Goal: Task Accomplishment & Management: Manage account settings

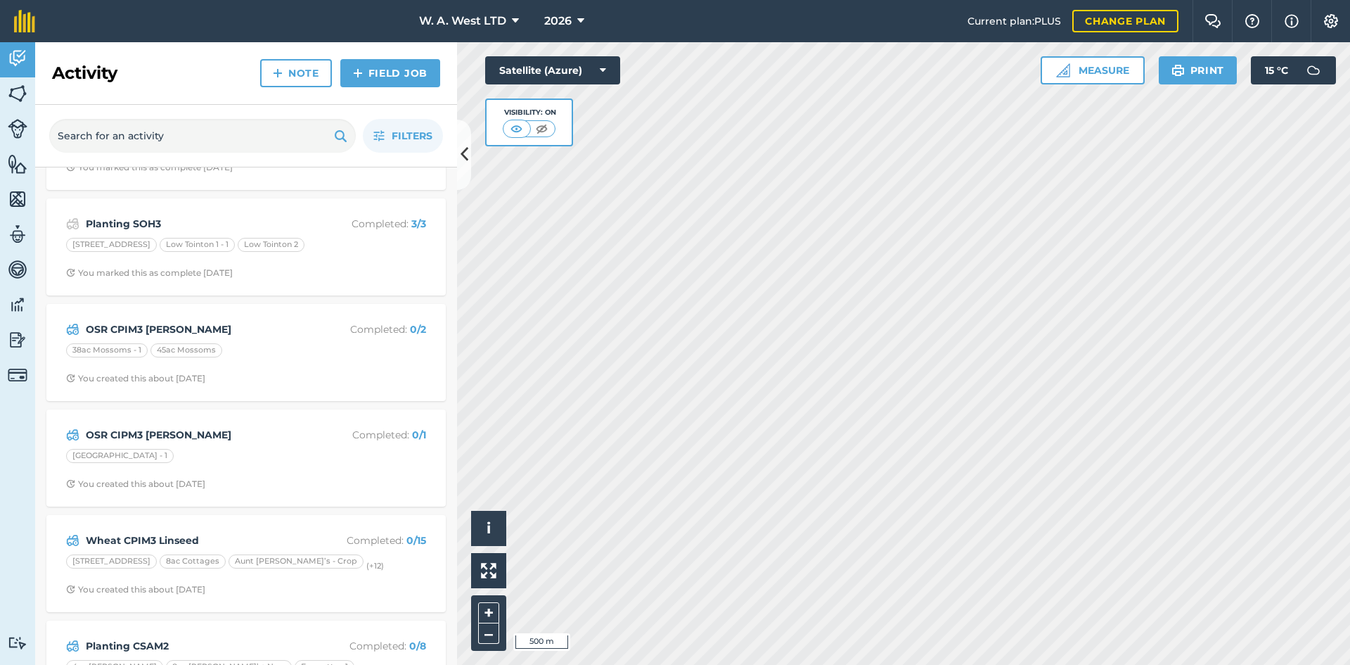
scroll to position [144, 0]
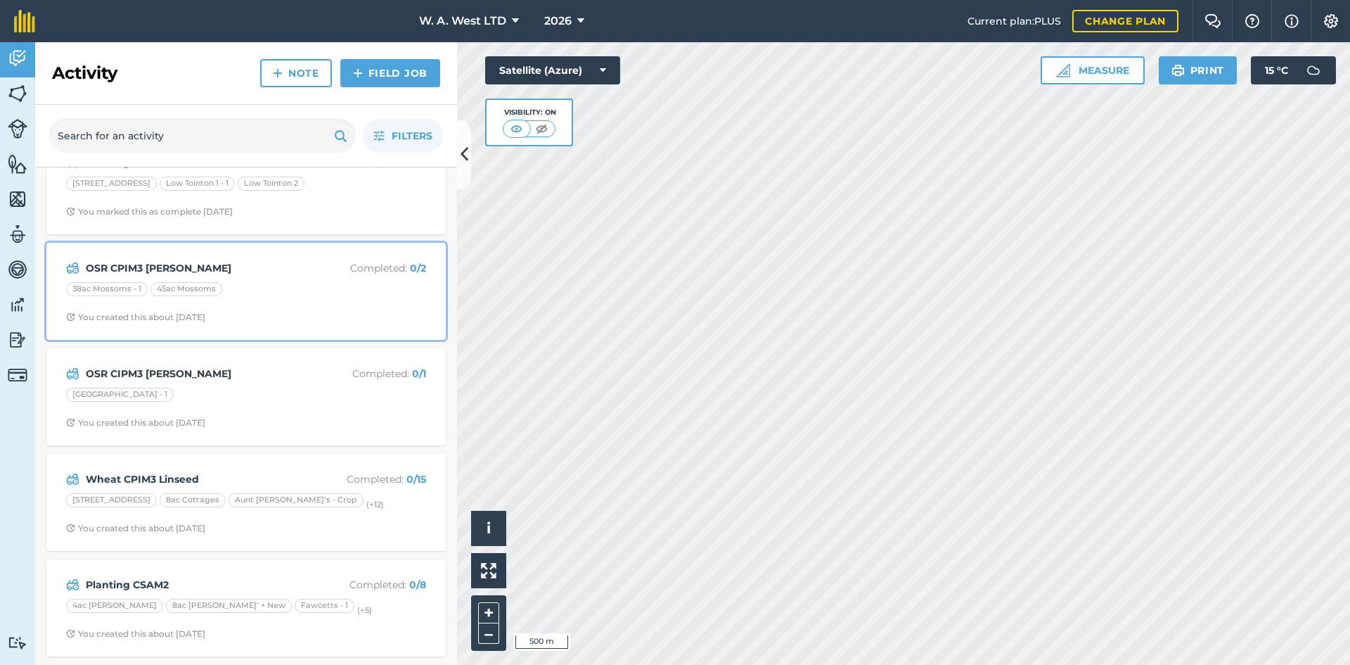
click at [278, 312] on span "You created this about [DATE]" at bounding box center [246, 317] width 360 height 11
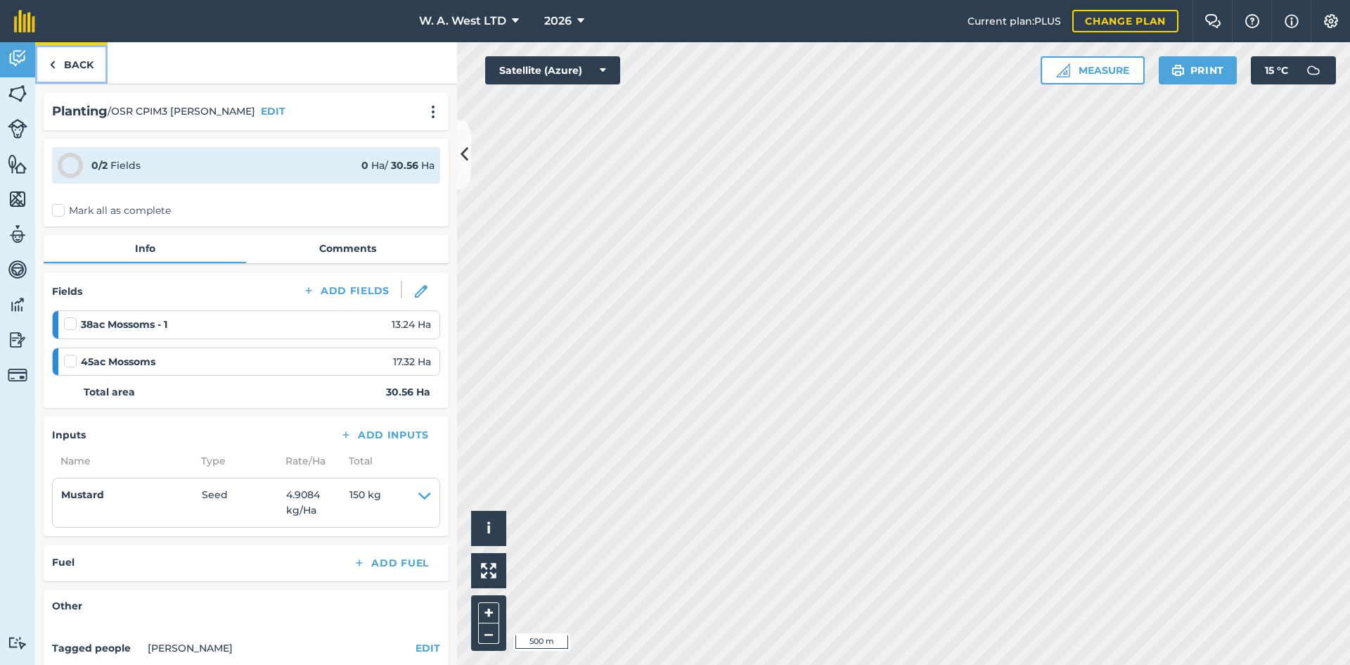
click at [100, 68] on link "Back" at bounding box center [71, 62] width 72 height 41
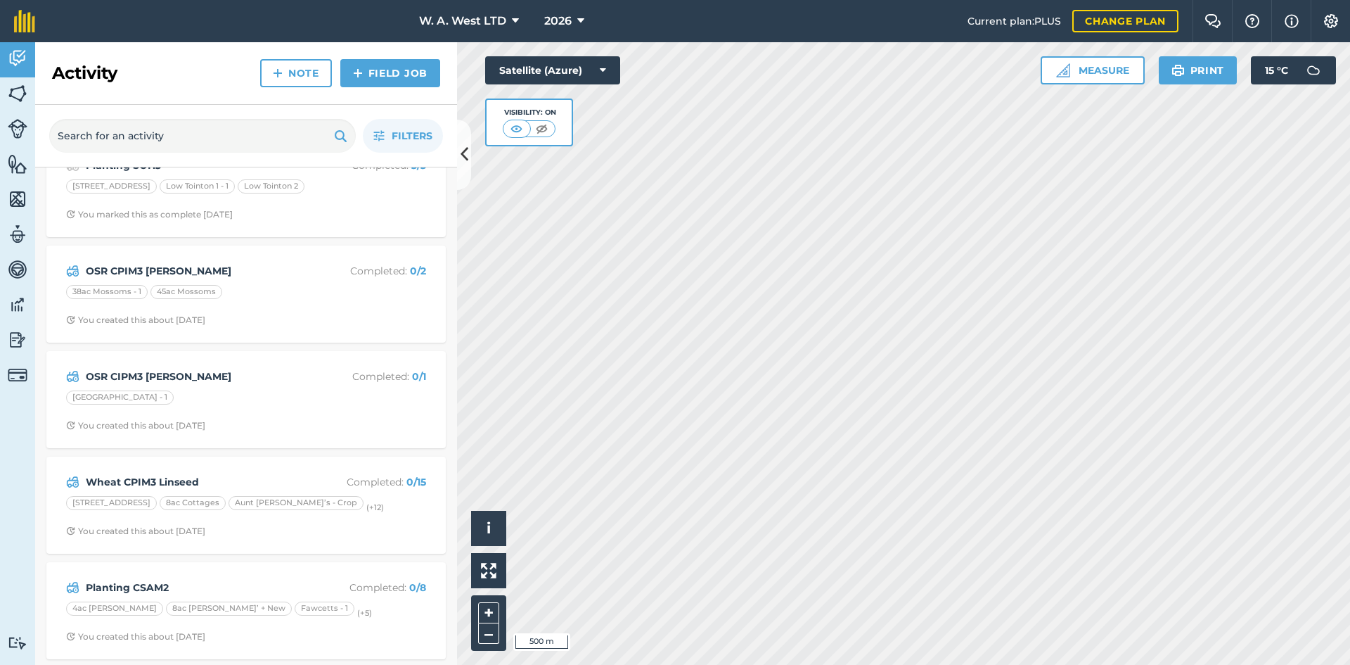
scroll to position [144, 0]
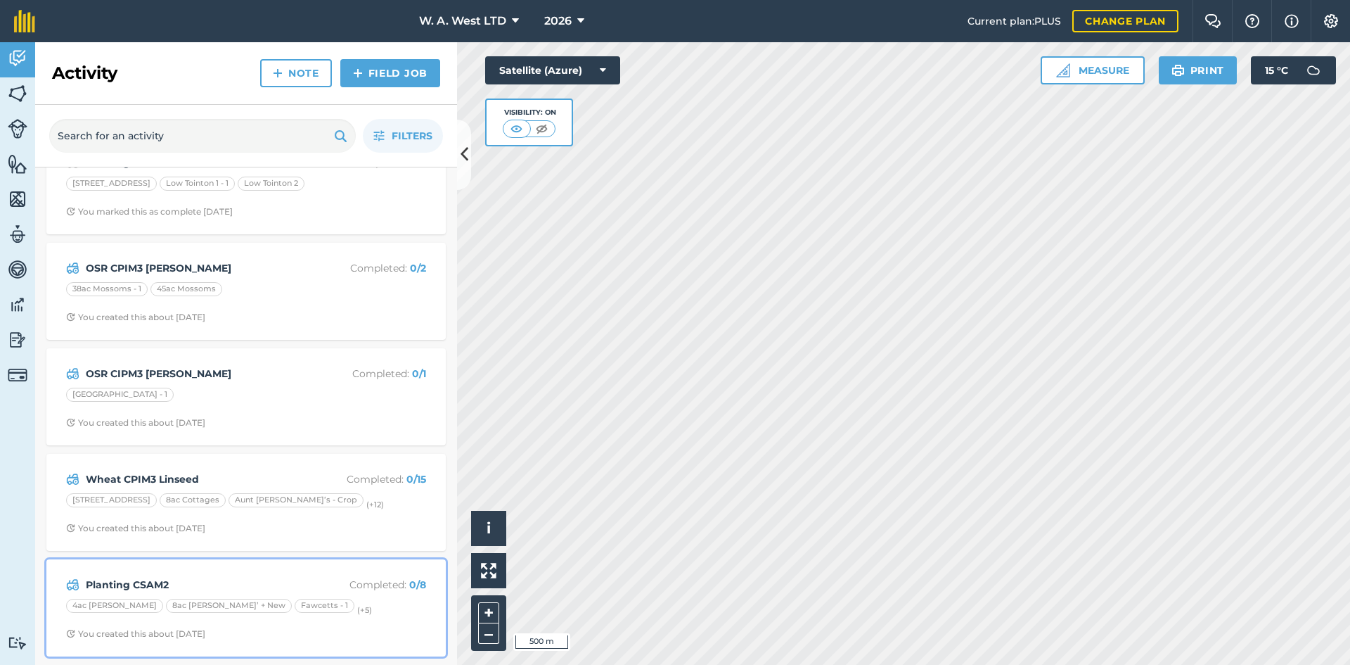
click at [281, 580] on strong "Planting CSAM2" at bounding box center [197, 584] width 223 height 15
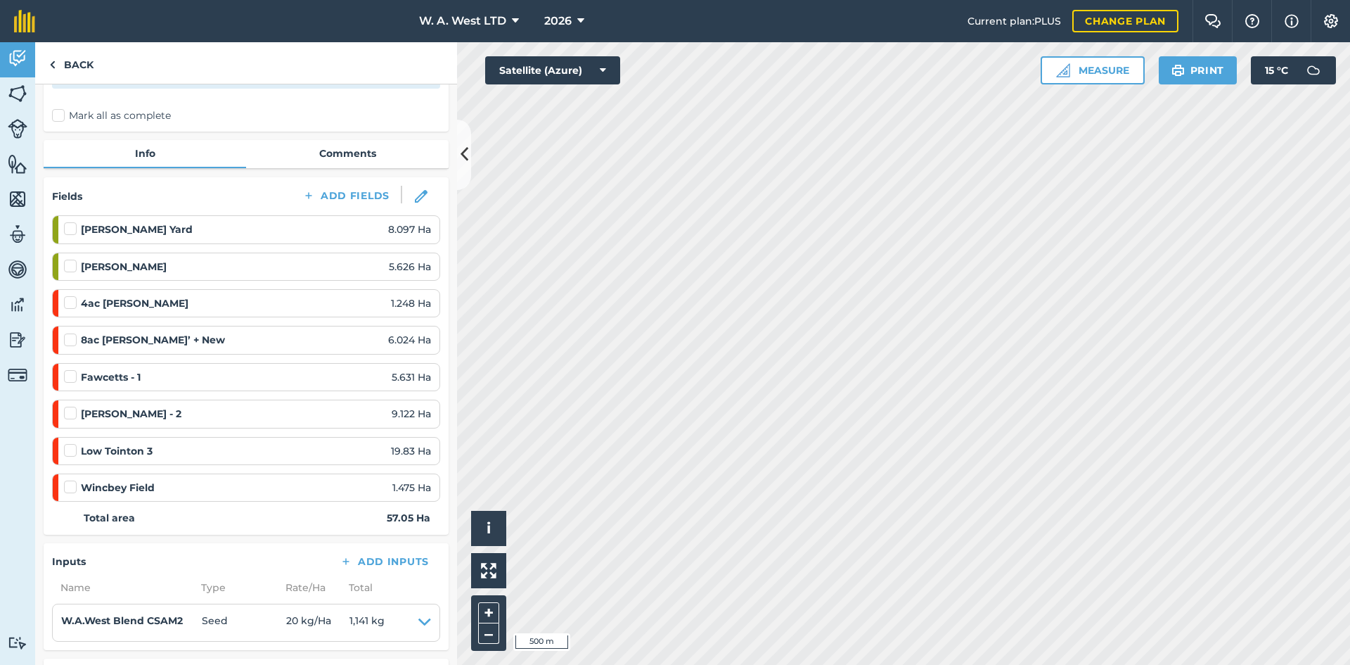
scroll to position [70, 0]
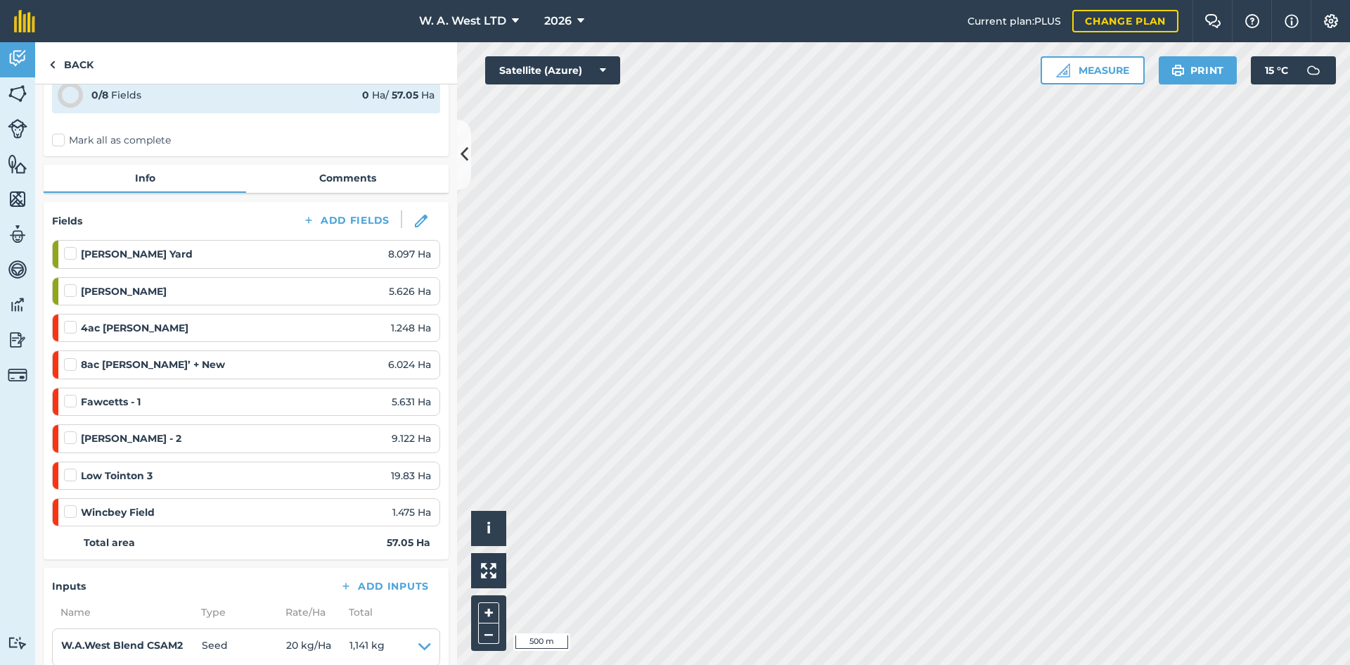
click at [68, 468] on label at bounding box center [72, 468] width 17 height 0
click at [68, 475] on input "checkbox" at bounding box center [68, 472] width 9 height 9
checkbox input "false"
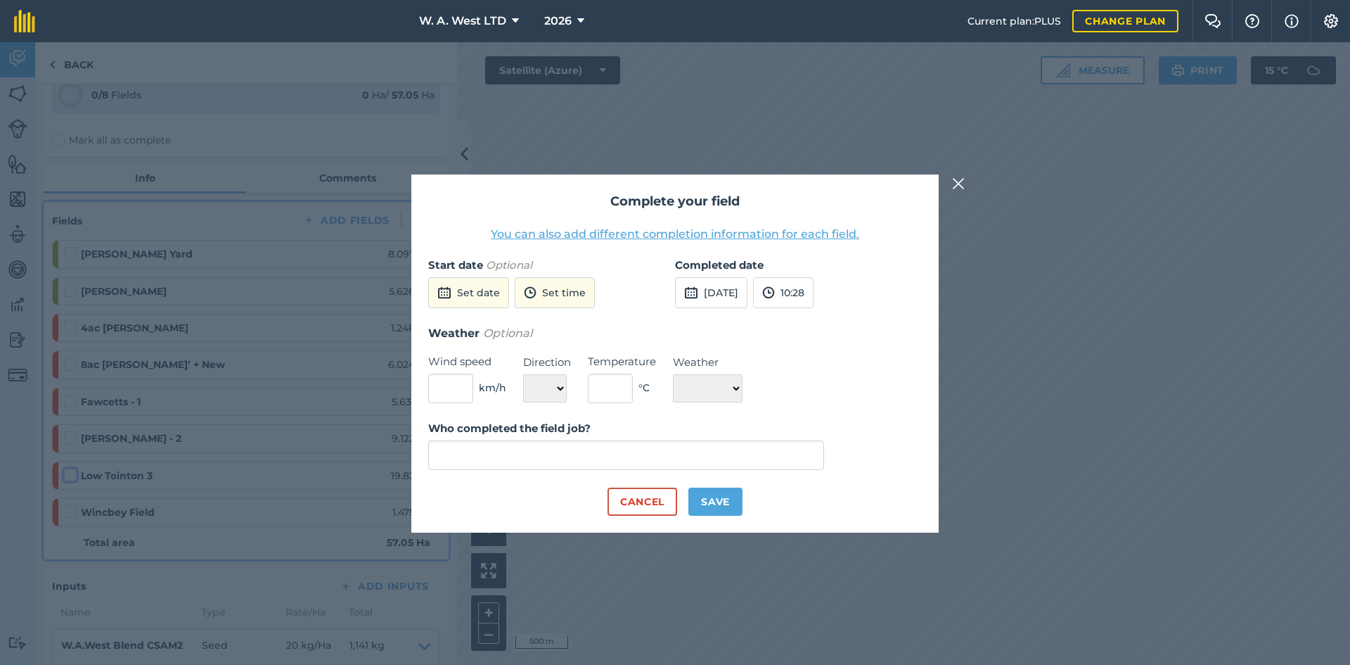
type input "[PERSON_NAME]"
click at [439, 279] on button "Set date" at bounding box center [468, 292] width 81 height 31
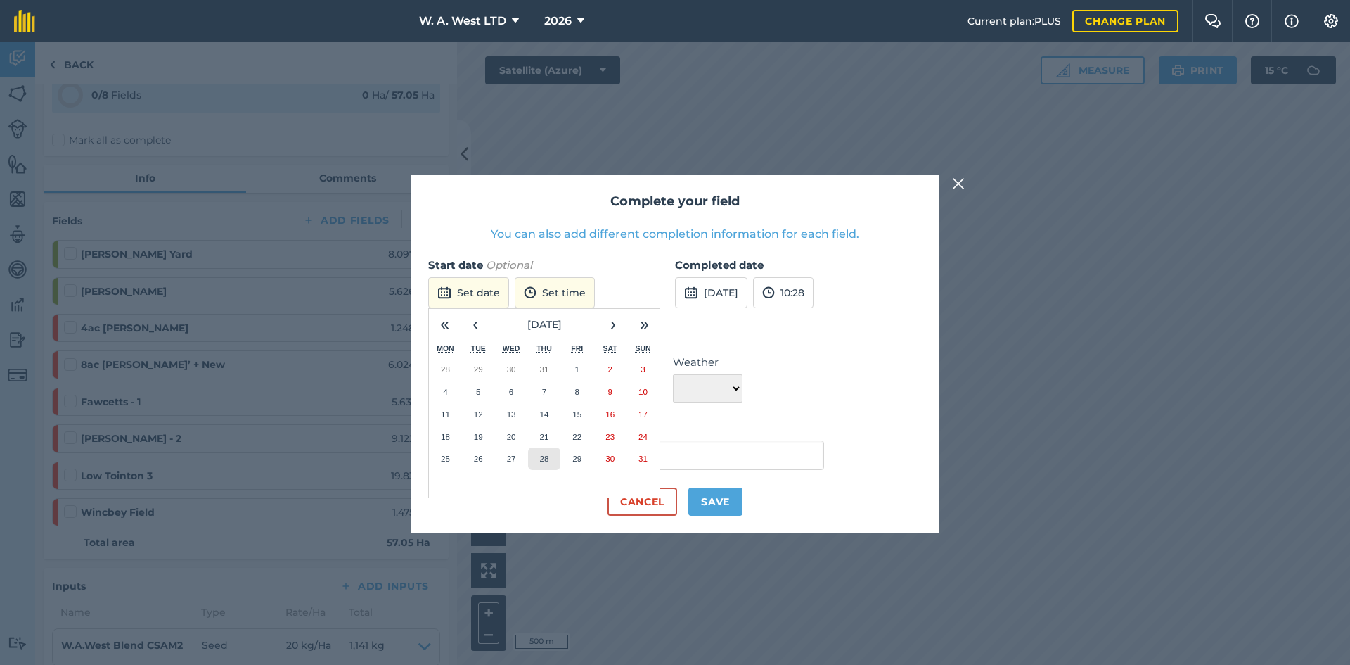
click at [544, 456] on abbr "28" at bounding box center [543, 458] width 9 height 9
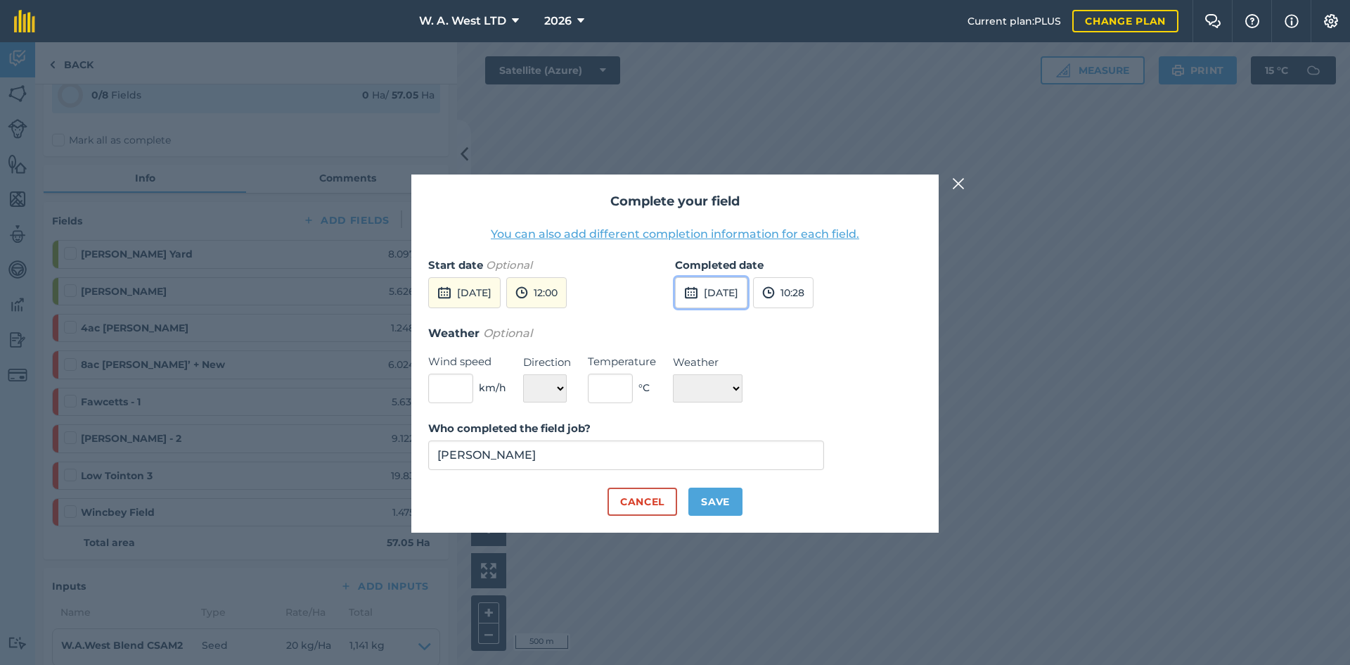
click at [746, 290] on button "[DATE]" at bounding box center [711, 292] width 72 height 31
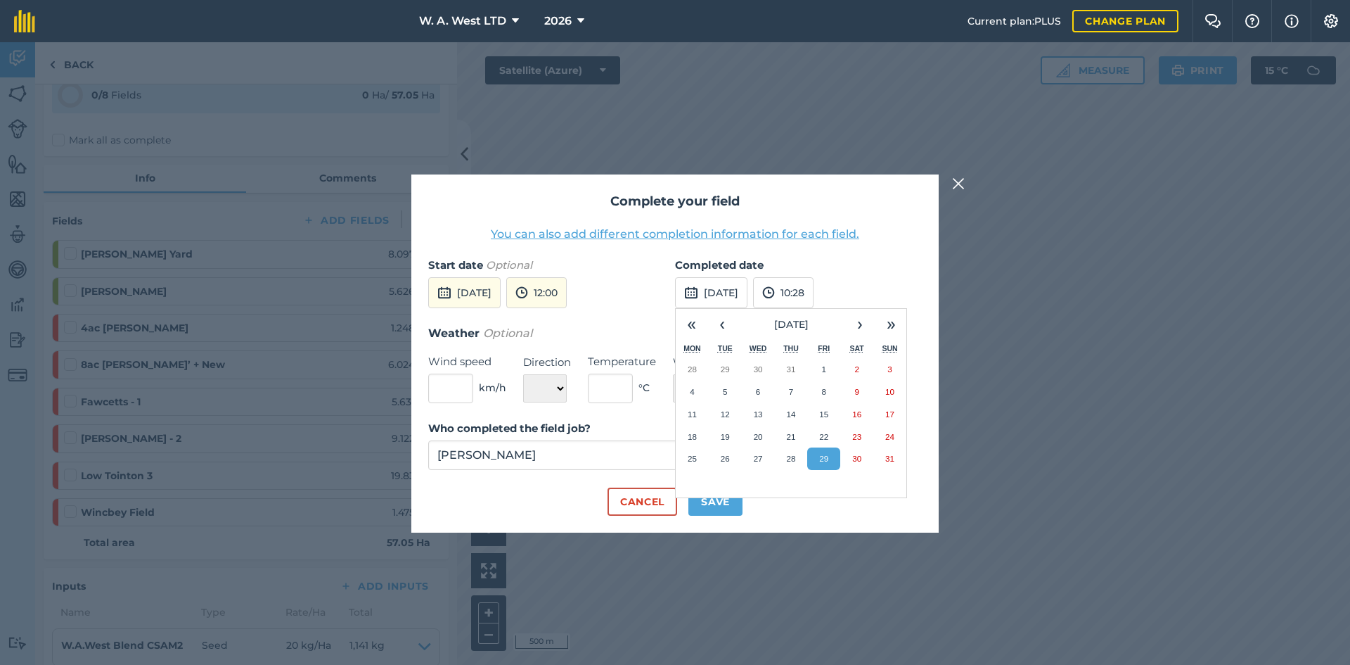
click at [848, 243] on button "You can also add different completion information for each field." at bounding box center [675, 234] width 369 height 17
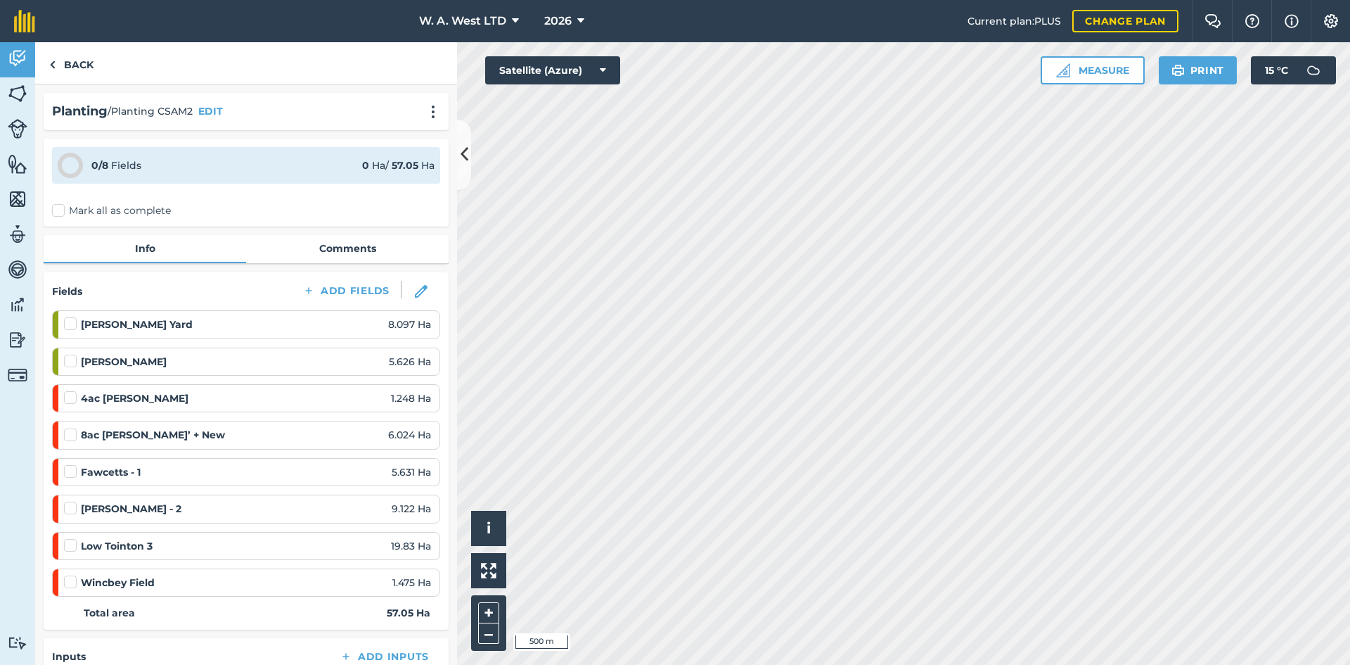
click at [75, 538] on label at bounding box center [72, 538] width 17 height 0
click at [73, 545] on input "checkbox" at bounding box center [68, 542] width 9 height 9
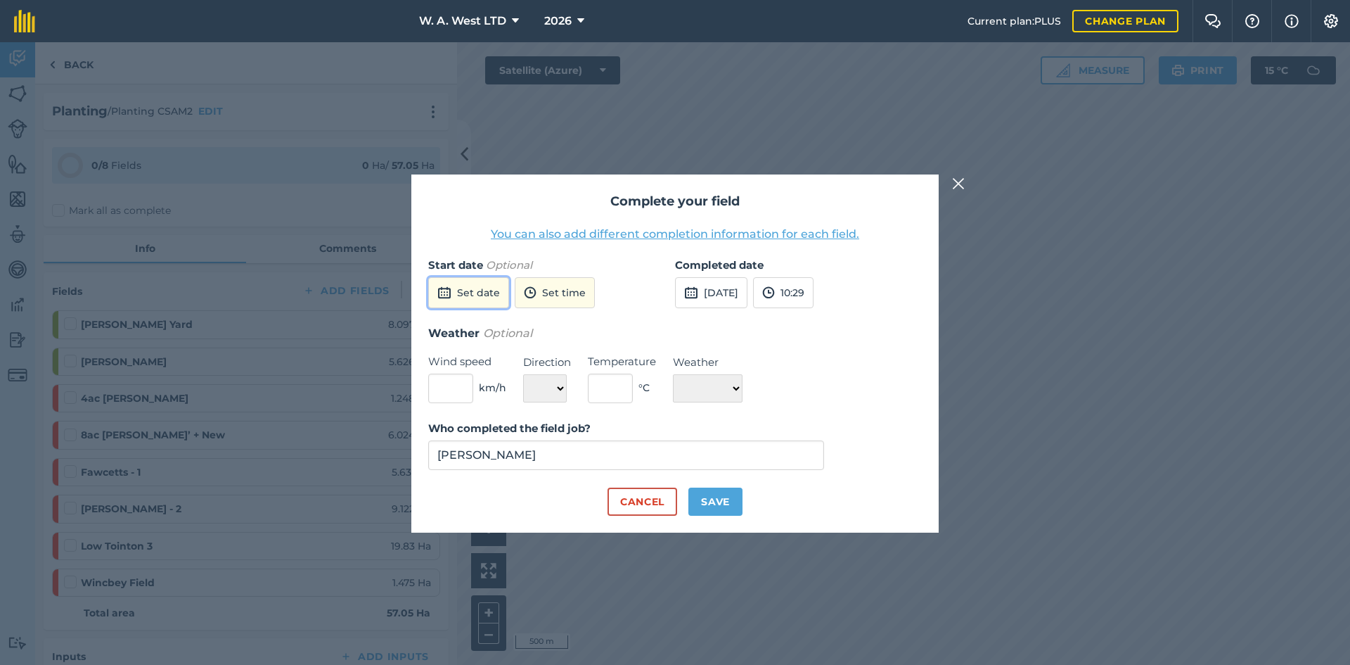
click at [487, 286] on button "Set date" at bounding box center [468, 292] width 81 height 31
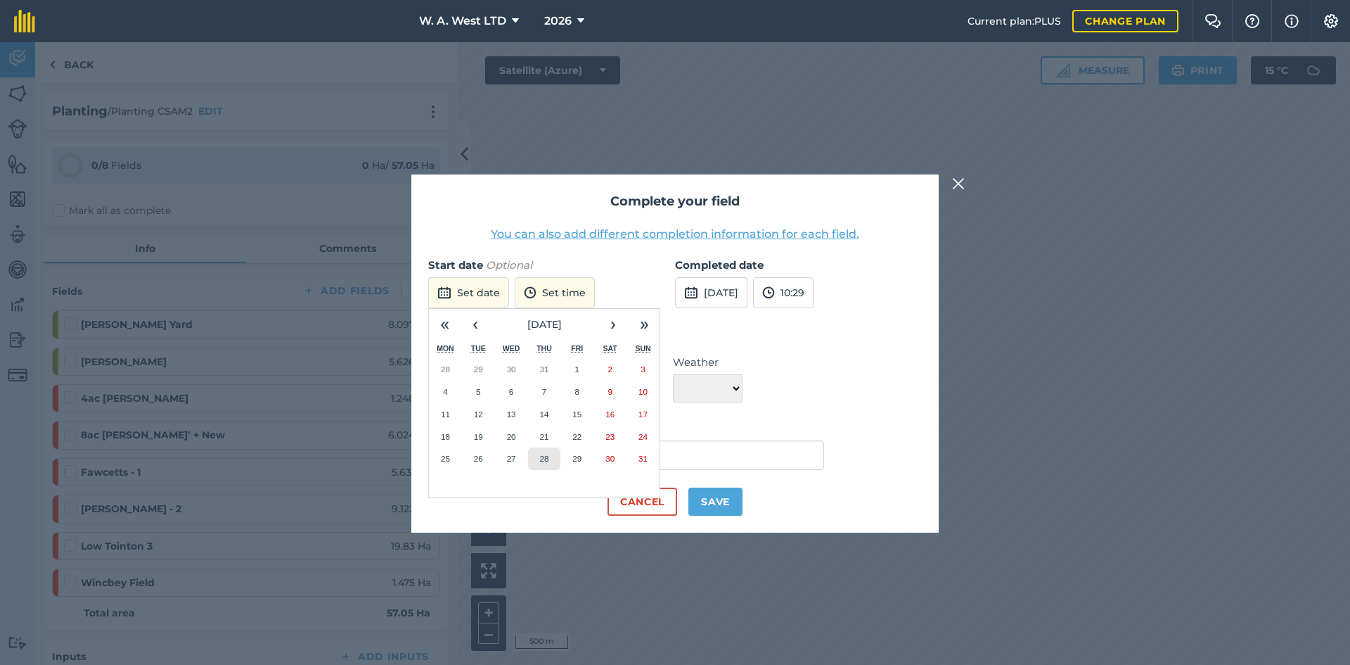
click at [550, 453] on button "28" at bounding box center [544, 458] width 33 height 23
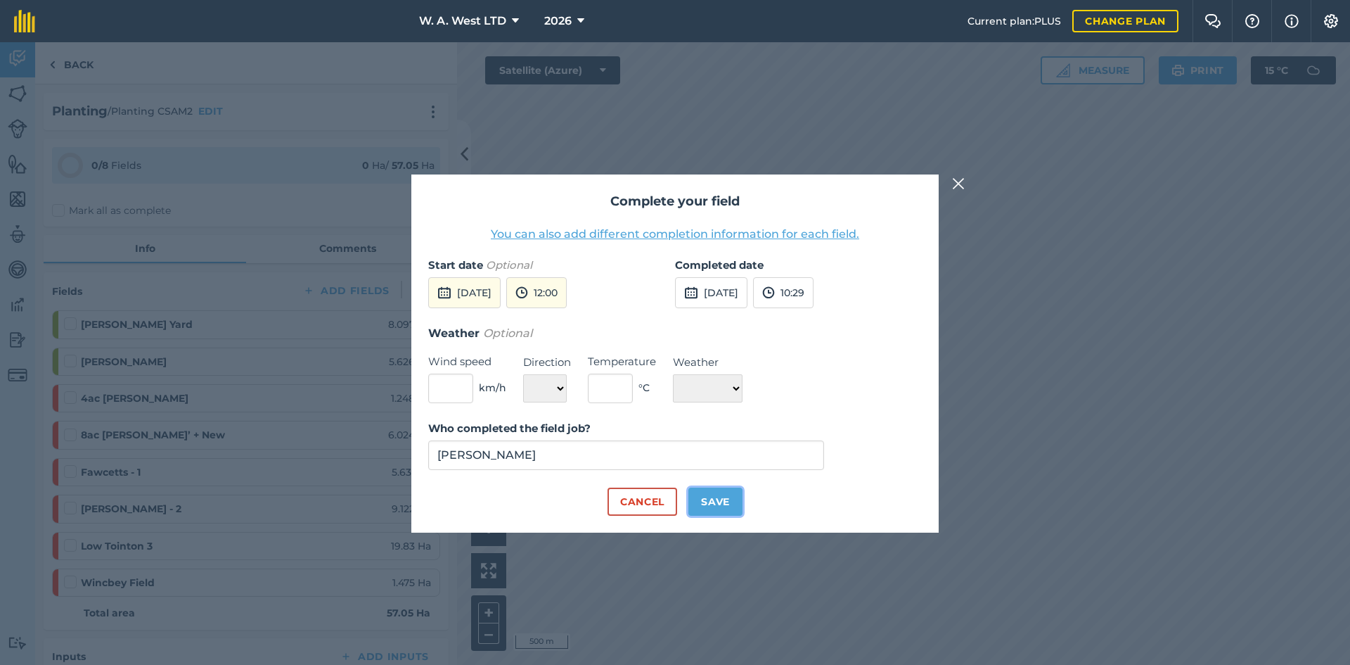
click at [708, 500] on button "Save" at bounding box center [716, 501] width 54 height 28
checkbox input "true"
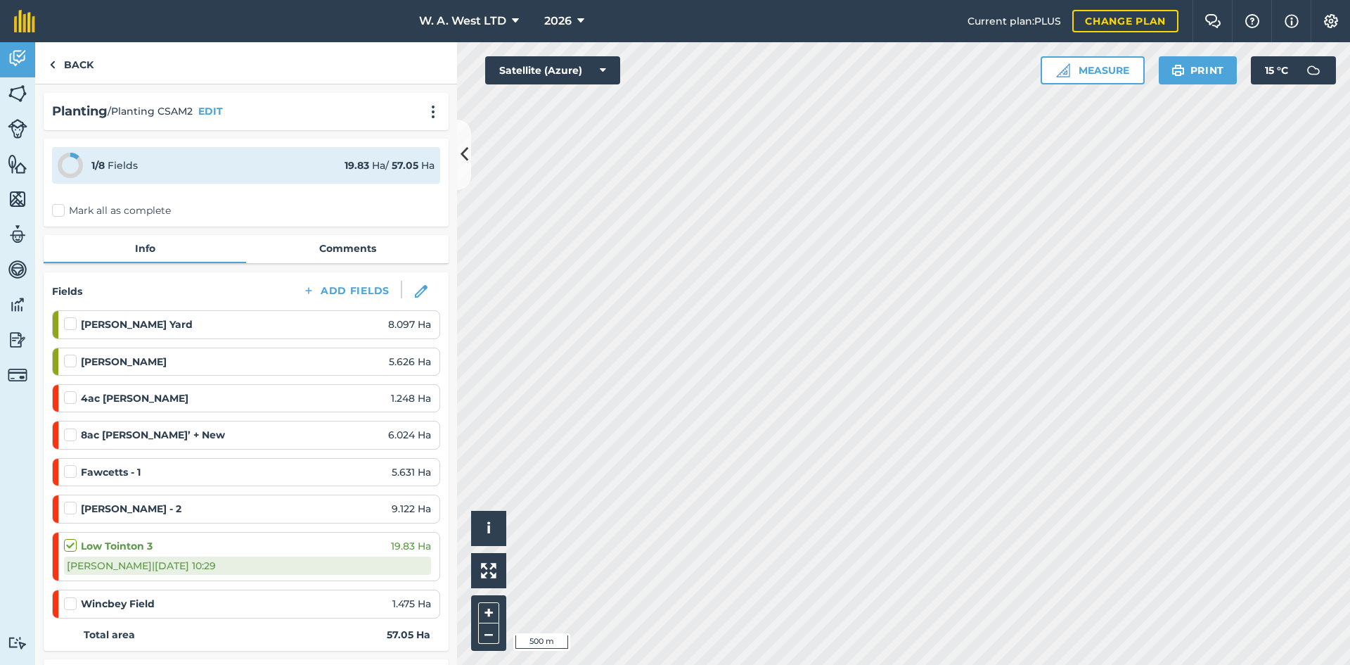
click at [257, 70] on div "Back" at bounding box center [246, 63] width 422 height 42
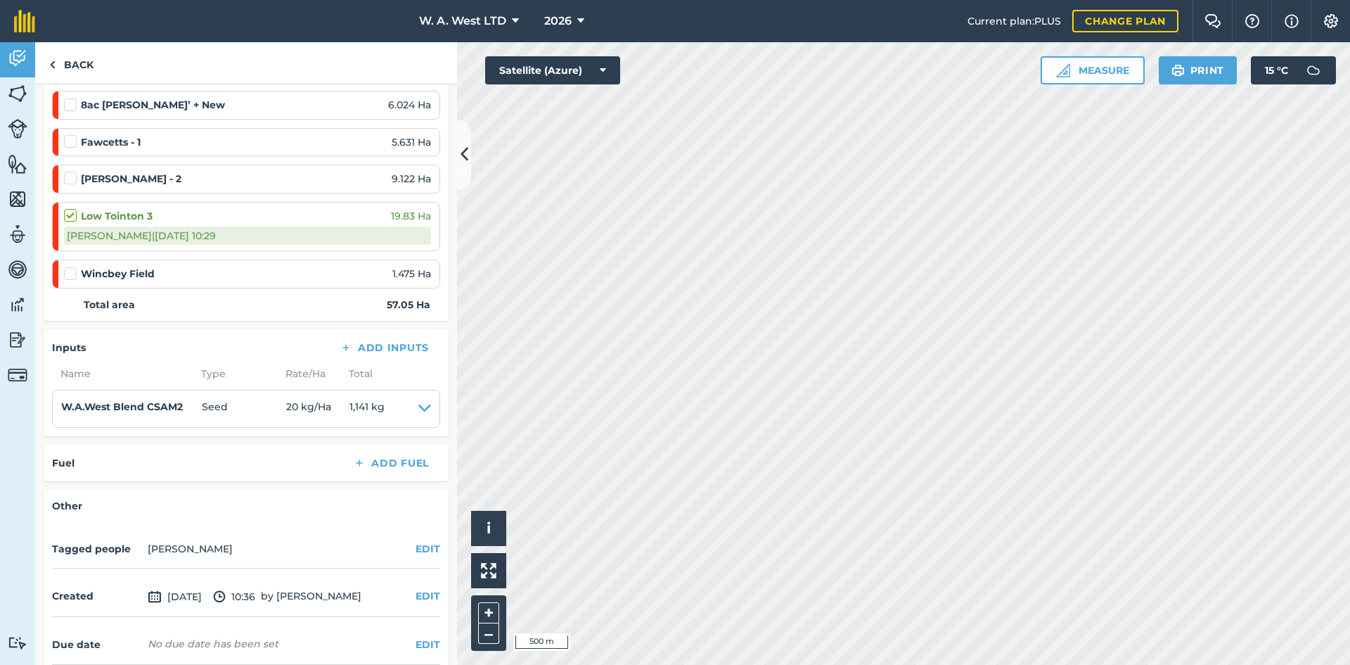
scroll to position [352, 0]
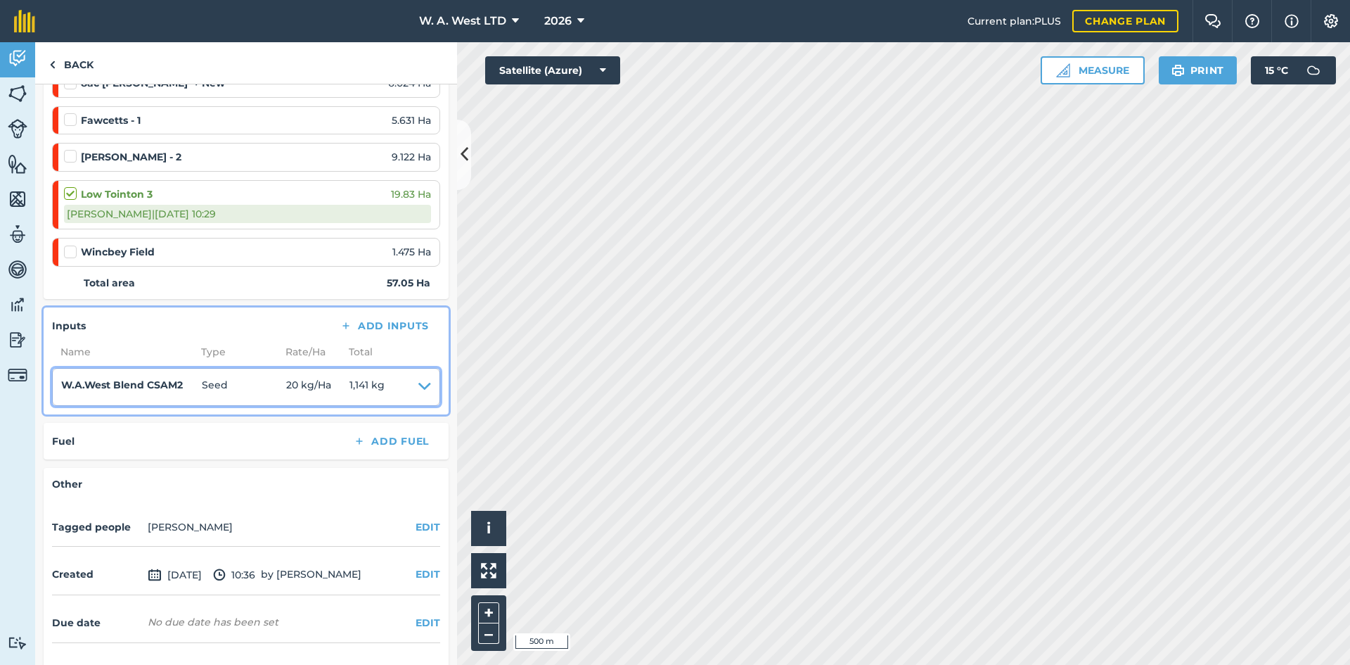
click at [418, 388] on icon at bounding box center [424, 387] width 13 height 20
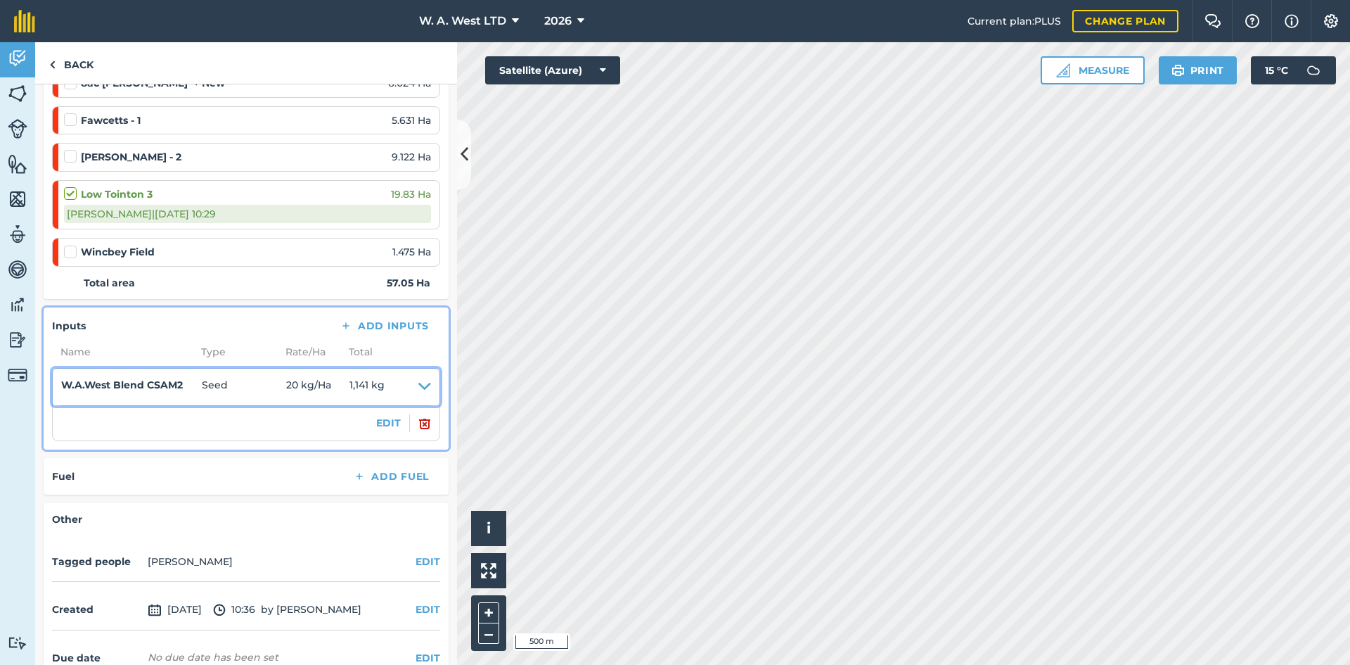
click at [418, 388] on icon at bounding box center [424, 387] width 13 height 20
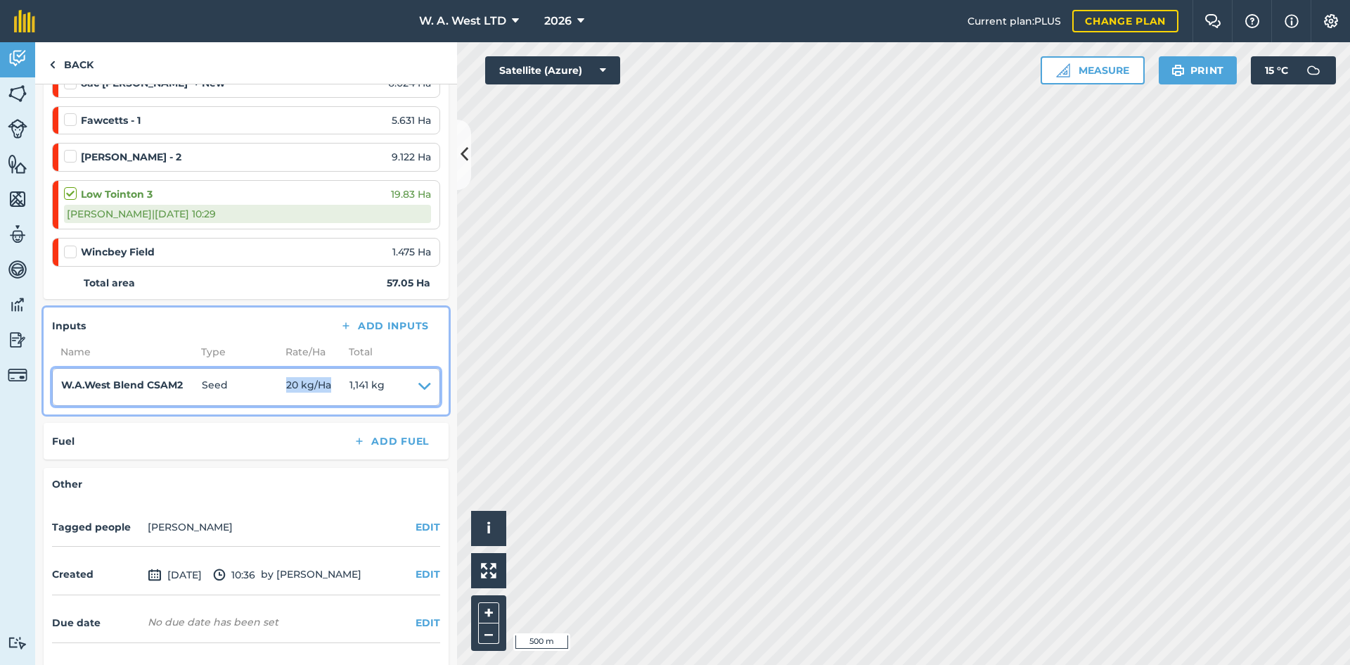
drag, startPoint x: 269, startPoint y: 381, endPoint x: 340, endPoint y: 387, distance: 70.6
click at [340, 387] on summary "W.A.West Blend CSAM2 Seed 20 kg / Ha 1,141 kg" at bounding box center [246, 387] width 370 height 20
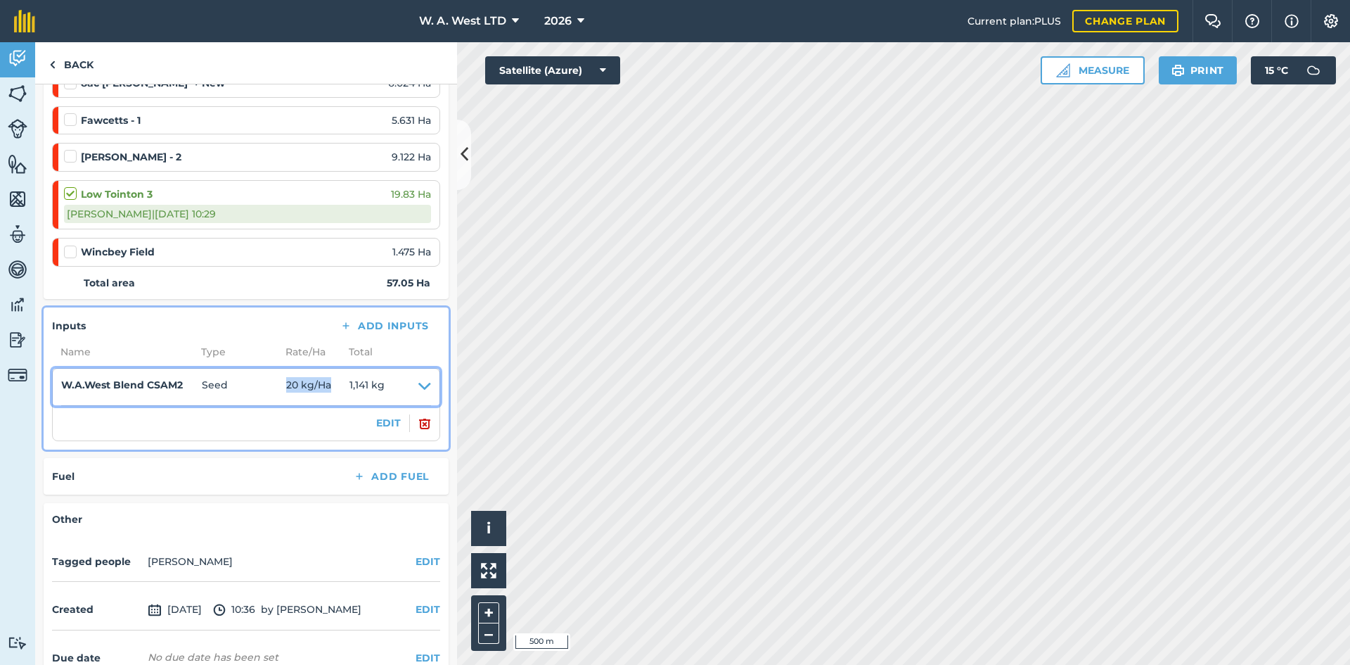
click at [340, 387] on span "20 kg / Ha" at bounding box center [317, 387] width 63 height 20
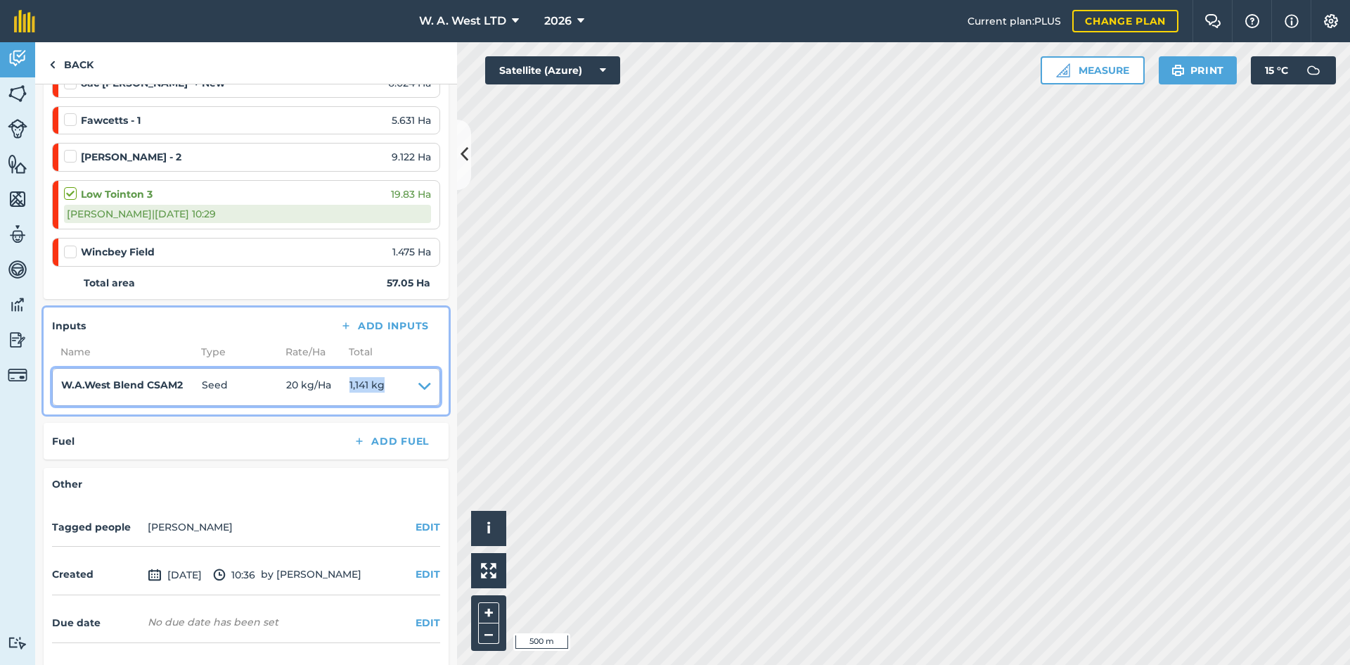
drag, startPoint x: 343, startPoint y: 381, endPoint x: 387, endPoint y: 381, distance: 43.6
click at [387, 381] on summary "W.A.West Blend CSAM2 Seed 20 kg / Ha 1,141 kg" at bounding box center [246, 387] width 370 height 20
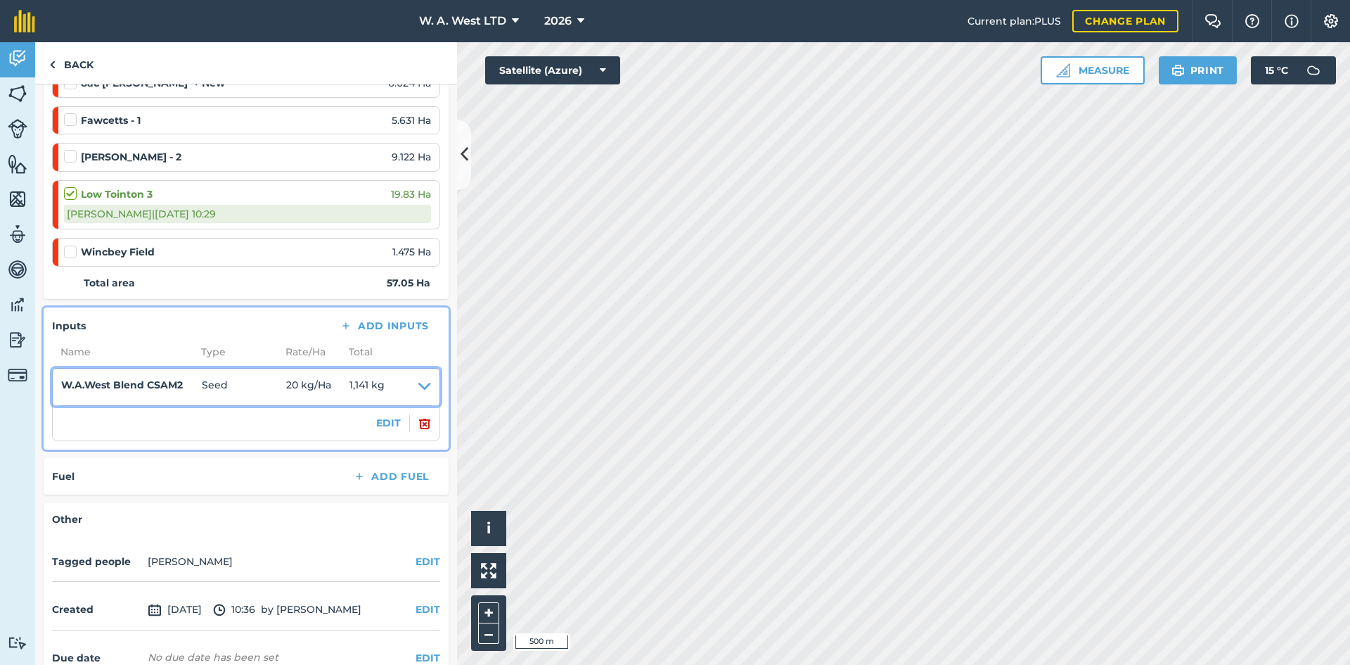
click at [418, 382] on icon at bounding box center [424, 387] width 13 height 20
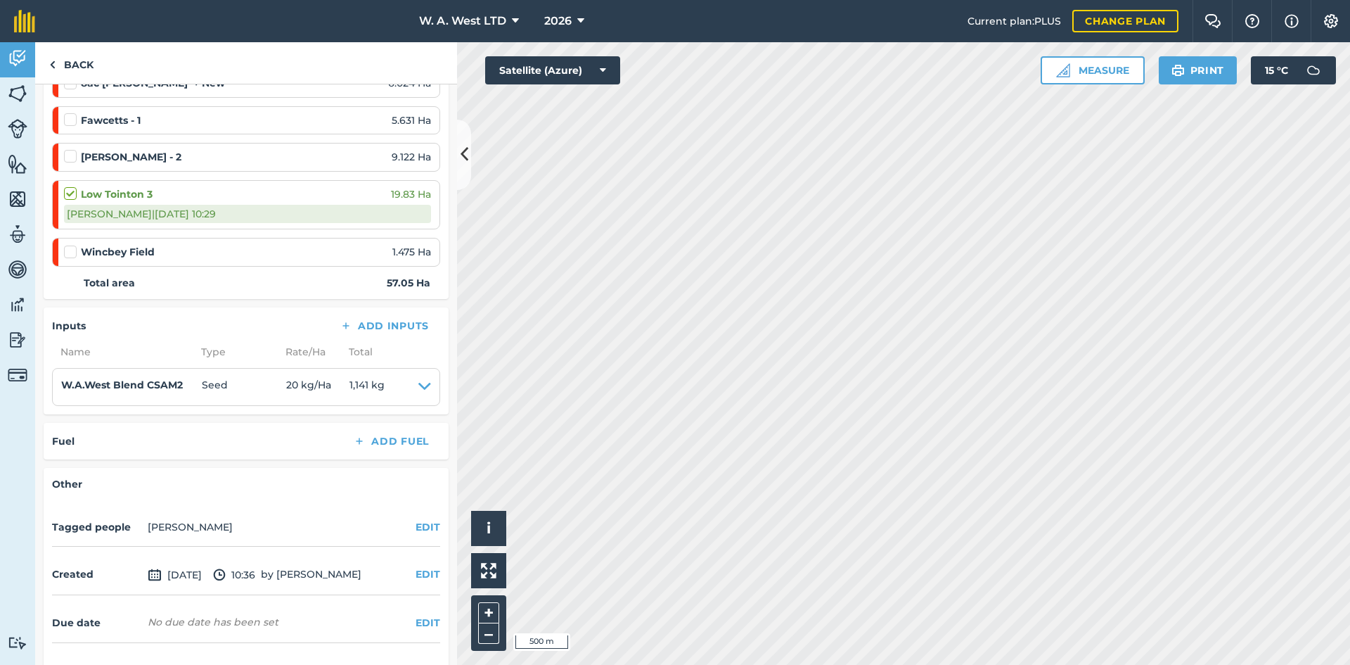
click at [41, 298] on div "Planting / Planting CSAM2 EDIT 1 / 8 Fields 19.83 Ha / 57.05 [PERSON_NAME] all …" at bounding box center [246, 374] width 422 height 580
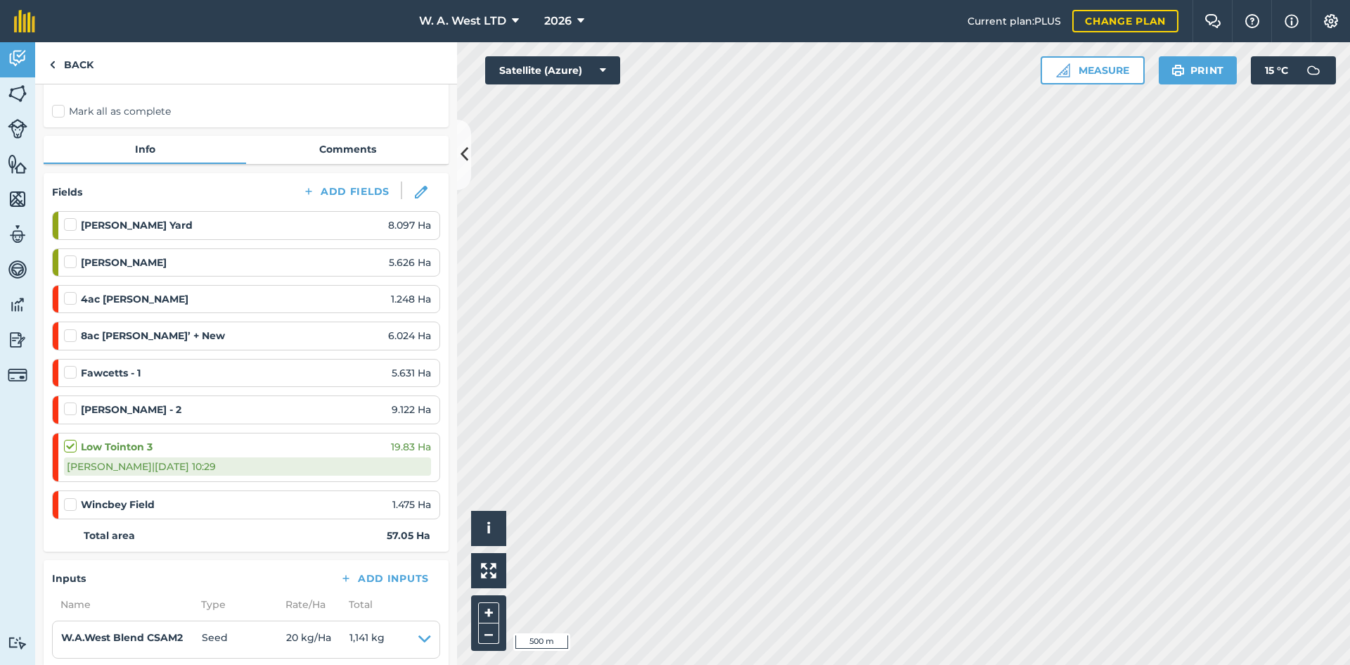
scroll to position [0, 0]
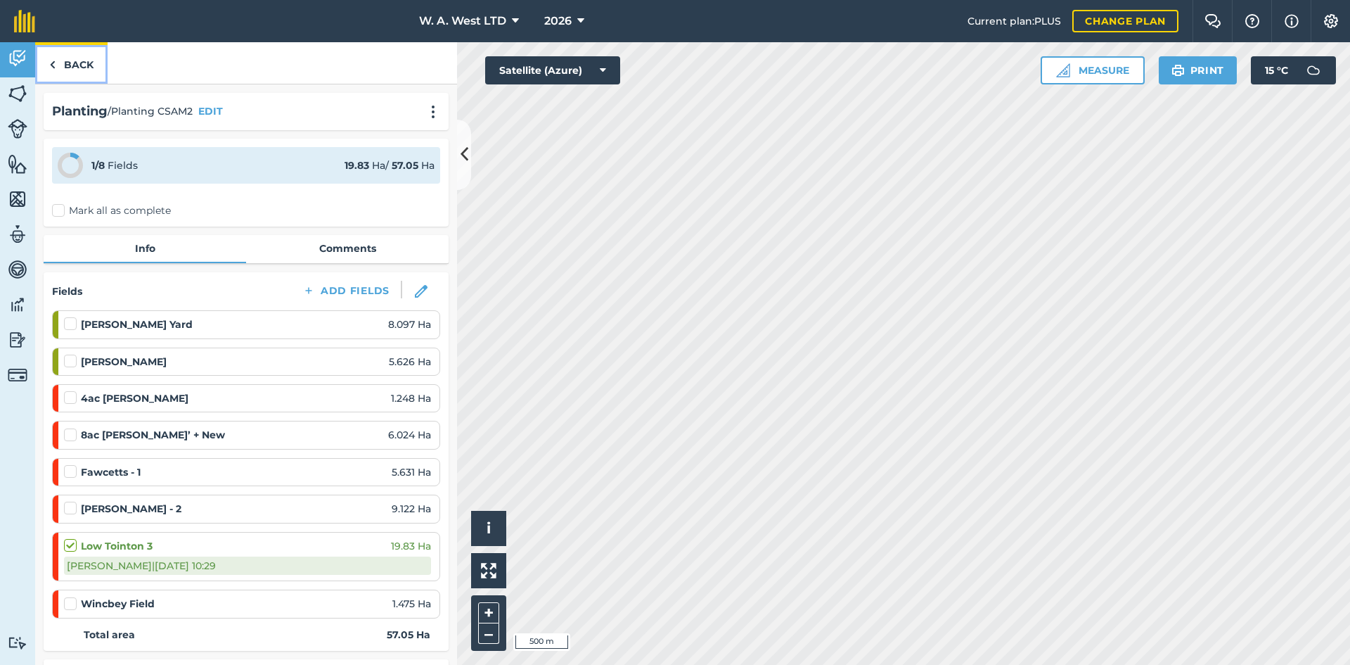
click at [81, 59] on link "Back" at bounding box center [71, 62] width 72 height 41
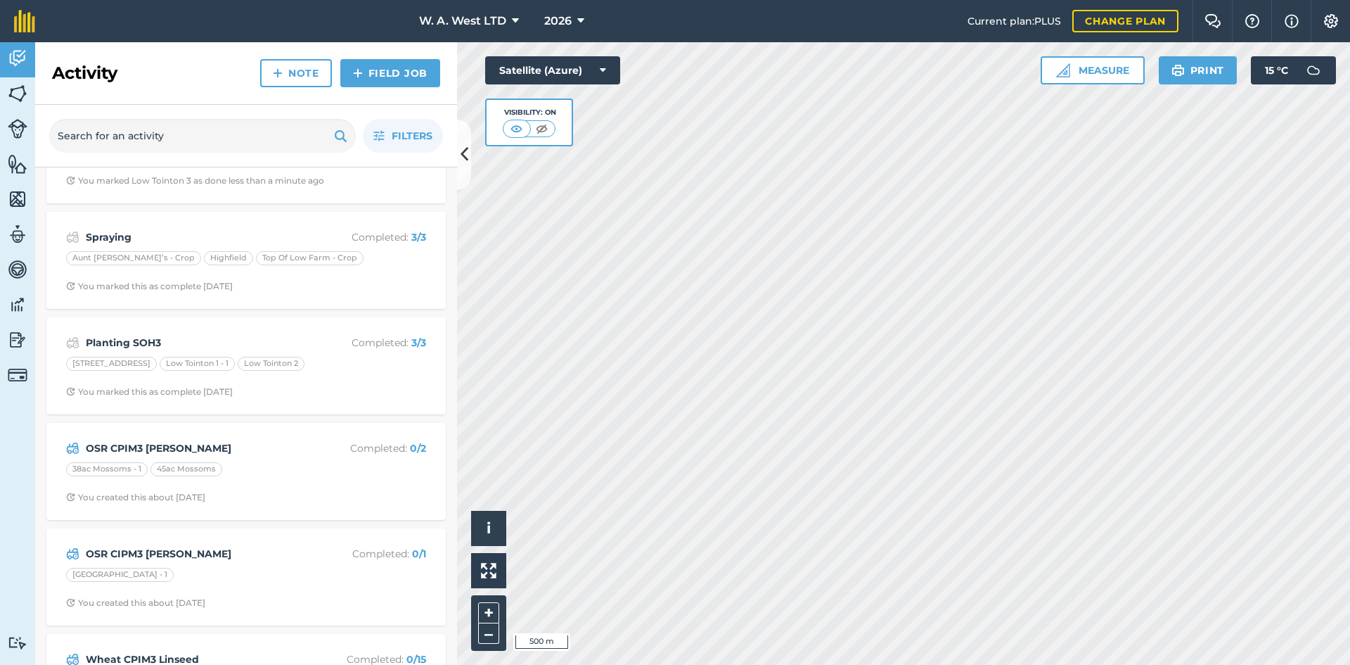
scroll to position [70, 0]
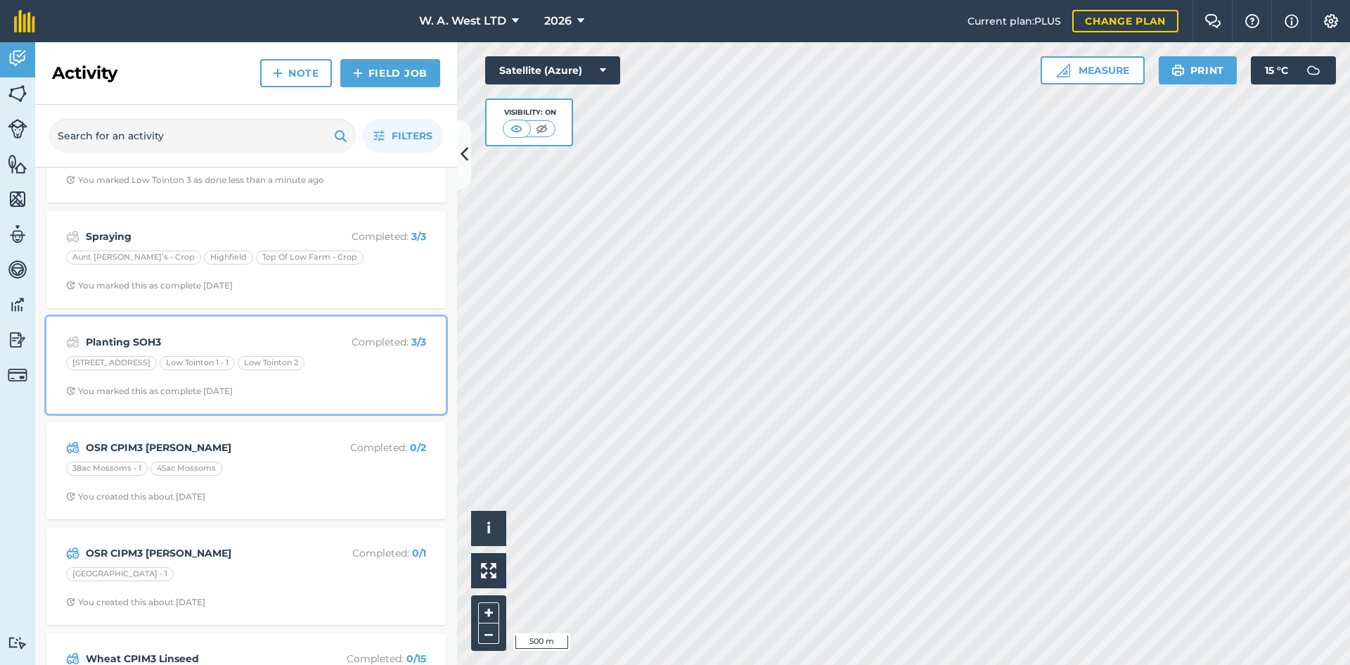
click at [276, 333] on div "Planting SOH3 Completed : 3 / 3" at bounding box center [246, 341] width 360 height 17
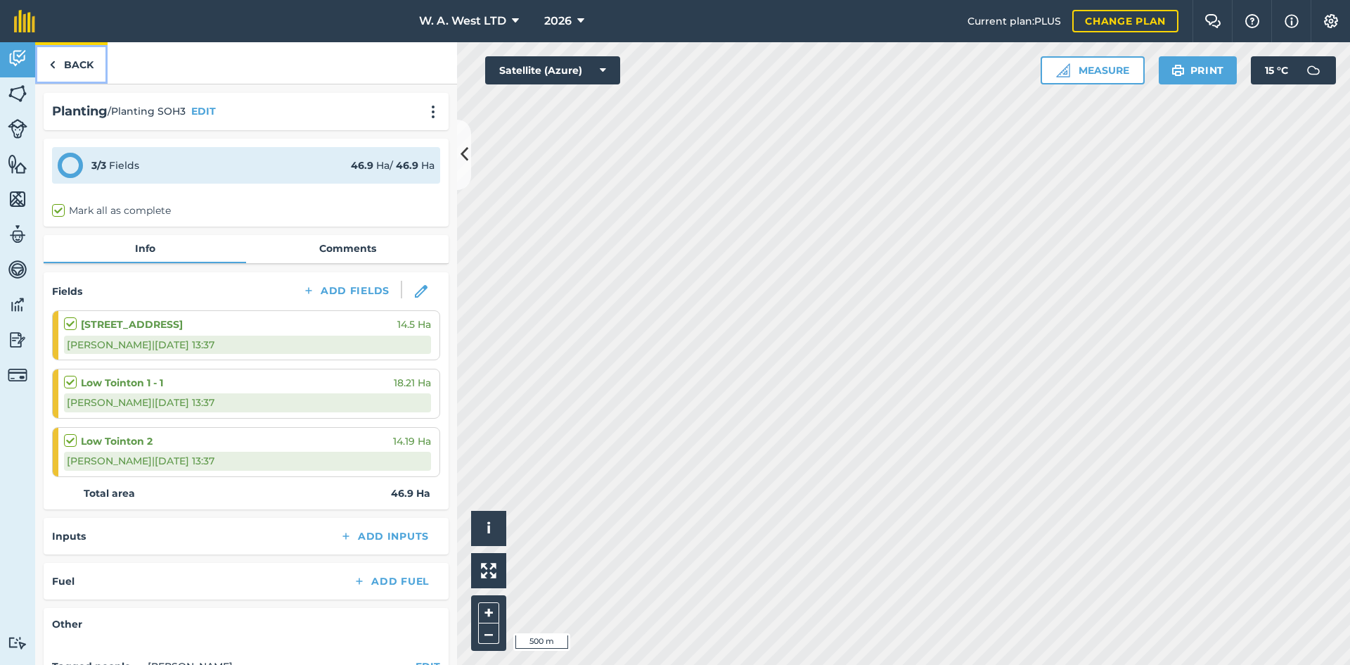
click at [94, 65] on link "Back" at bounding box center [71, 62] width 72 height 41
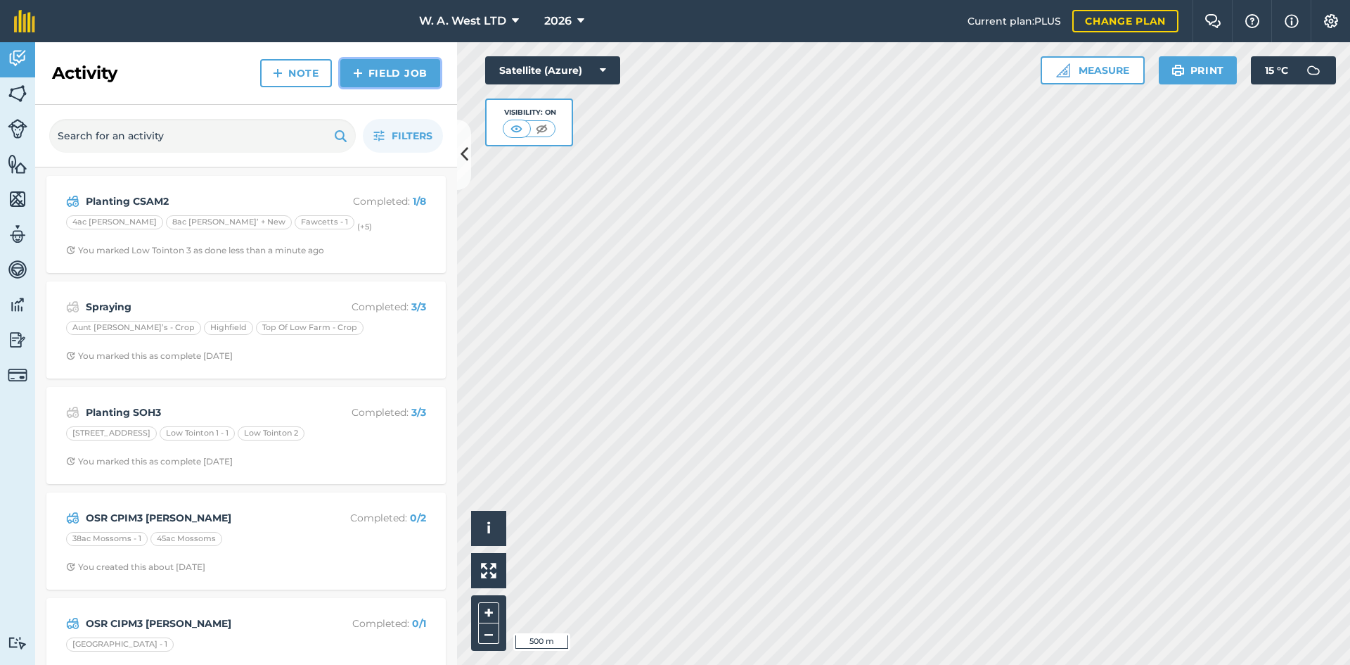
click at [390, 77] on link "Field Job" at bounding box center [390, 73] width 100 height 28
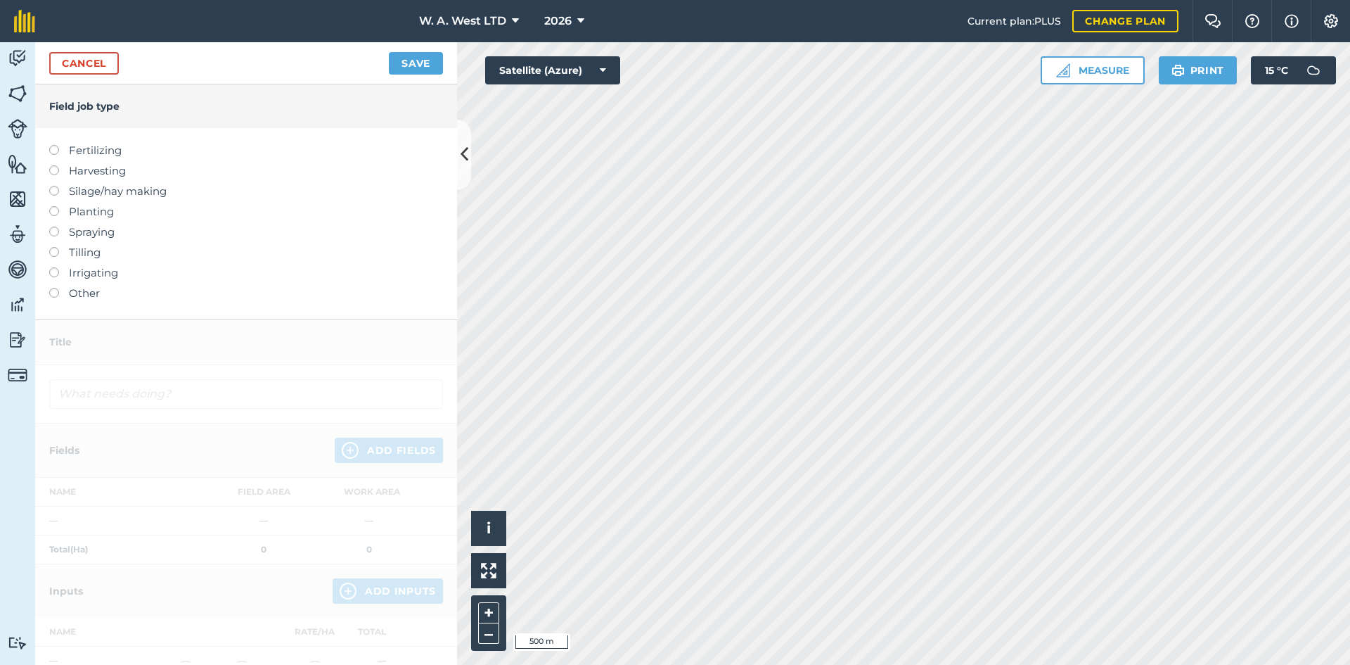
click at [53, 206] on label at bounding box center [59, 206] width 20 height 0
type input "Planting"
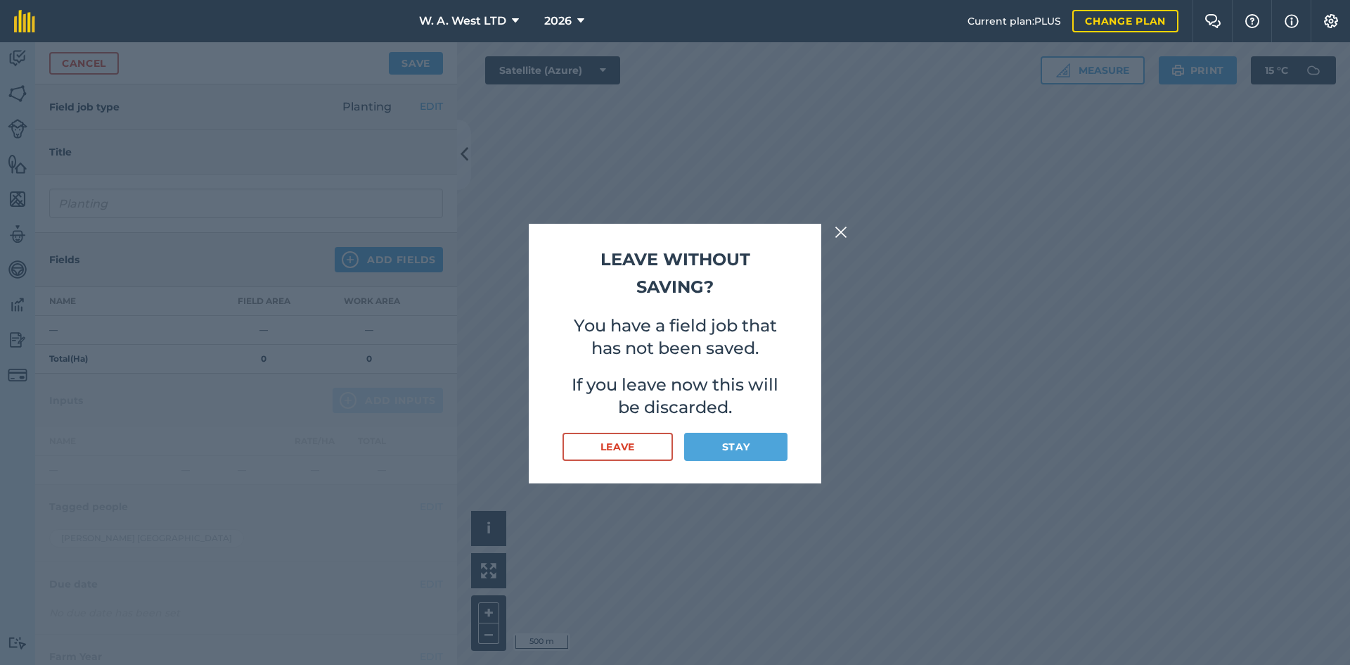
click at [837, 230] on img at bounding box center [841, 232] width 13 height 17
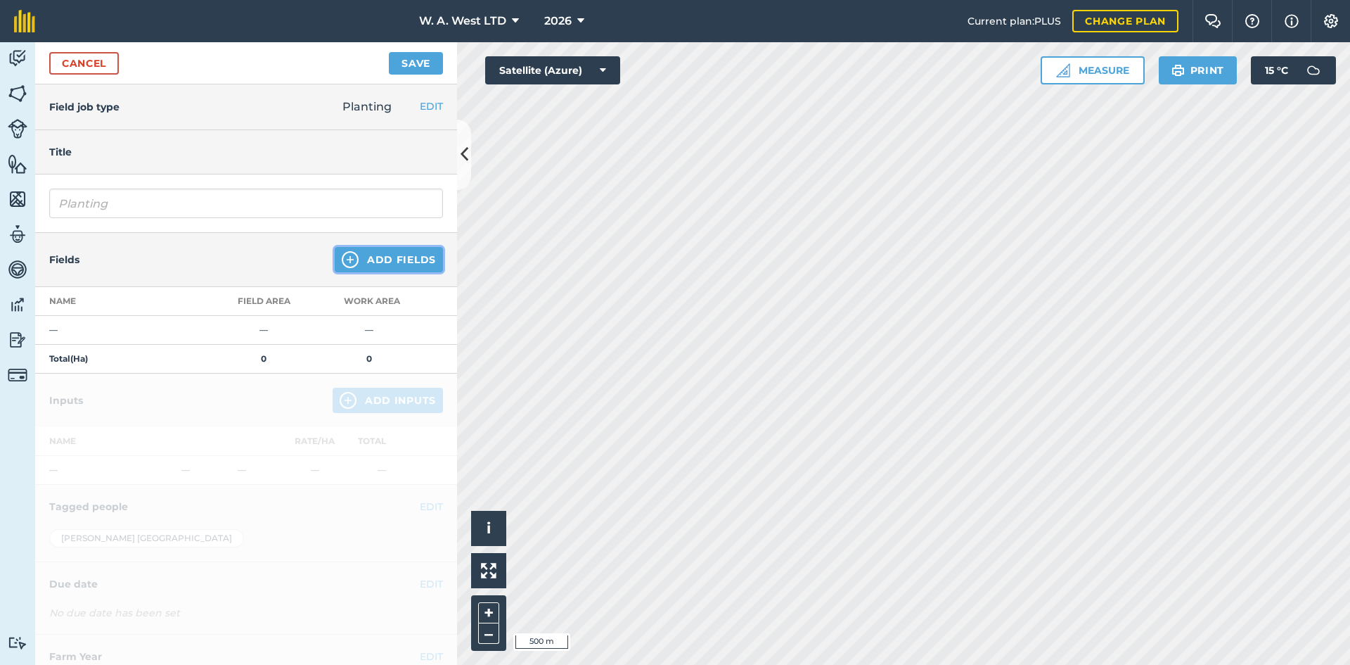
click at [383, 253] on button "Add Fields" at bounding box center [389, 259] width 108 height 25
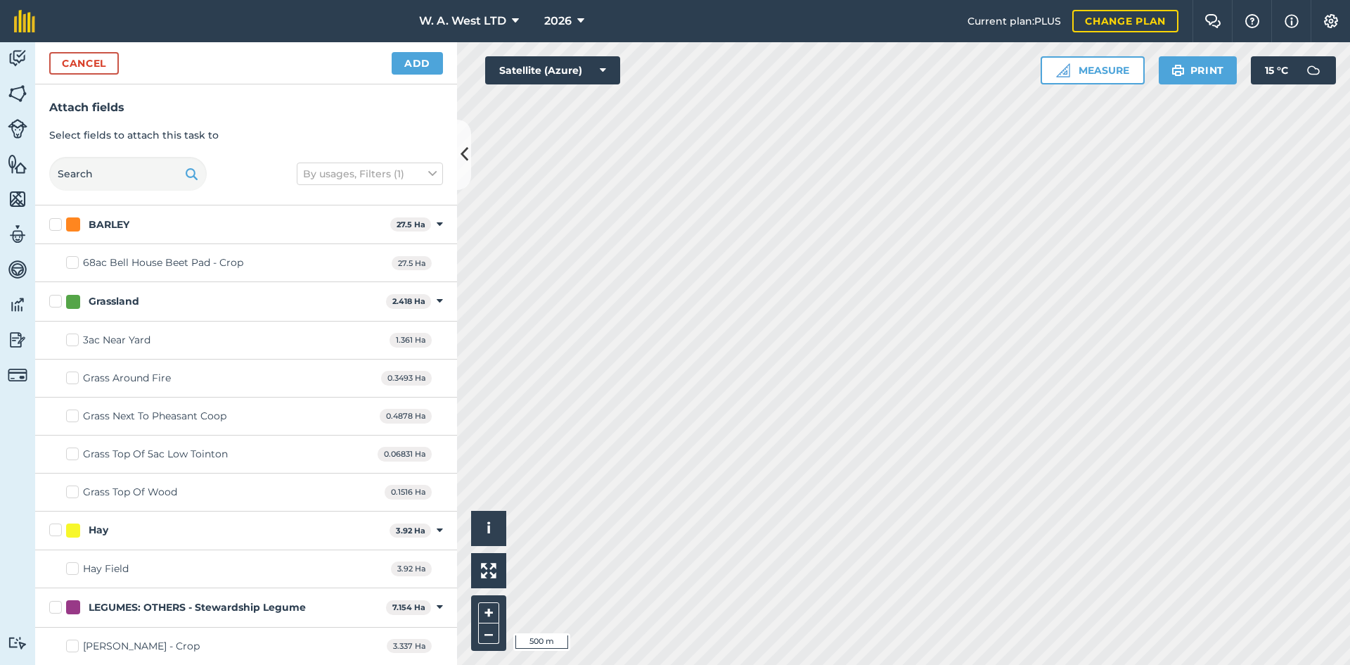
checkbox input "true"
click at [430, 77] on div "Cancel Add" at bounding box center [246, 63] width 422 height 42
click at [430, 68] on button "Add" at bounding box center [417, 63] width 51 height 23
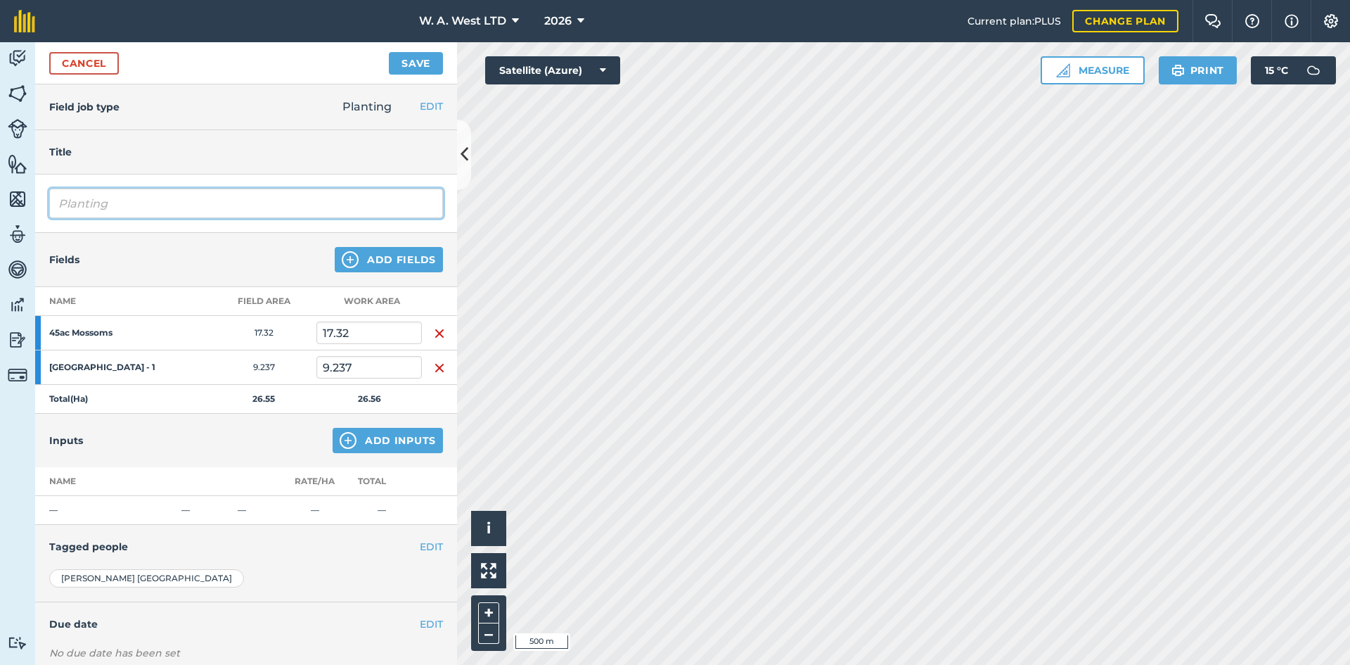
click at [196, 203] on input "Planting" at bounding box center [246, 203] width 394 height 30
click at [196, 202] on input "Planting" at bounding box center [246, 203] width 394 height 30
type input "Duke OSR Planting"
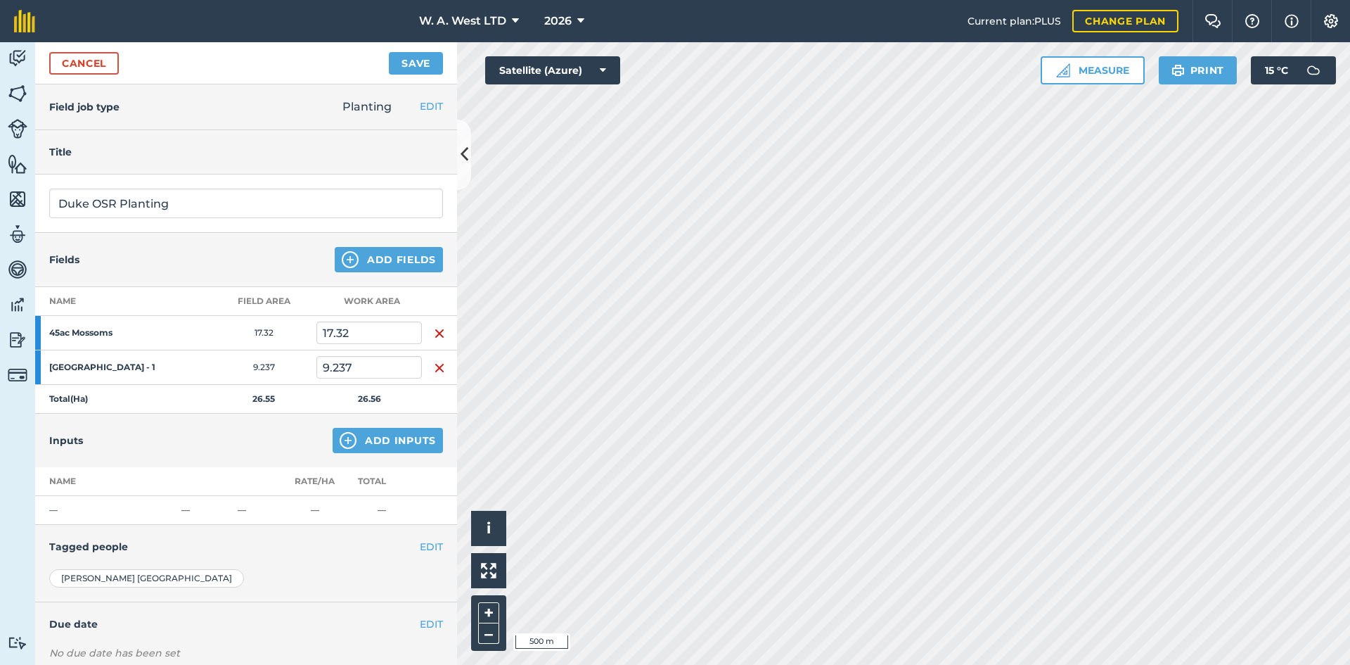
click at [179, 248] on div "Fields Add Fields" at bounding box center [246, 260] width 422 height 54
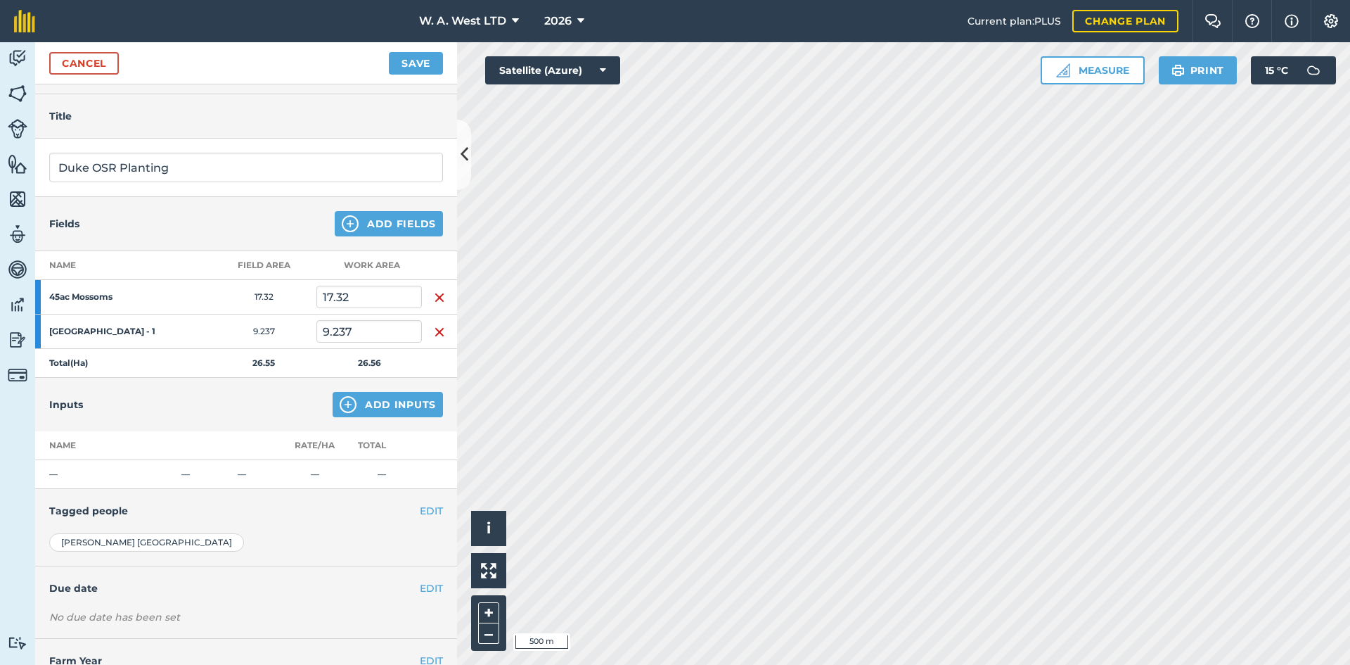
scroll to position [70, 0]
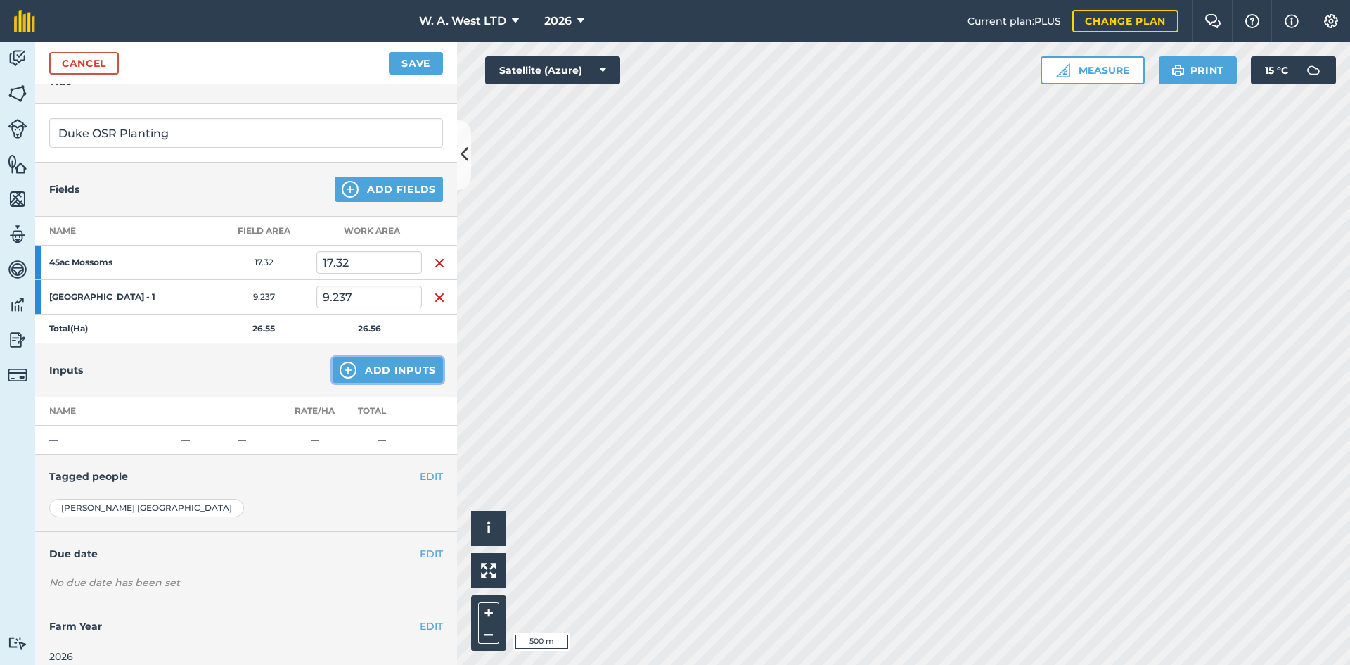
click at [375, 357] on button "Add Inputs" at bounding box center [388, 369] width 110 height 25
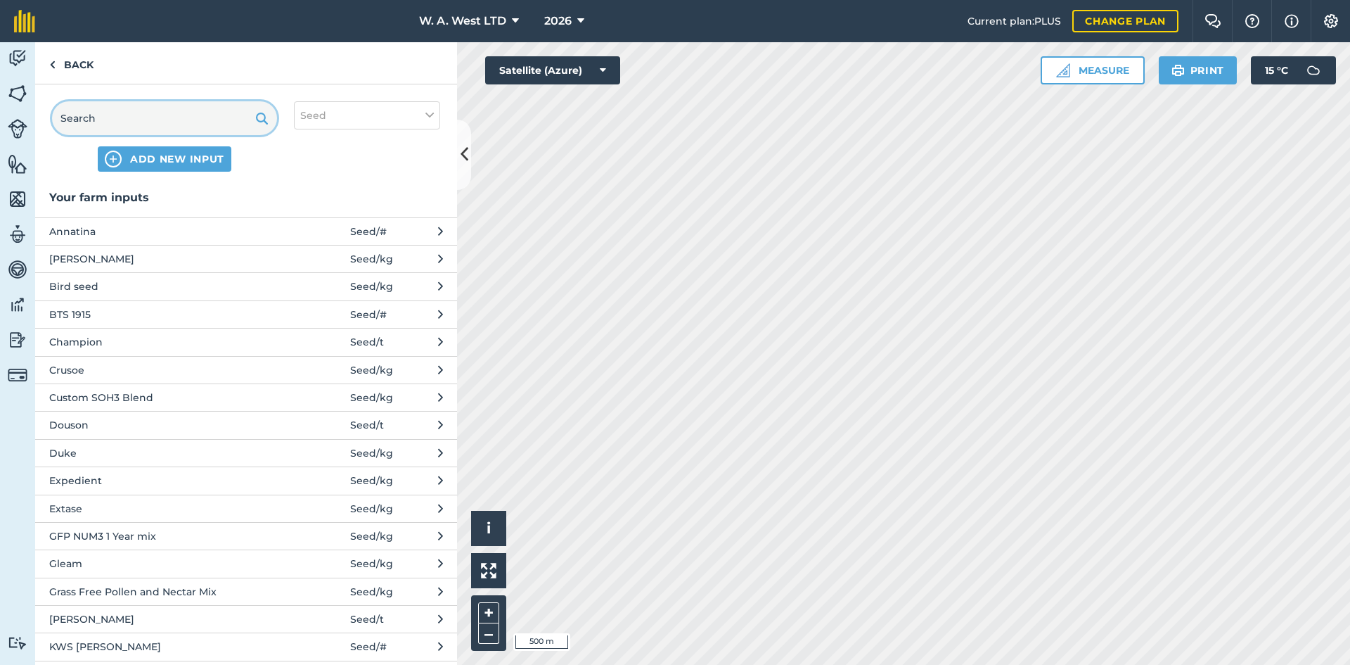
click at [202, 105] on input "text" at bounding box center [164, 118] width 225 height 34
type input "o"
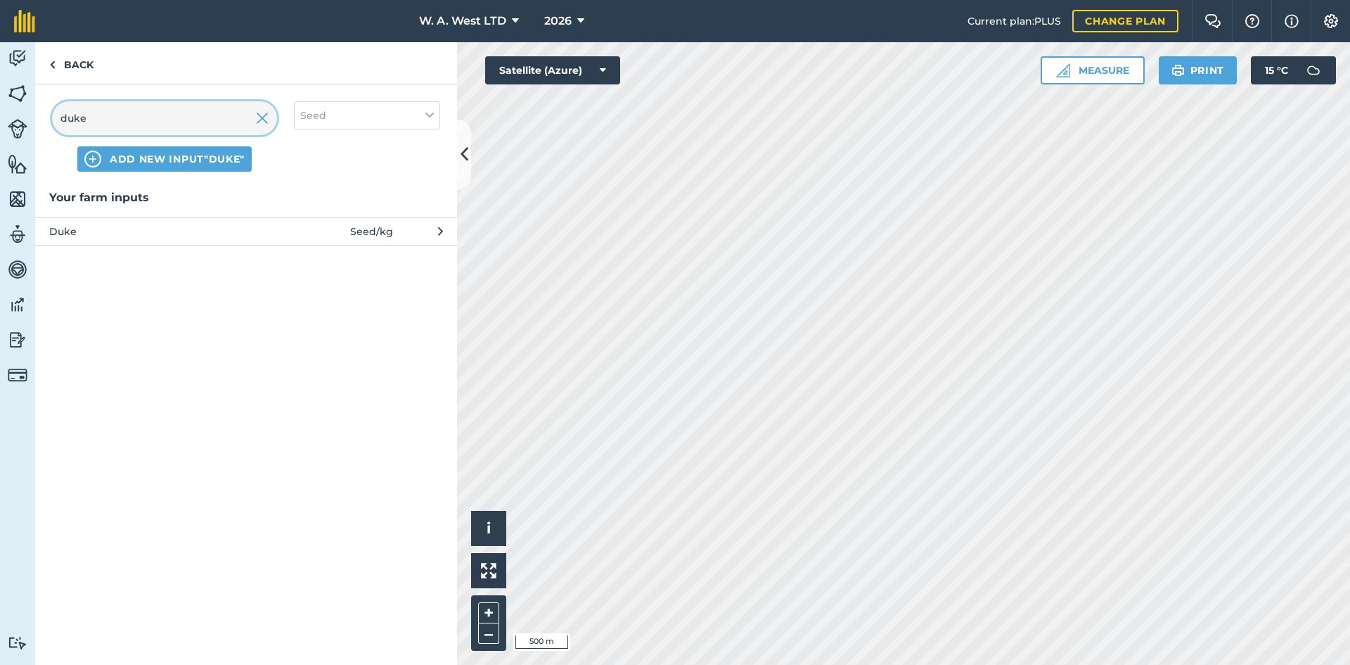
type input "duke"
click at [207, 224] on span "Duke" at bounding box center [164, 231] width 230 height 15
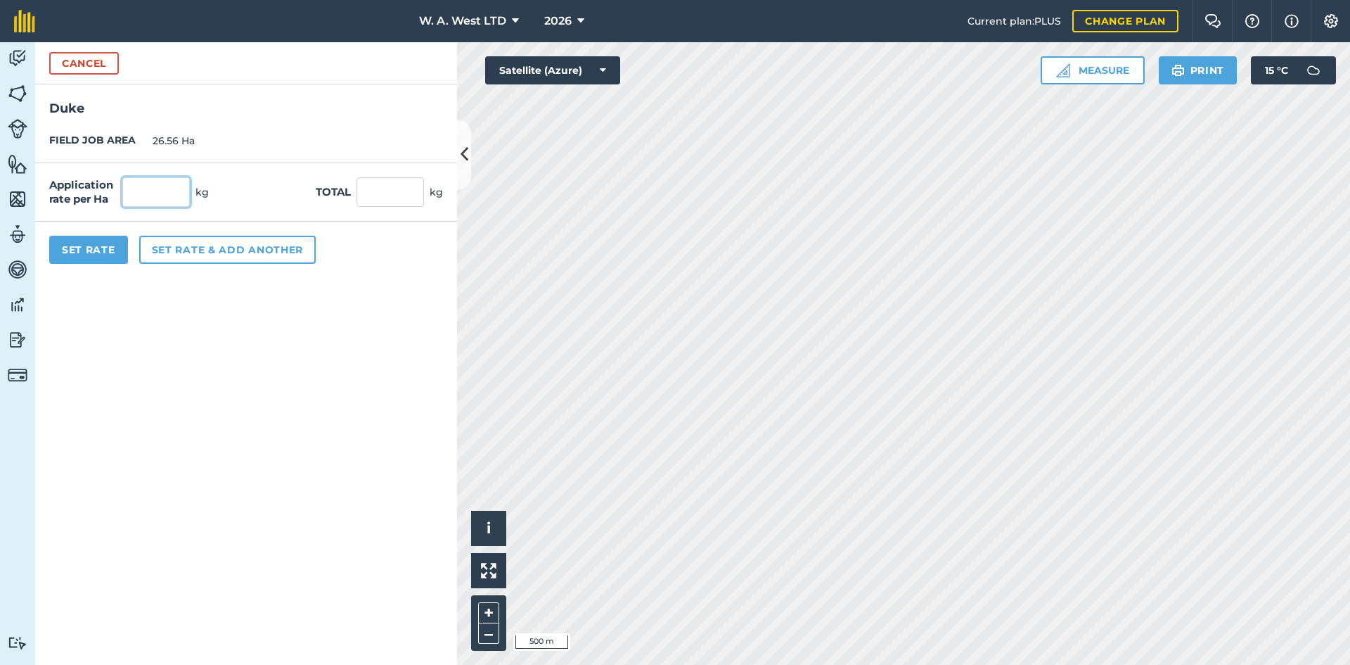
click at [151, 191] on input "text" at bounding box center [156, 192] width 68 height 30
type input "3.02"
type input "80.211"
click at [227, 158] on div "FIELD JOB AREA 26.56 Ha" at bounding box center [246, 141] width 422 height 44
click at [91, 243] on button "Set Rate" at bounding box center [88, 250] width 79 height 28
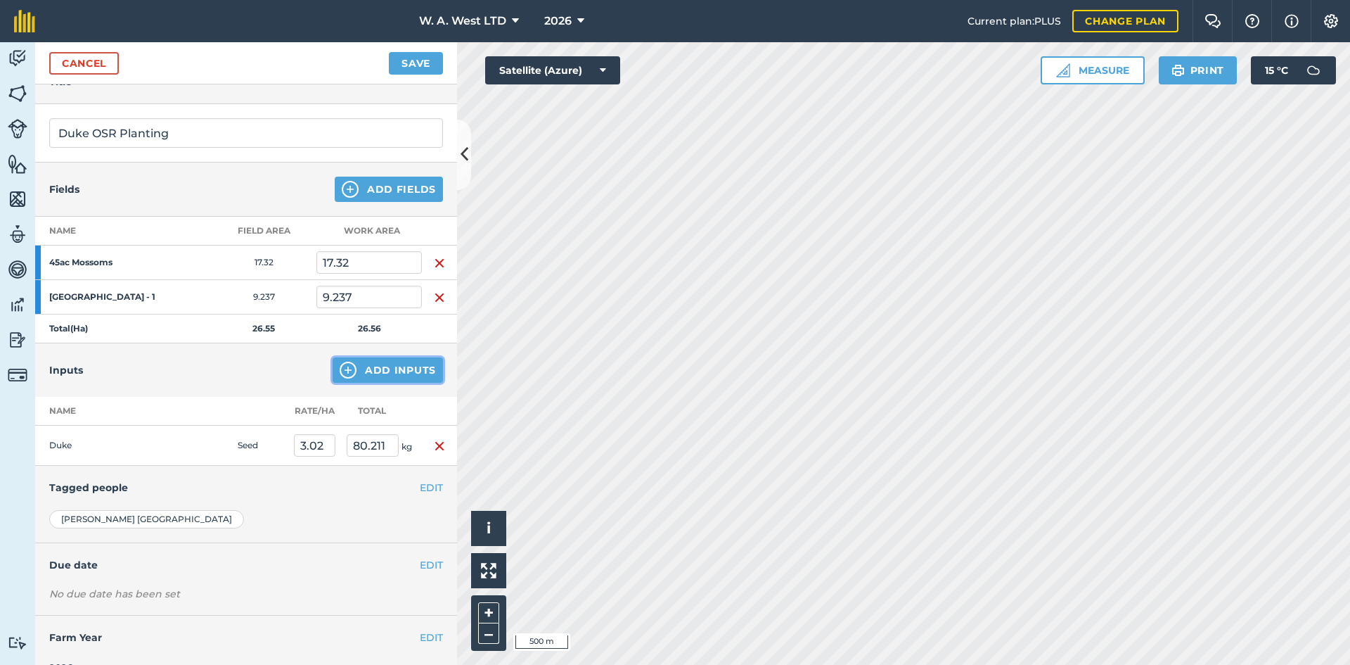
click at [394, 370] on button "Add Inputs" at bounding box center [388, 369] width 110 height 25
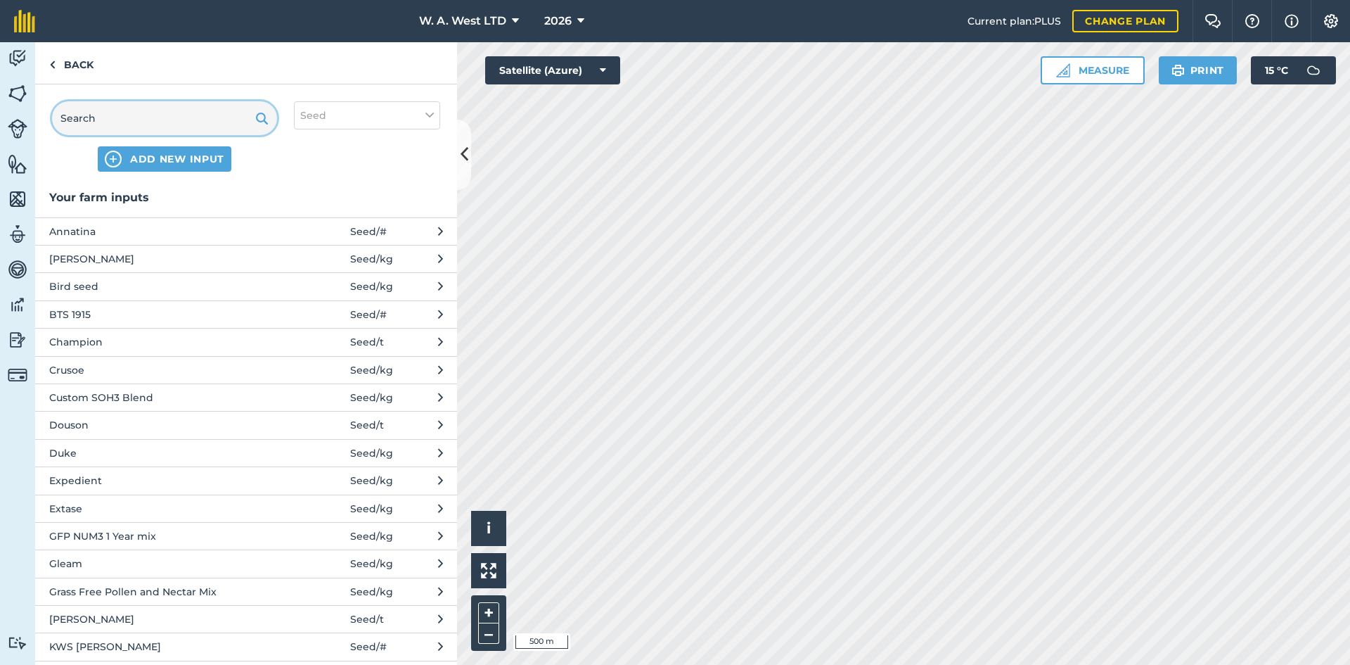
click at [143, 134] on input "text" at bounding box center [164, 118] width 225 height 34
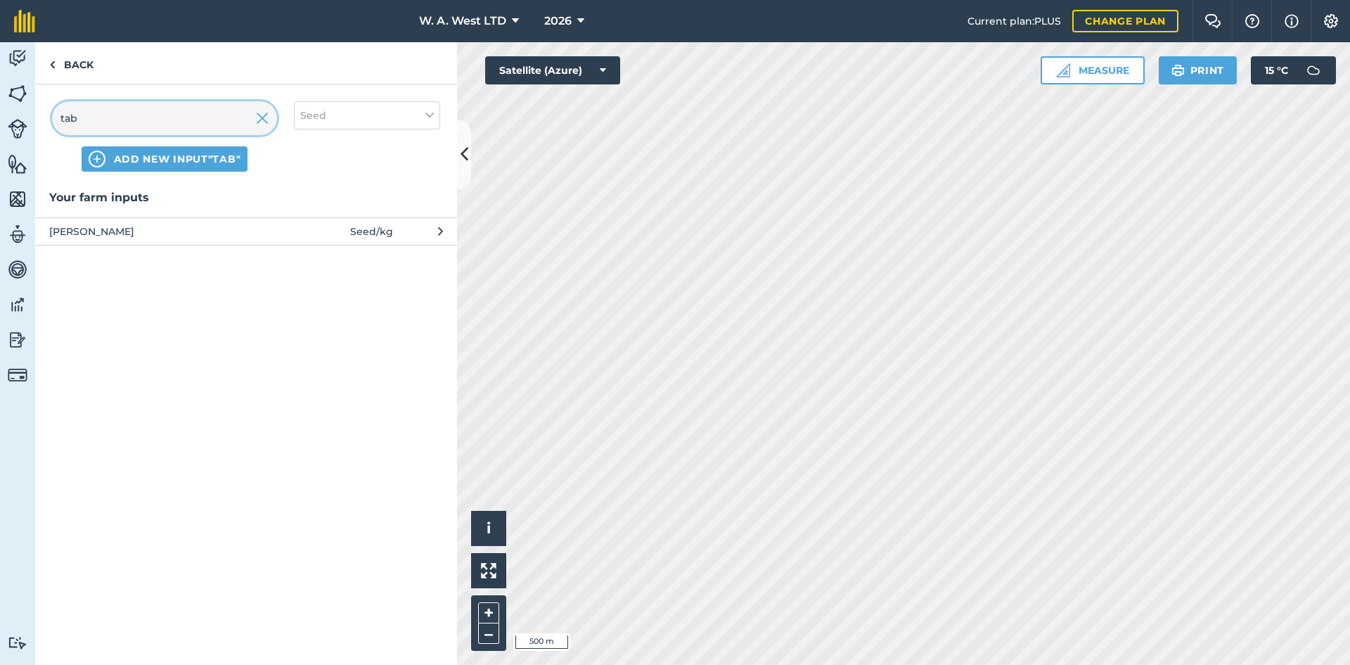
type input "tab"
drag, startPoint x: 218, startPoint y: 214, endPoint x: 222, endPoint y: 237, distance: 23.5
click at [219, 218] on div "Your farm inputs [PERSON_NAME] Seed / kg" at bounding box center [246, 216] width 422 height 57
click at [222, 237] on span "[PERSON_NAME]" at bounding box center [164, 231] width 230 height 15
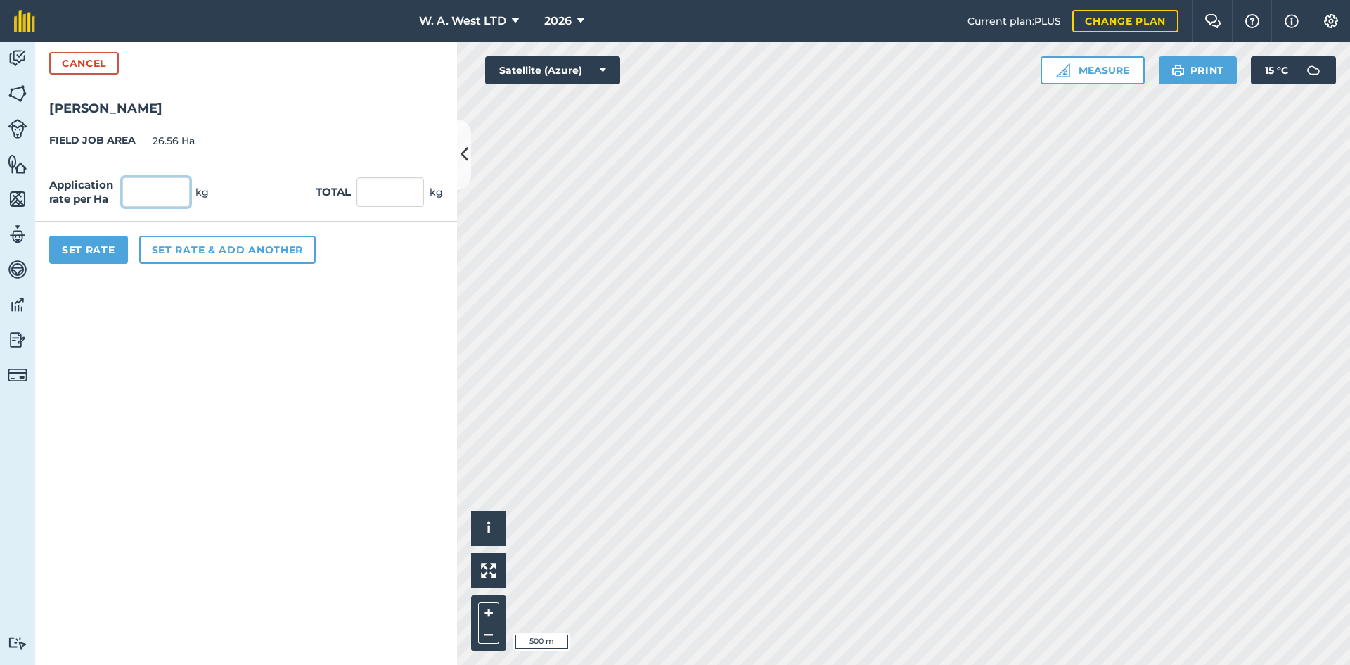
click at [165, 193] on input "text" at bounding box center [156, 192] width 68 height 30
type input "2.5"
type input "66.4"
click at [99, 248] on button "Set Rate" at bounding box center [88, 250] width 79 height 28
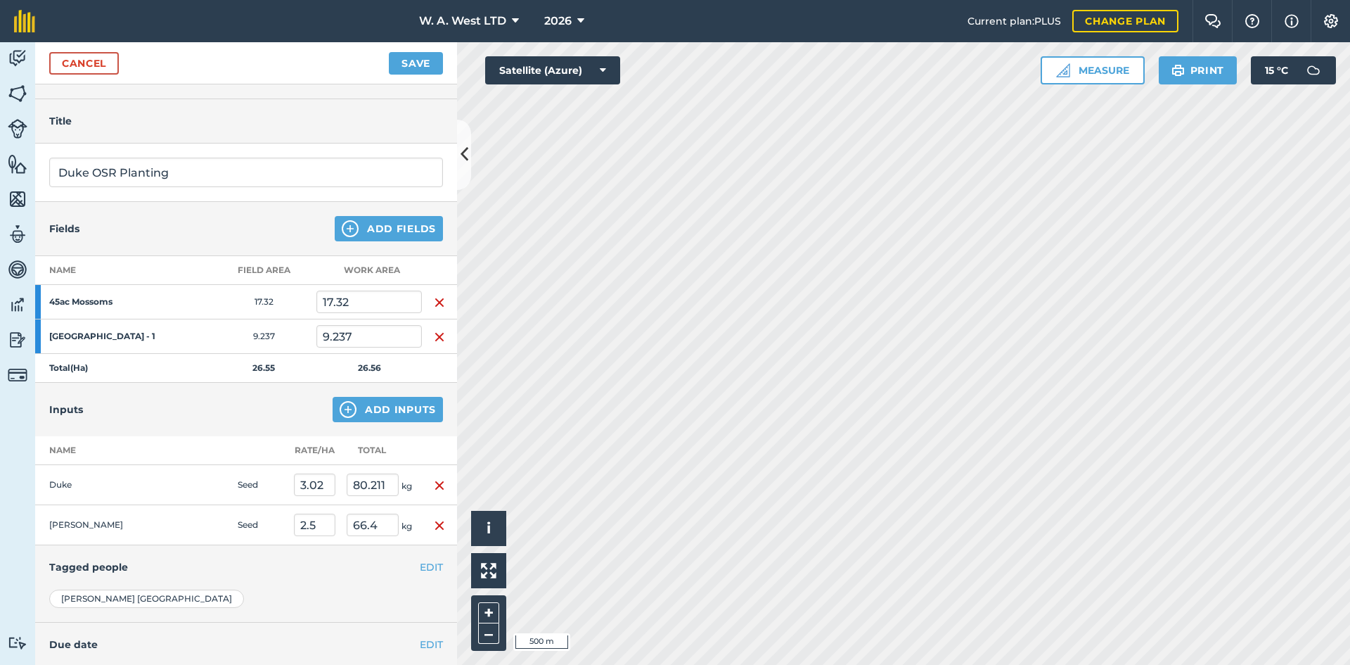
scroll to position [0, 0]
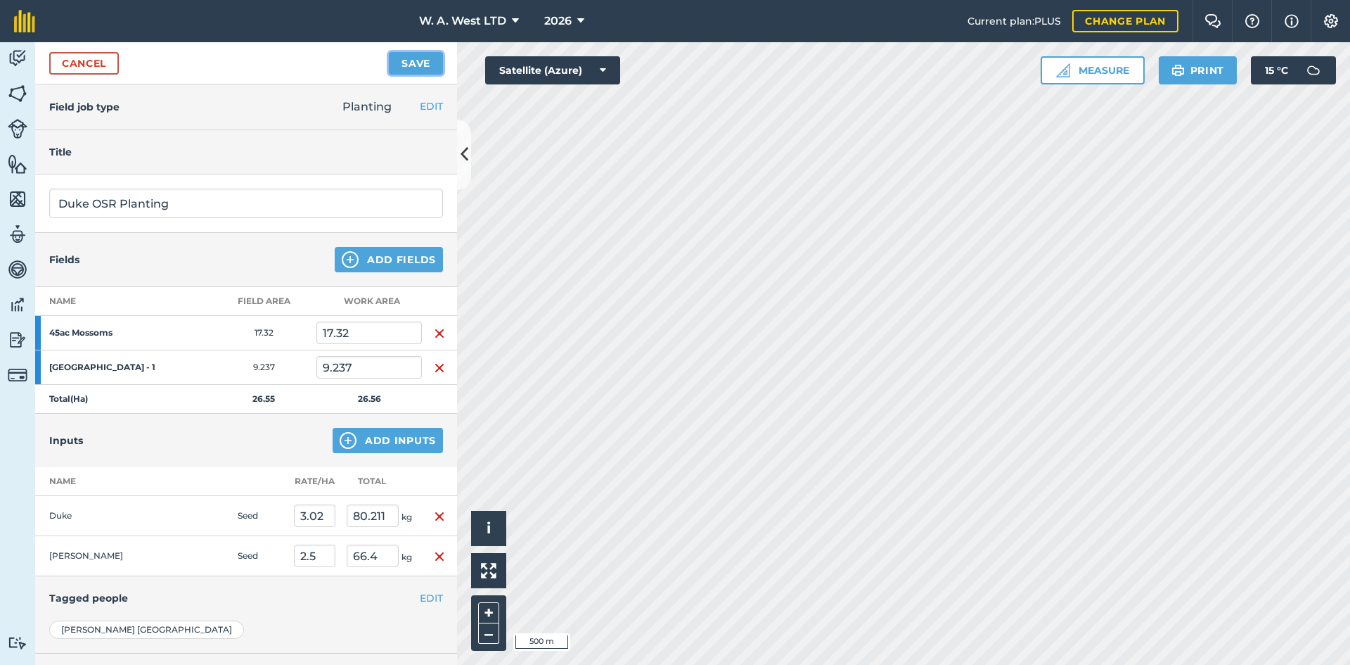
click at [404, 55] on button "Save" at bounding box center [416, 63] width 54 height 23
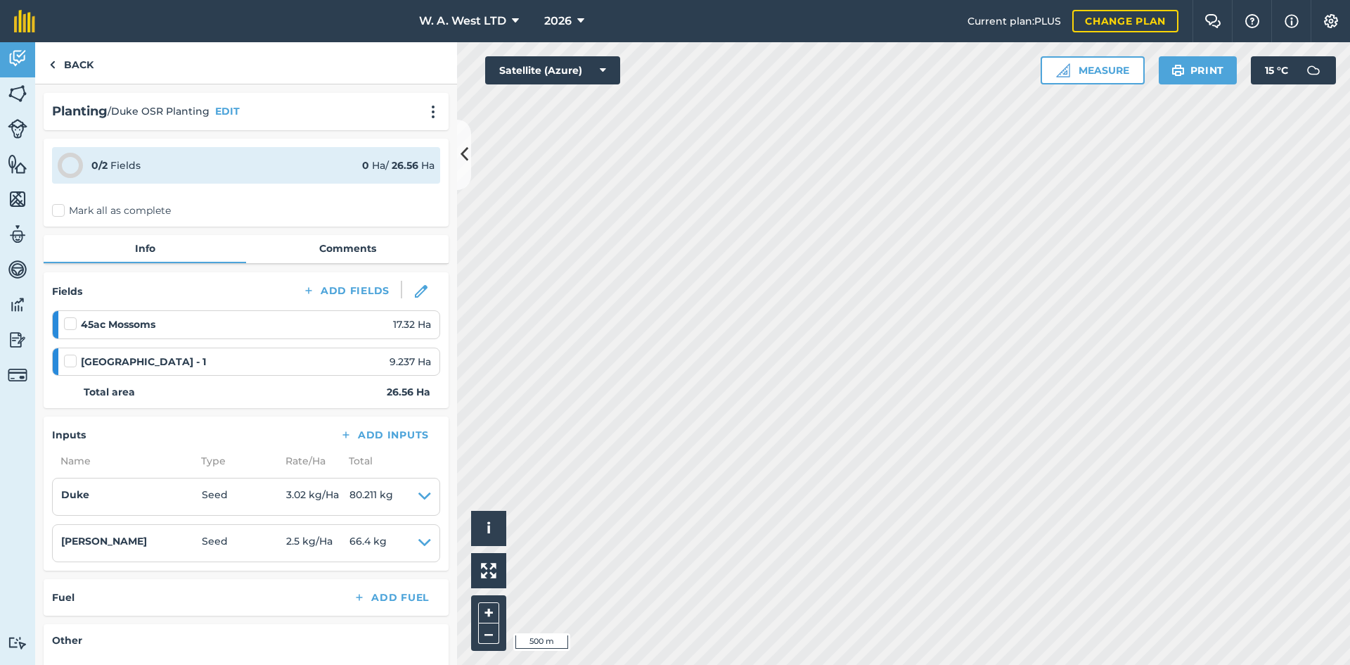
click at [58, 210] on label "Mark all as complete" at bounding box center [111, 210] width 119 height 15
click at [58, 210] on input "Mark all as complete" at bounding box center [56, 207] width 9 height 9
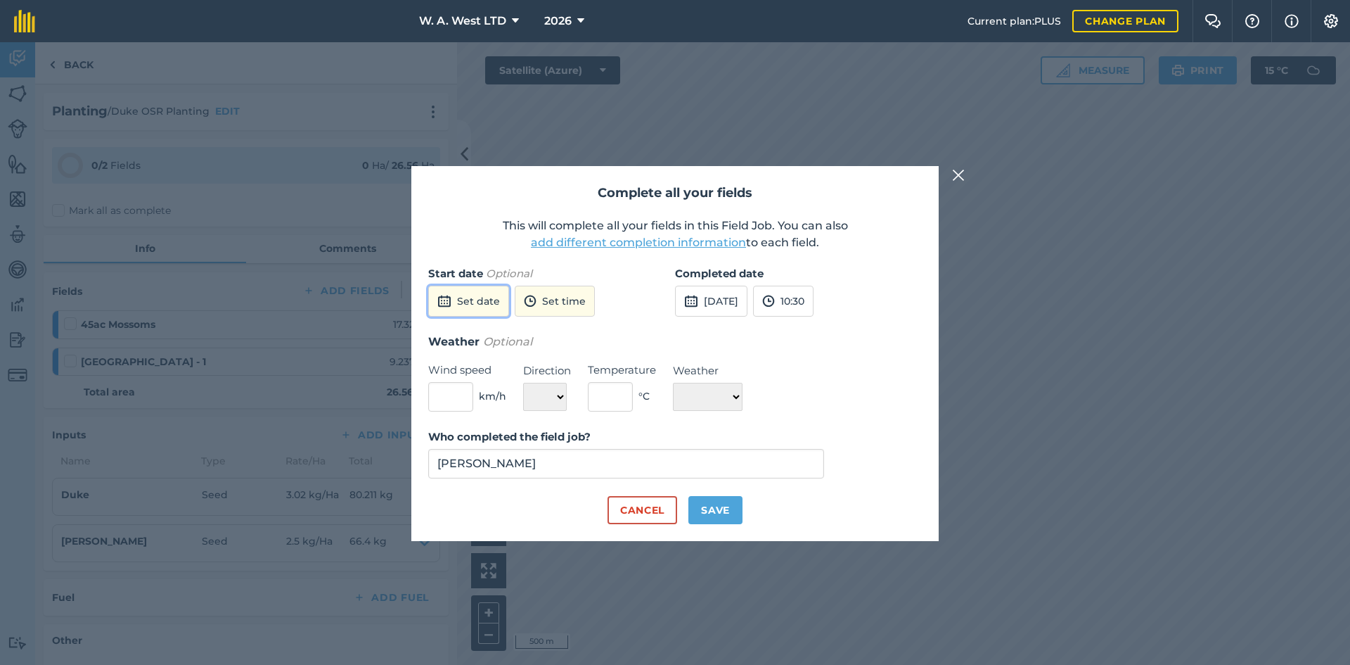
click at [497, 303] on button "Set date" at bounding box center [468, 301] width 81 height 31
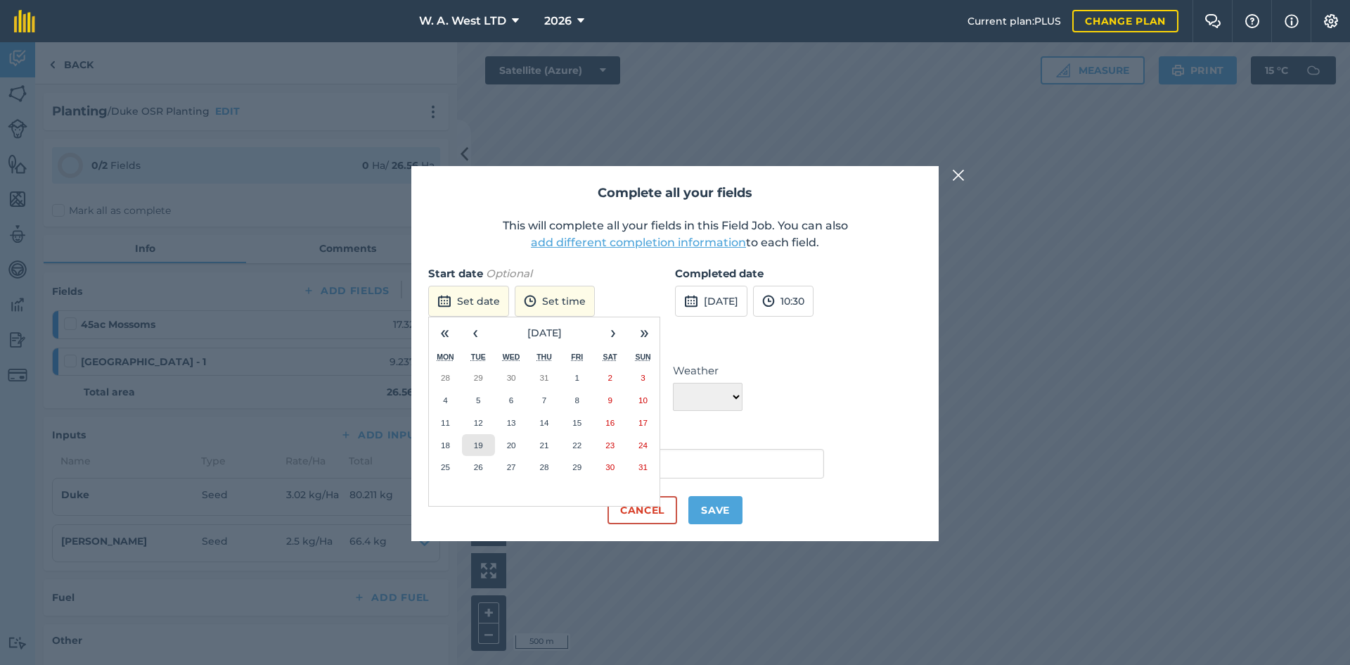
click at [470, 445] on button "19" at bounding box center [478, 445] width 33 height 23
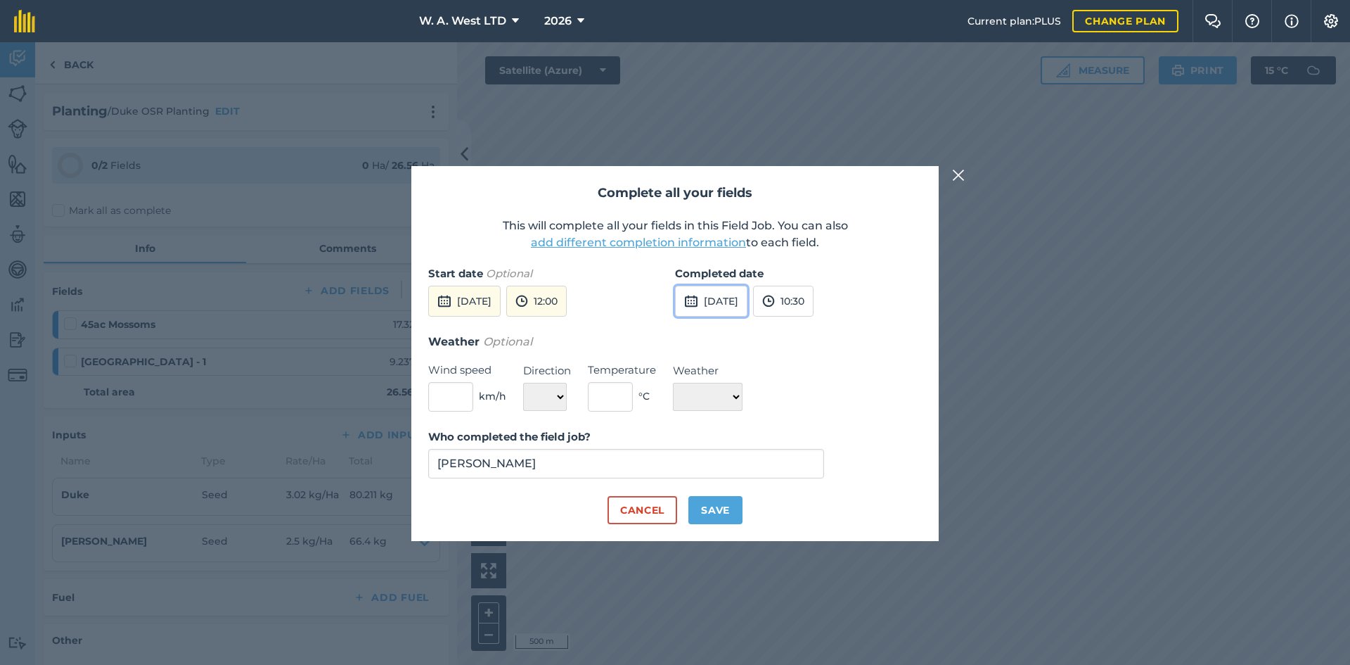
click at [736, 301] on button "[DATE]" at bounding box center [711, 301] width 72 height 31
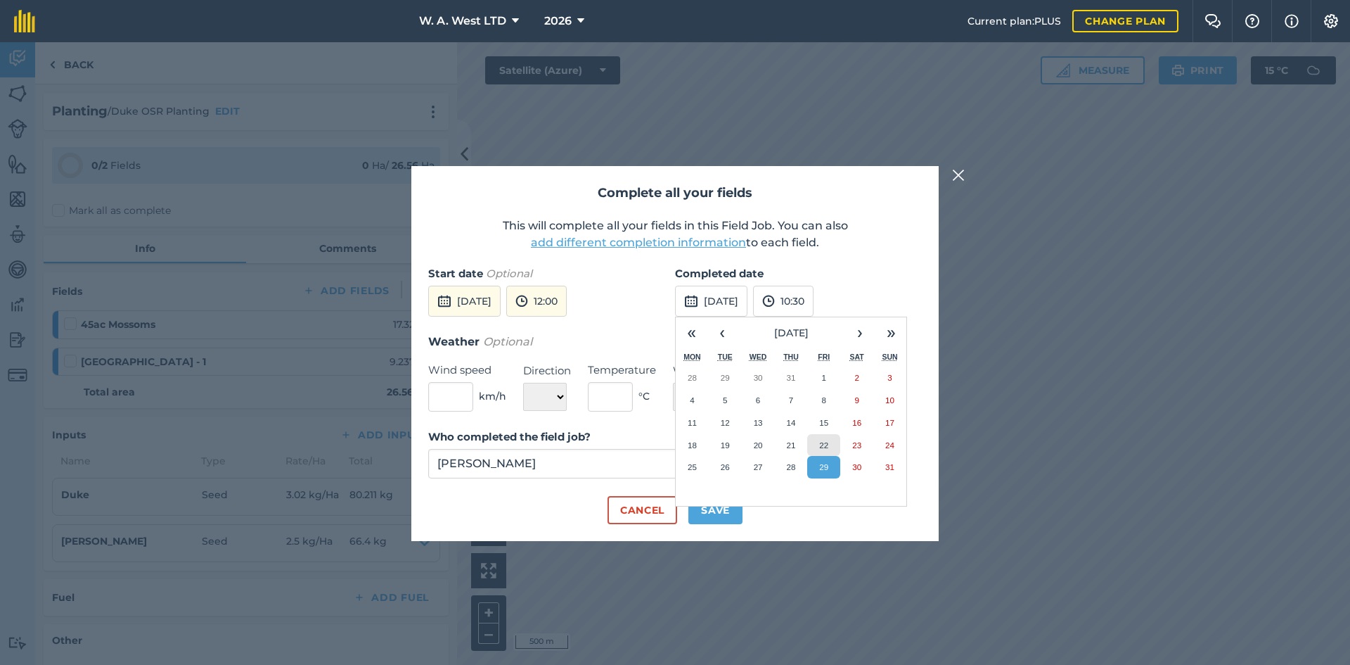
click at [827, 446] on abbr "22" at bounding box center [823, 444] width 9 height 9
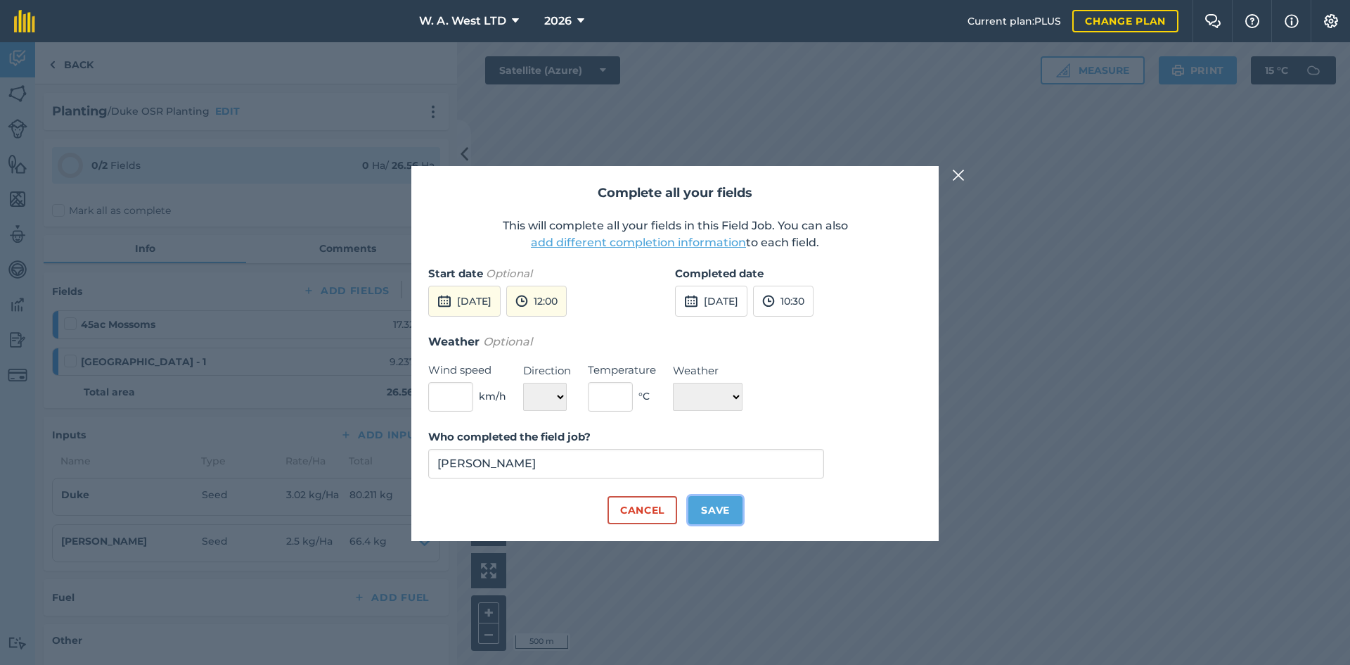
click at [722, 510] on button "Save" at bounding box center [716, 510] width 54 height 28
checkbox input "true"
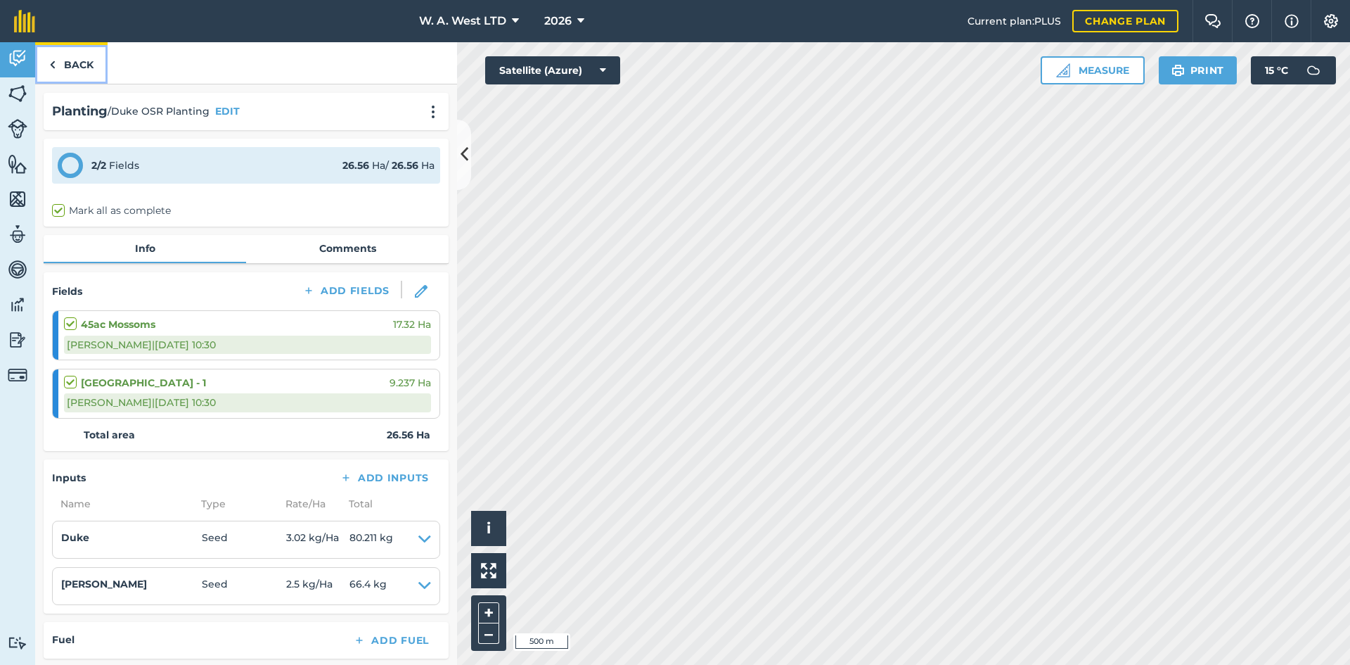
click at [61, 73] on link "Back" at bounding box center [71, 62] width 72 height 41
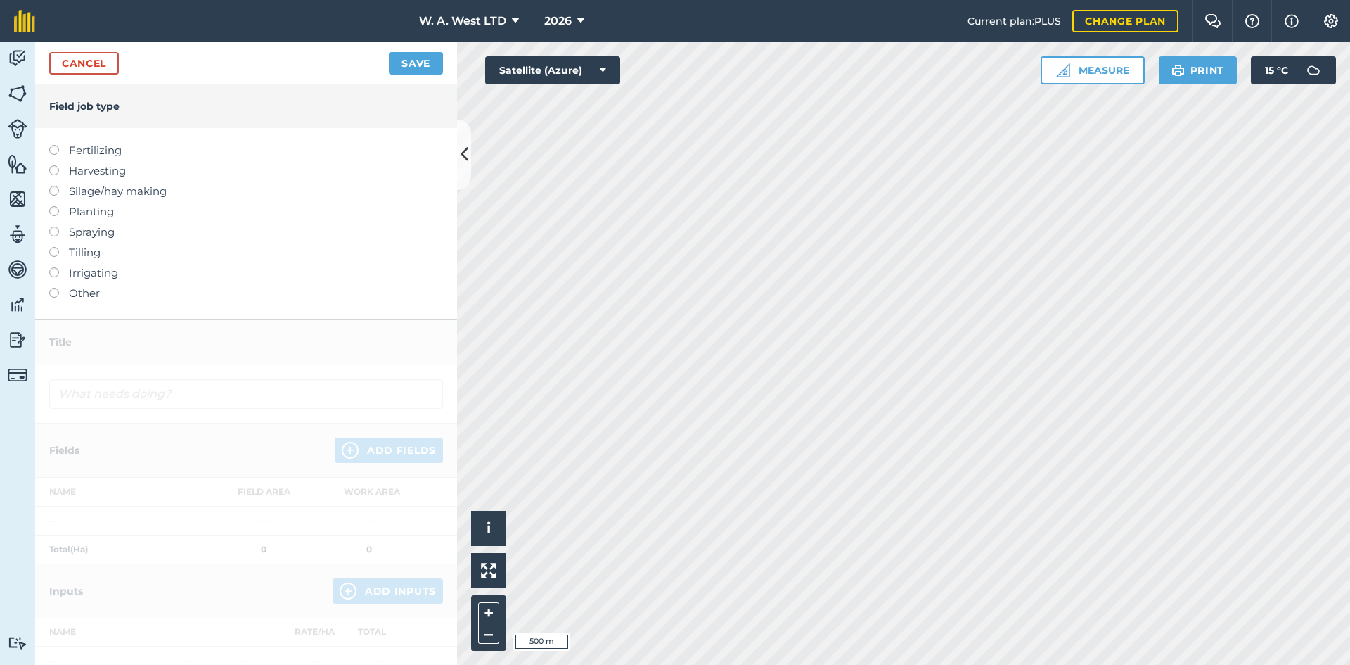
click at [49, 65] on div "Cancel Save" at bounding box center [246, 63] width 422 height 42
click at [86, 63] on link "Cancel" at bounding box center [84, 63] width 70 height 23
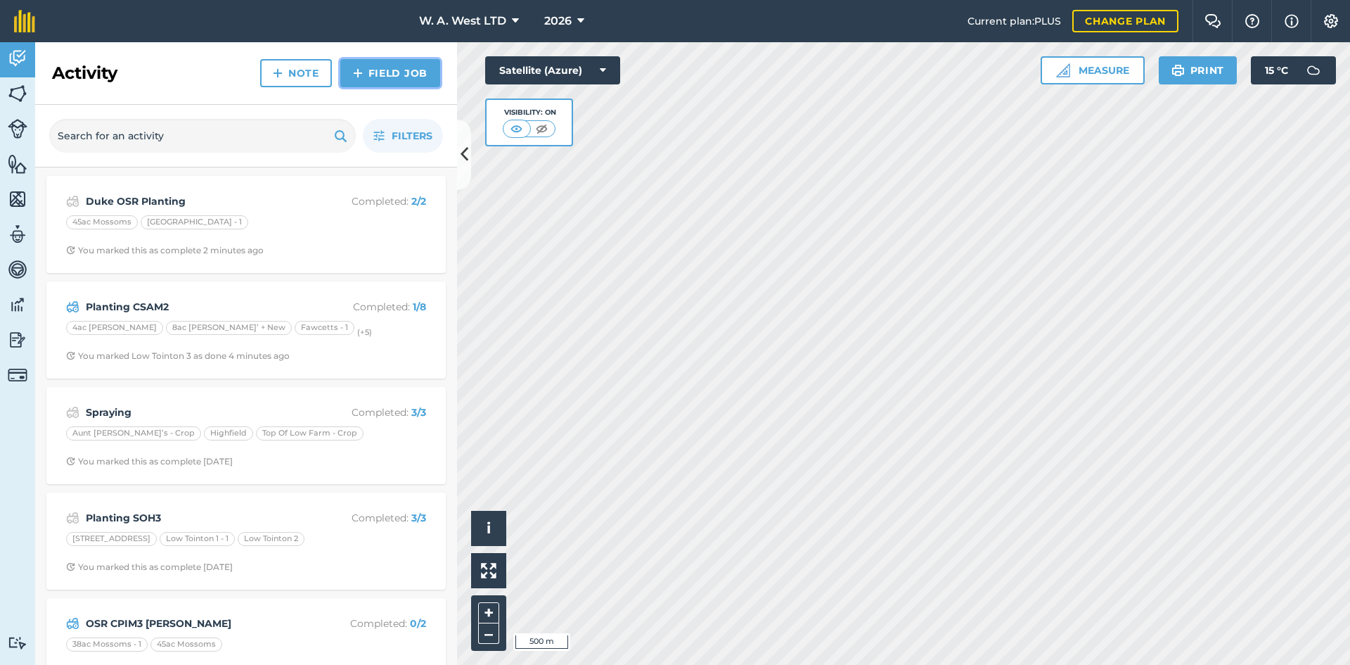
click at [395, 64] on link "Field Job" at bounding box center [390, 73] width 100 height 28
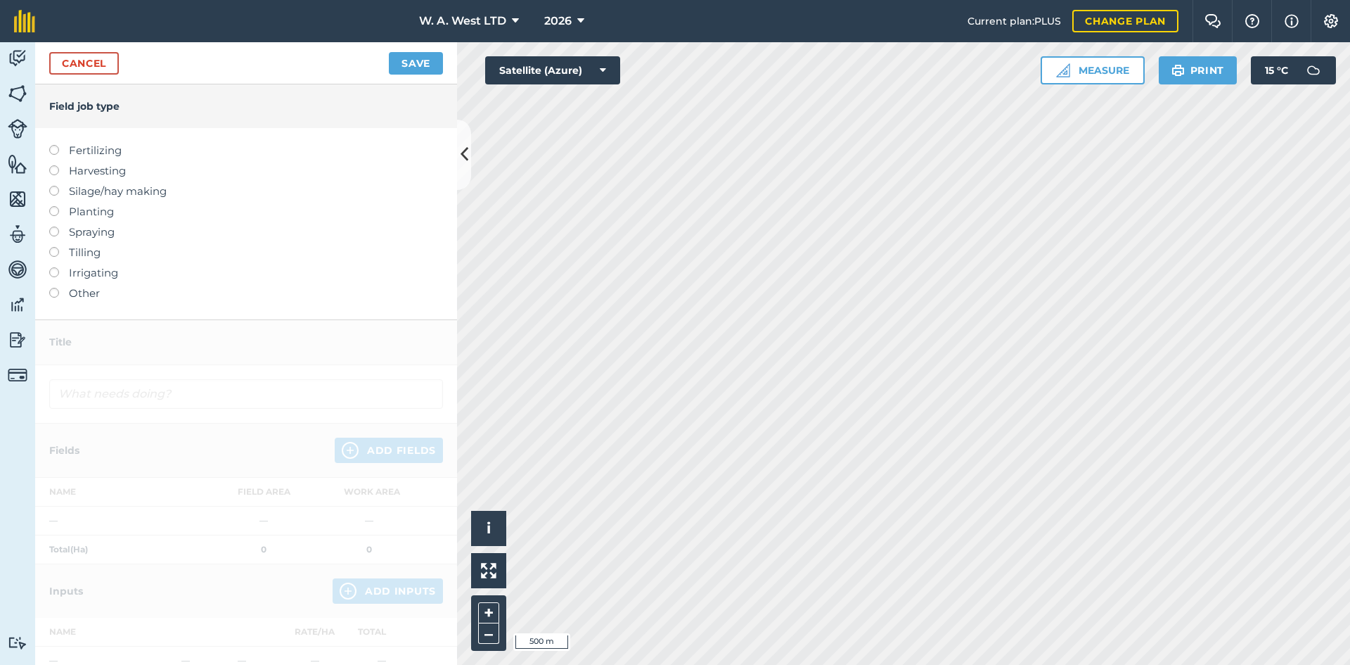
click at [70, 208] on label "Planting" at bounding box center [246, 211] width 394 height 17
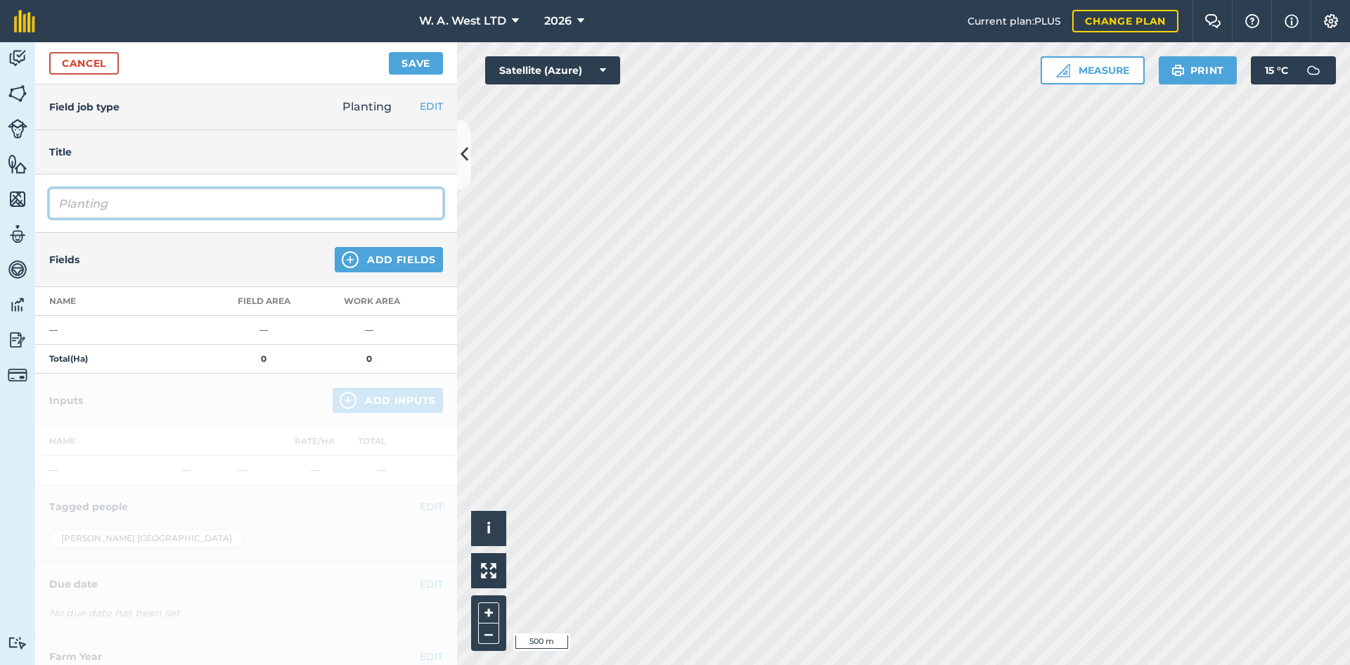
drag, startPoint x: 68, startPoint y: 205, endPoint x: 26, endPoint y: 200, distance: 41.8
click at [26, 200] on div "Activity Fields Livestock Features Maps Team Vehicles Data Reporting Billing Tu…" at bounding box center [675, 353] width 1350 height 622
type input "[PERSON_NAME] OSR drilling"
click at [409, 255] on button "Add Fields" at bounding box center [389, 259] width 108 height 25
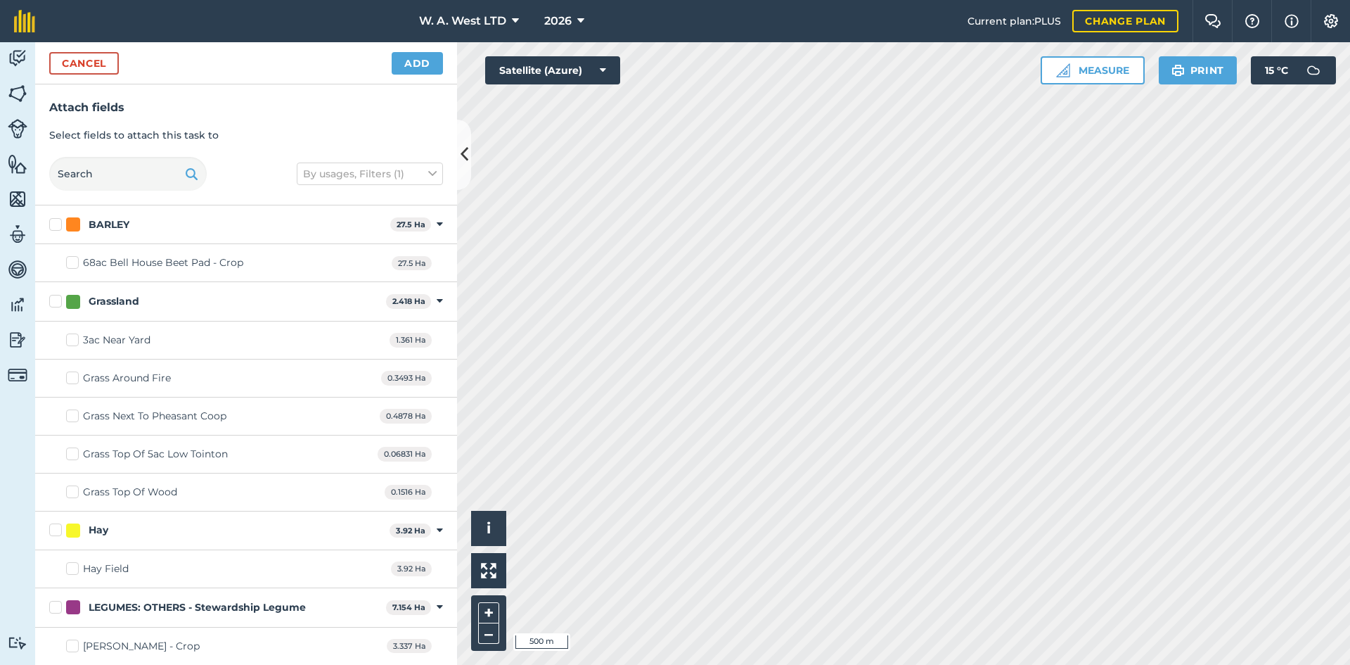
checkbox input "true"
click at [409, 60] on button "Add" at bounding box center [417, 63] width 51 height 23
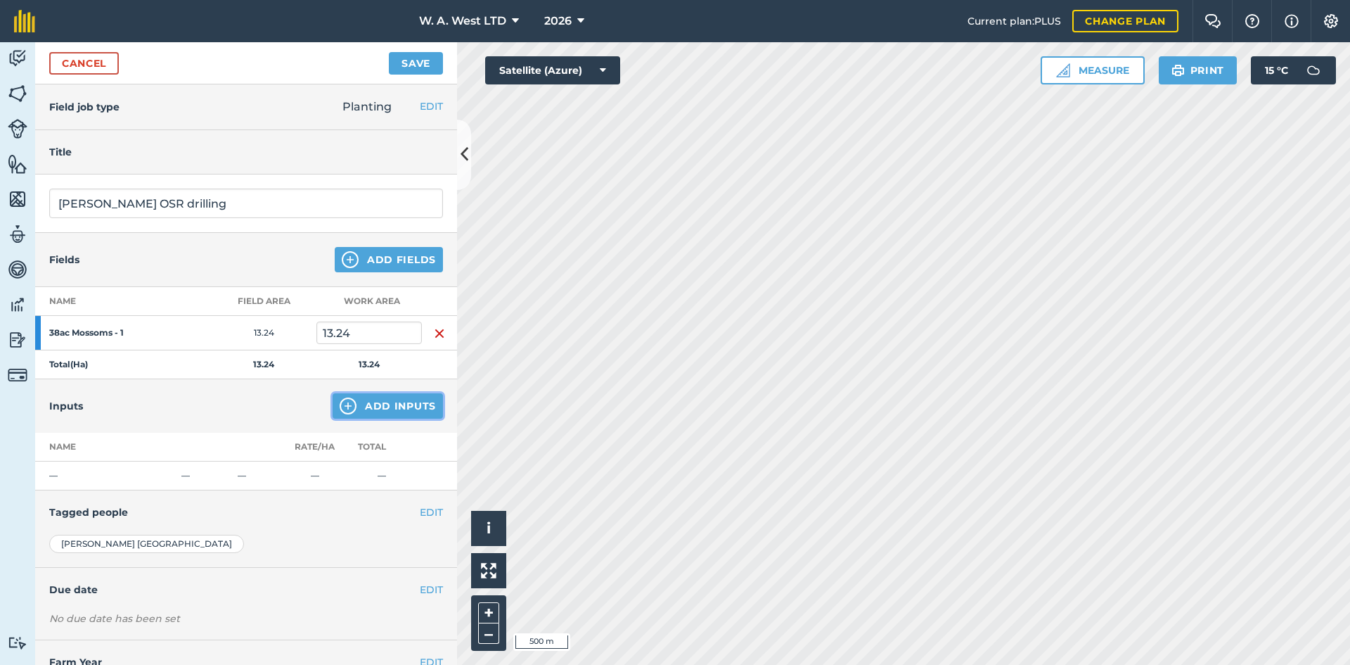
click at [333, 395] on button "Add Inputs" at bounding box center [388, 405] width 110 height 25
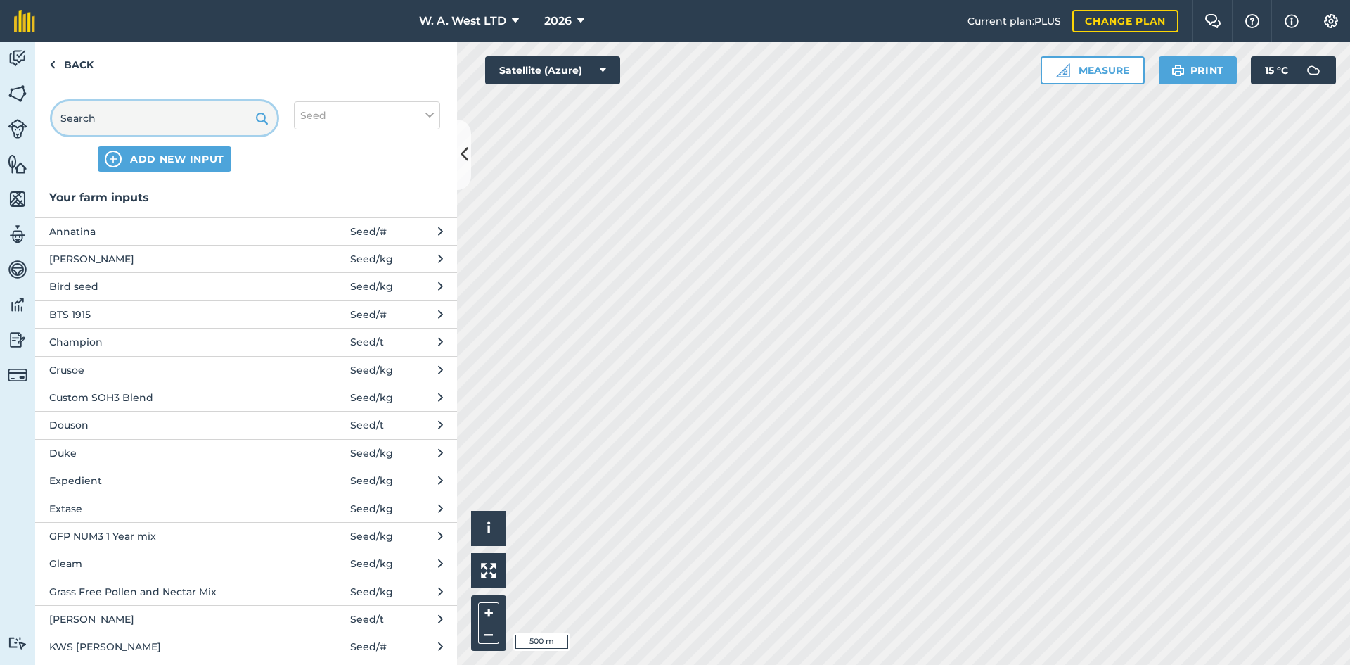
click at [143, 117] on input "text" at bounding box center [164, 118] width 225 height 34
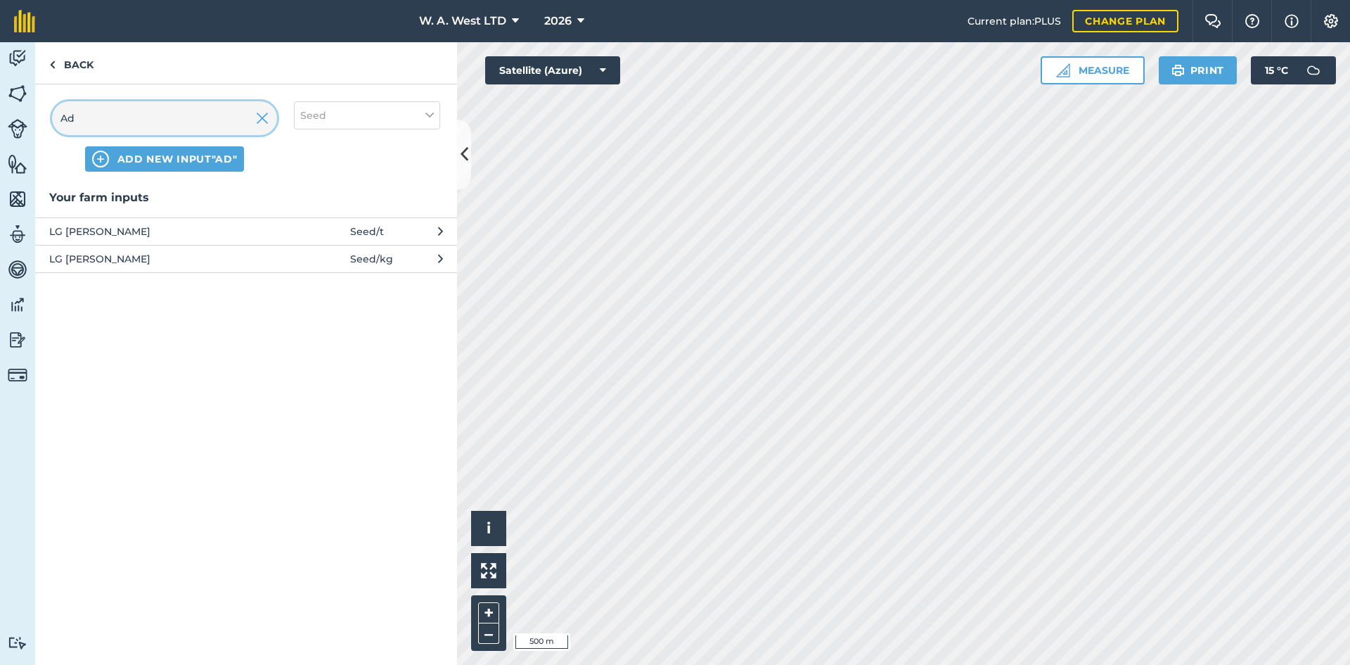
type input "Ad"
click at [167, 269] on button "LG [PERSON_NAME] Seed / kg" at bounding box center [246, 258] width 422 height 27
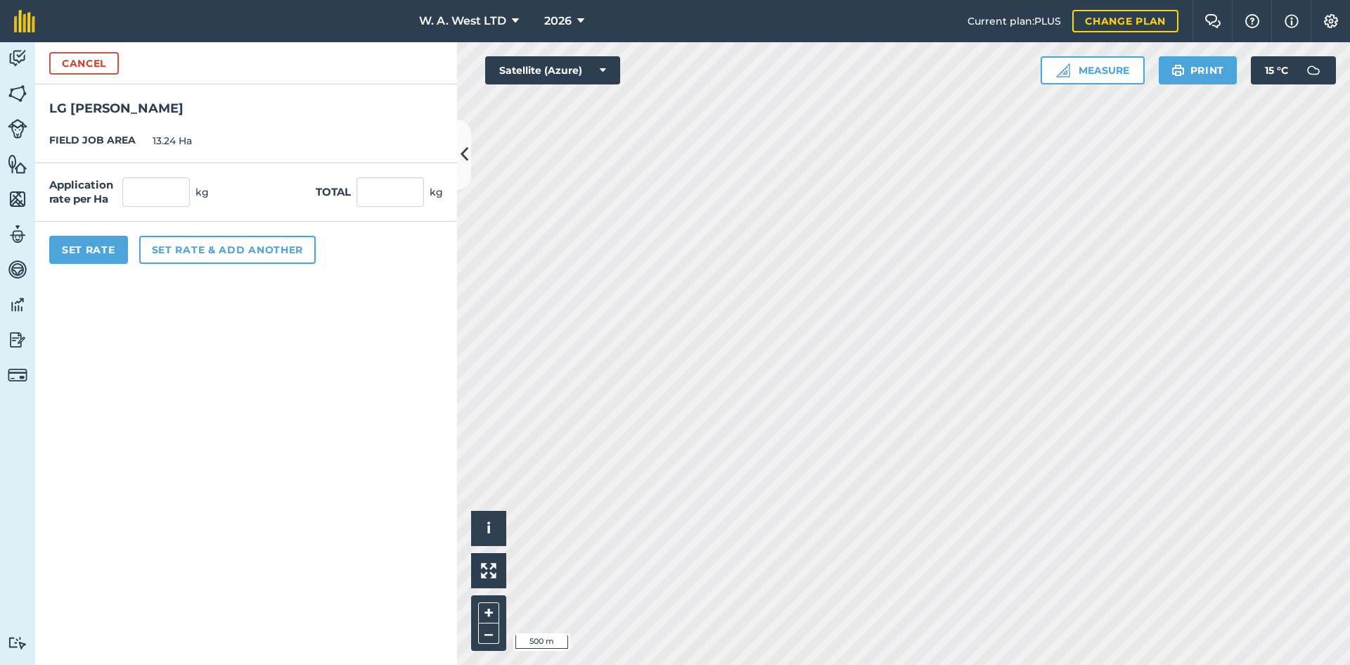
click at [162, 175] on div "Application rate per Ha kg Total kg" at bounding box center [246, 192] width 422 height 58
click at [154, 186] on input "text" at bounding box center [156, 192] width 68 height 30
type input "3.45"
type input "45.678"
click at [96, 255] on button "Set Rate" at bounding box center [88, 250] width 79 height 28
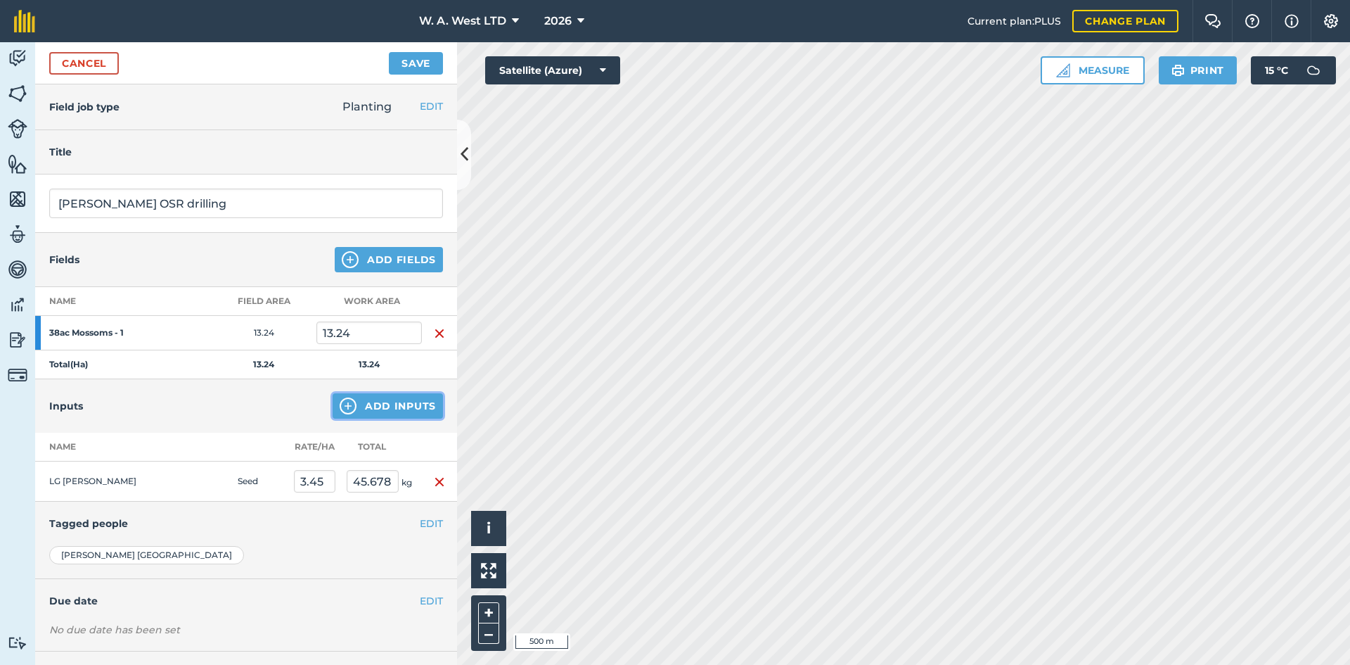
click at [366, 411] on button "Add Inputs" at bounding box center [388, 405] width 110 height 25
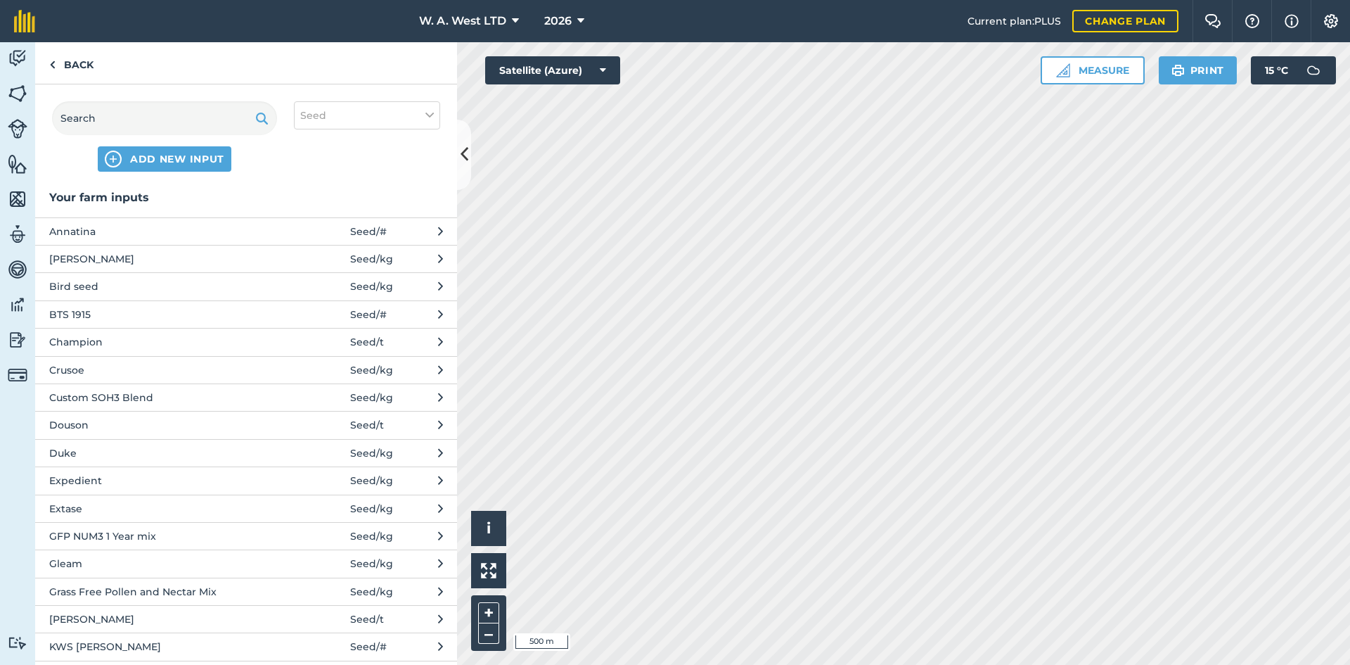
click at [153, 94] on div "ADD NEW INPUT Seed" at bounding box center [246, 136] width 422 height 104
click at [153, 119] on input "text" at bounding box center [164, 118] width 225 height 34
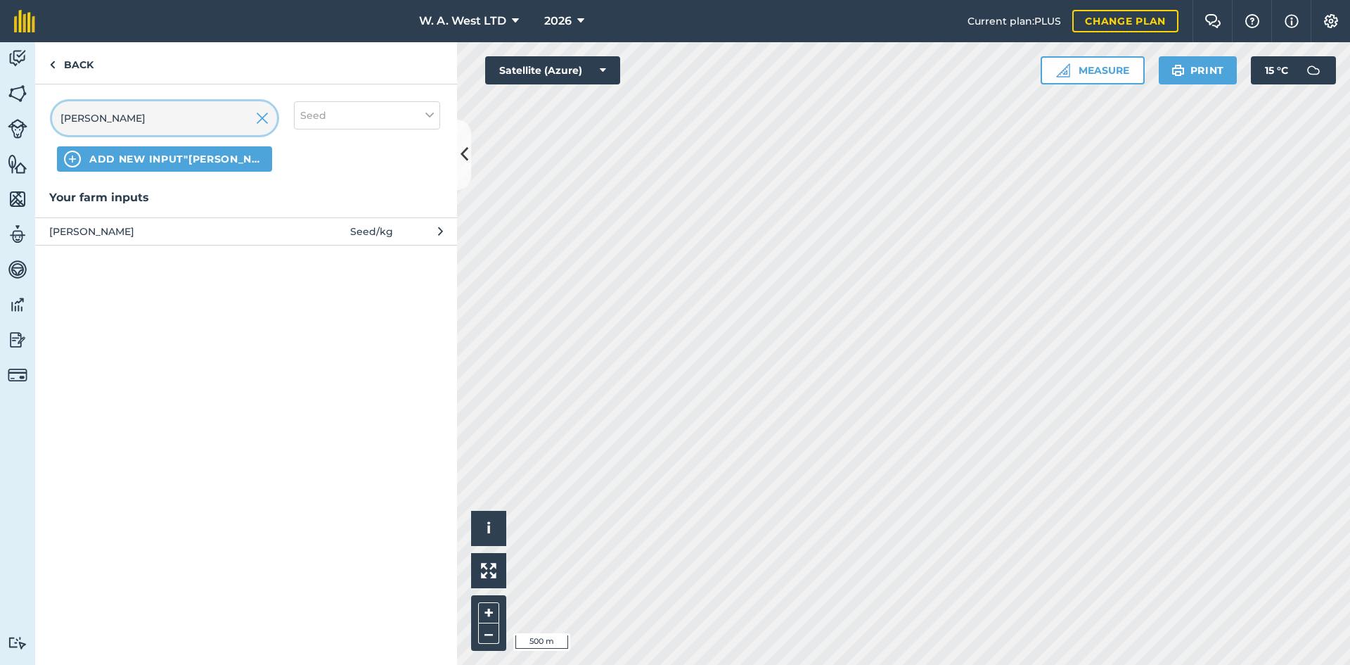
type input "[PERSON_NAME]"
click at [72, 241] on button "[PERSON_NAME] Seed / kg" at bounding box center [246, 230] width 422 height 27
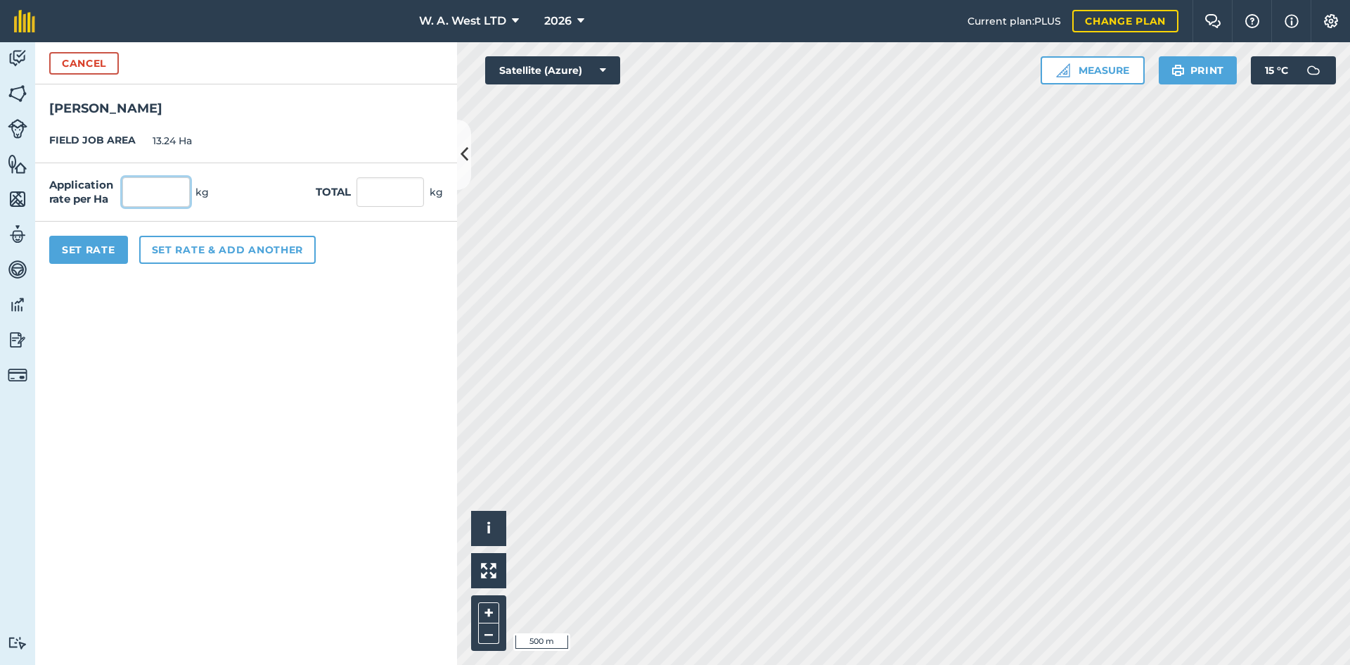
click at [151, 178] on input "text" at bounding box center [156, 192] width 68 height 30
type input "2.5"
type input "33.1"
click at [89, 247] on button "Set Rate" at bounding box center [88, 250] width 79 height 28
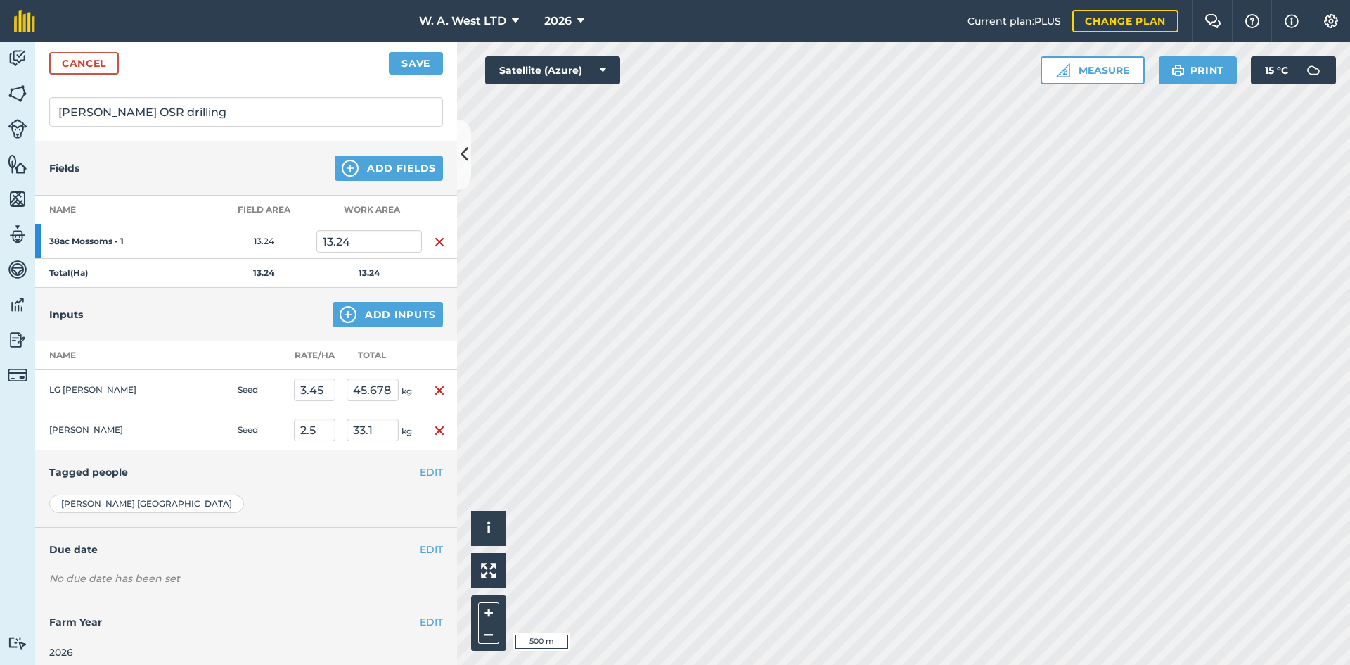
scroll to position [101, 0]
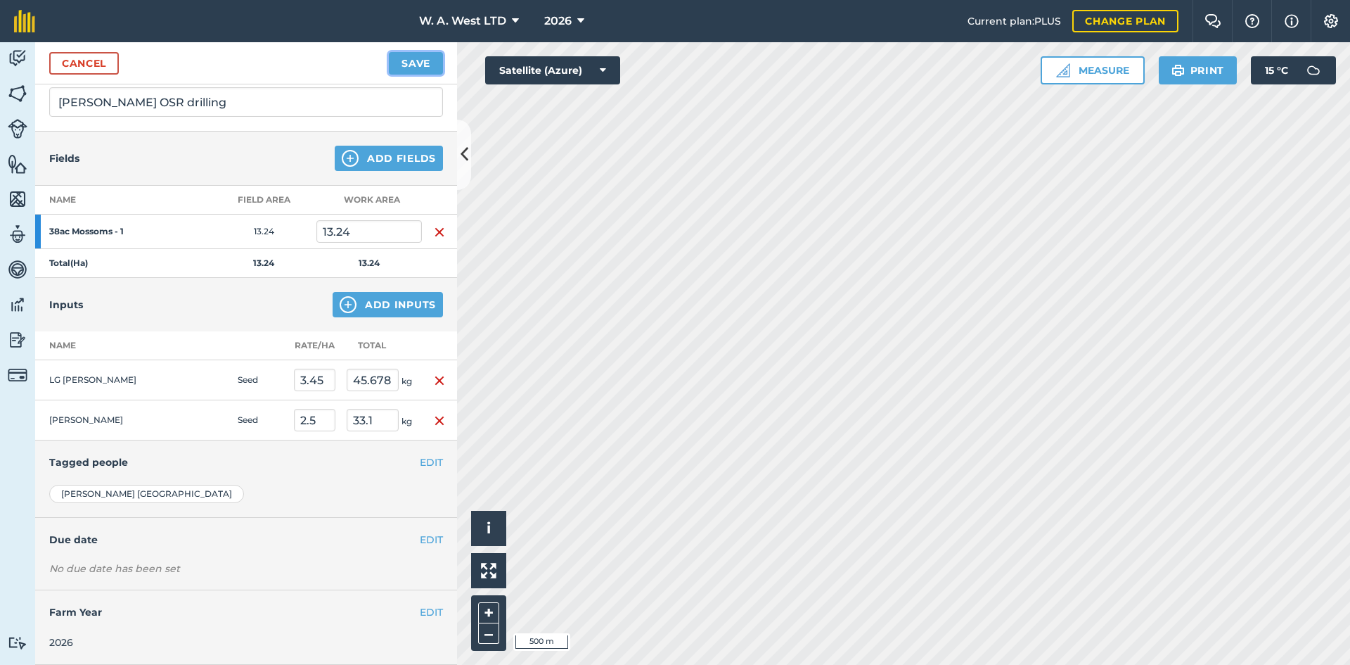
click at [404, 62] on button "Save" at bounding box center [416, 63] width 54 height 23
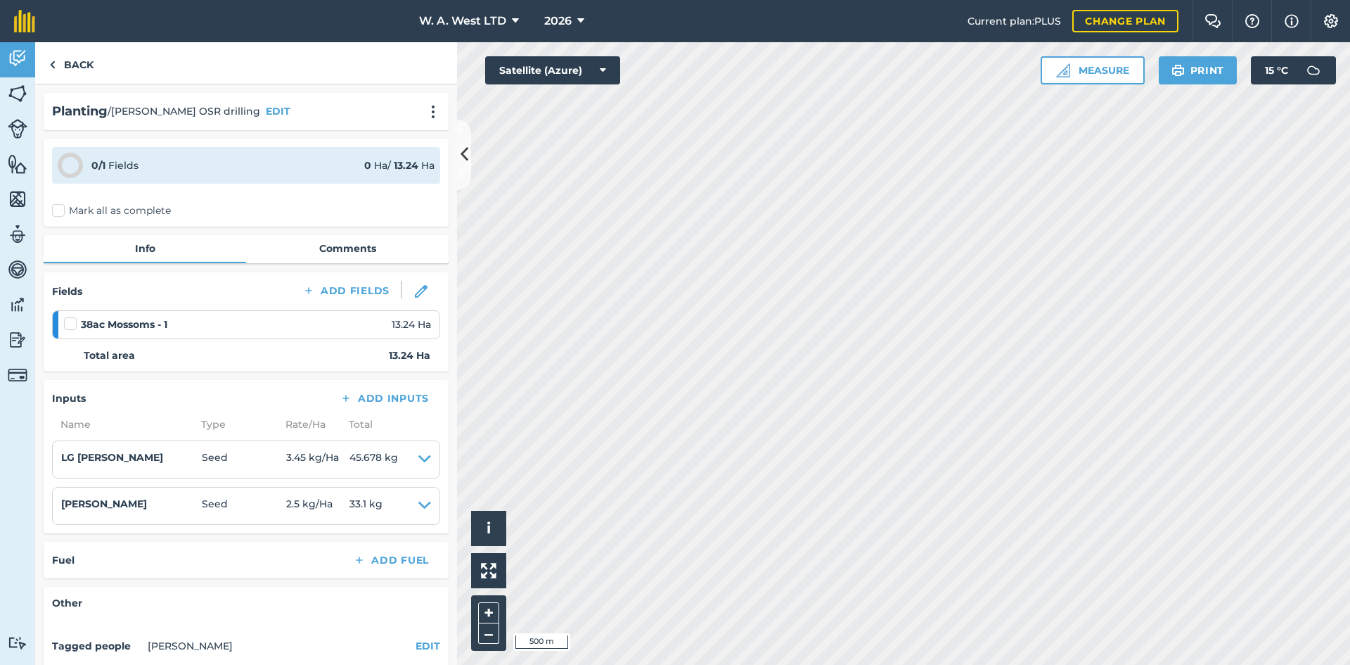
click at [70, 317] on label at bounding box center [72, 317] width 17 height 0
click at [70, 319] on input "checkbox" at bounding box center [68, 321] width 9 height 9
checkbox input "false"
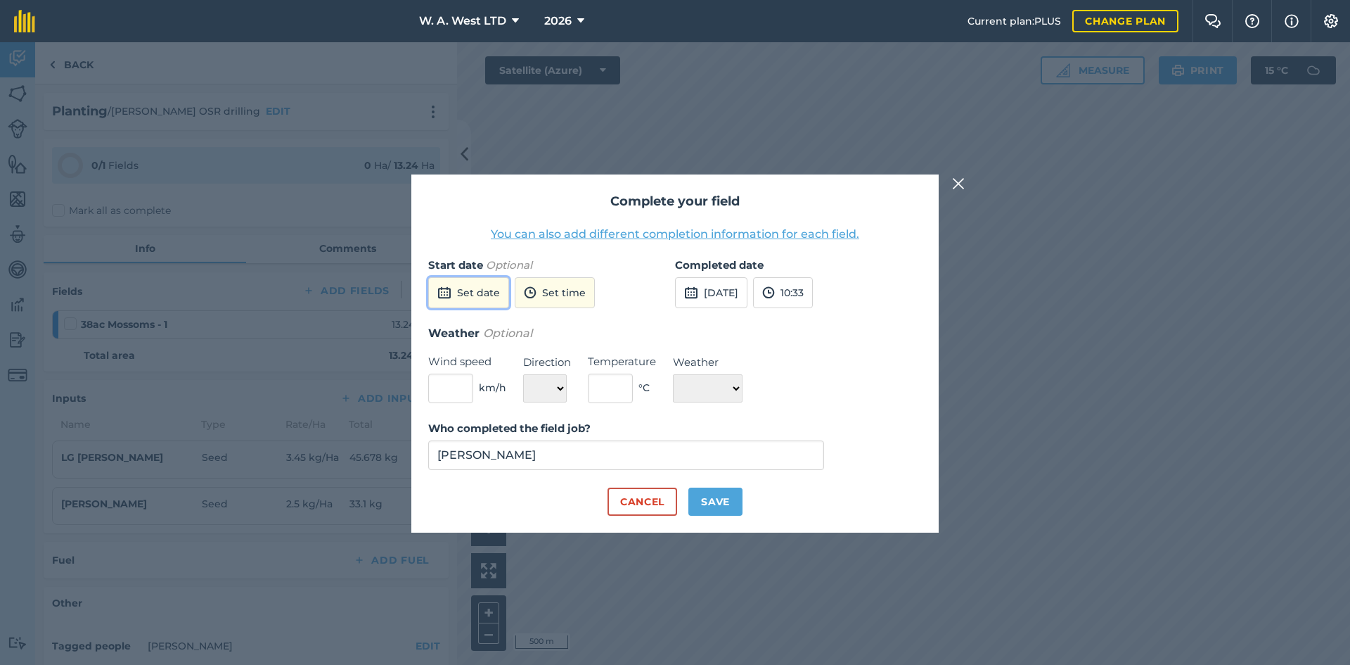
click at [478, 293] on button "Set date" at bounding box center [468, 292] width 81 height 31
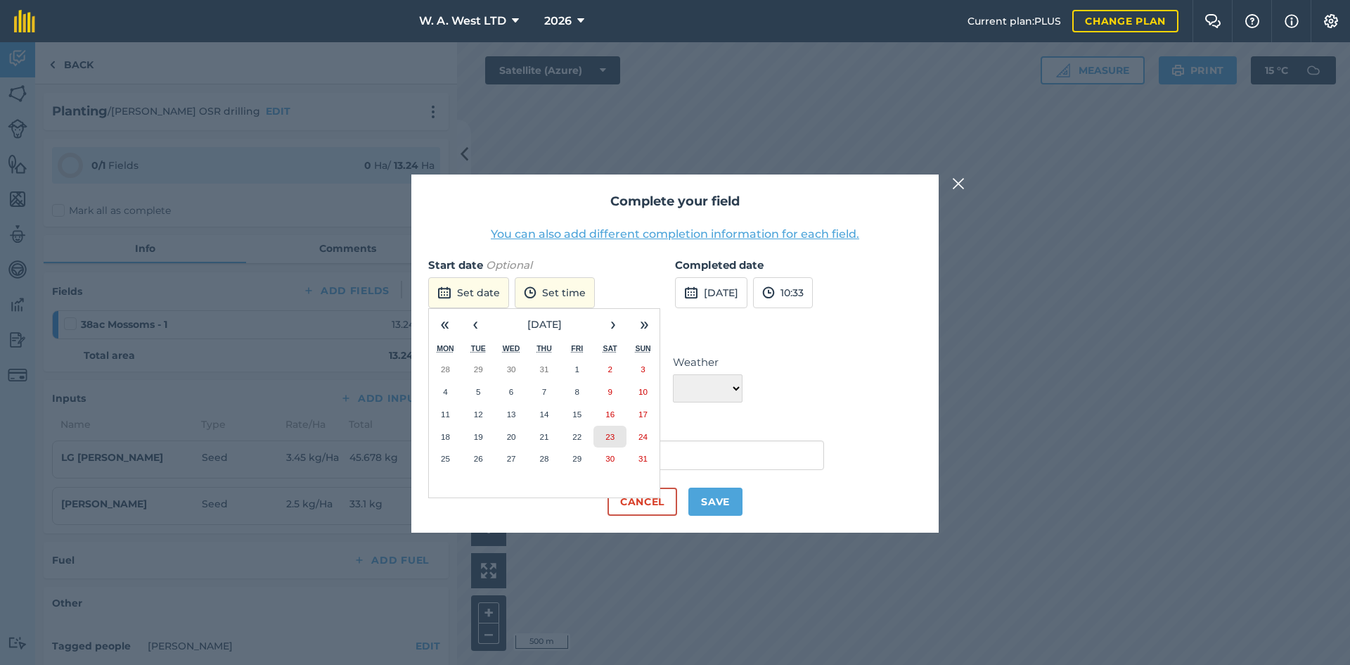
click at [618, 437] on button "23" at bounding box center [610, 437] width 33 height 23
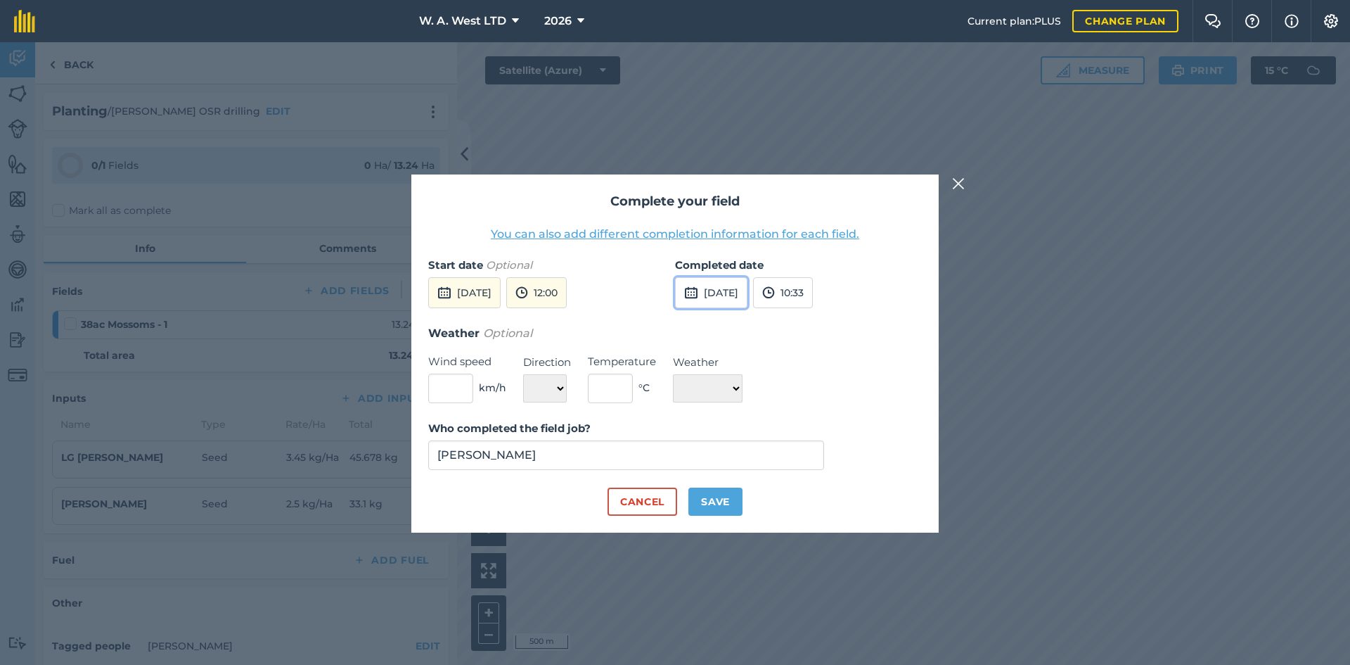
click at [717, 296] on button "[DATE]" at bounding box center [711, 292] width 72 height 31
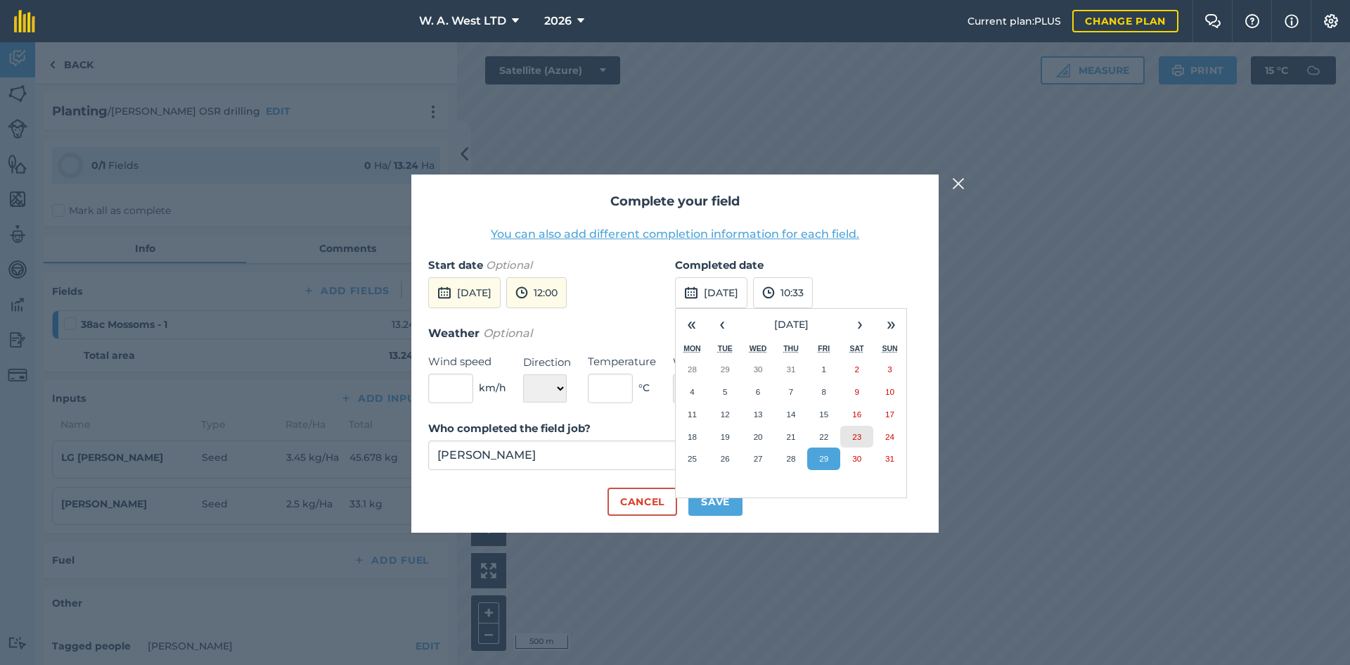
click at [860, 433] on abbr "23" at bounding box center [856, 436] width 9 height 9
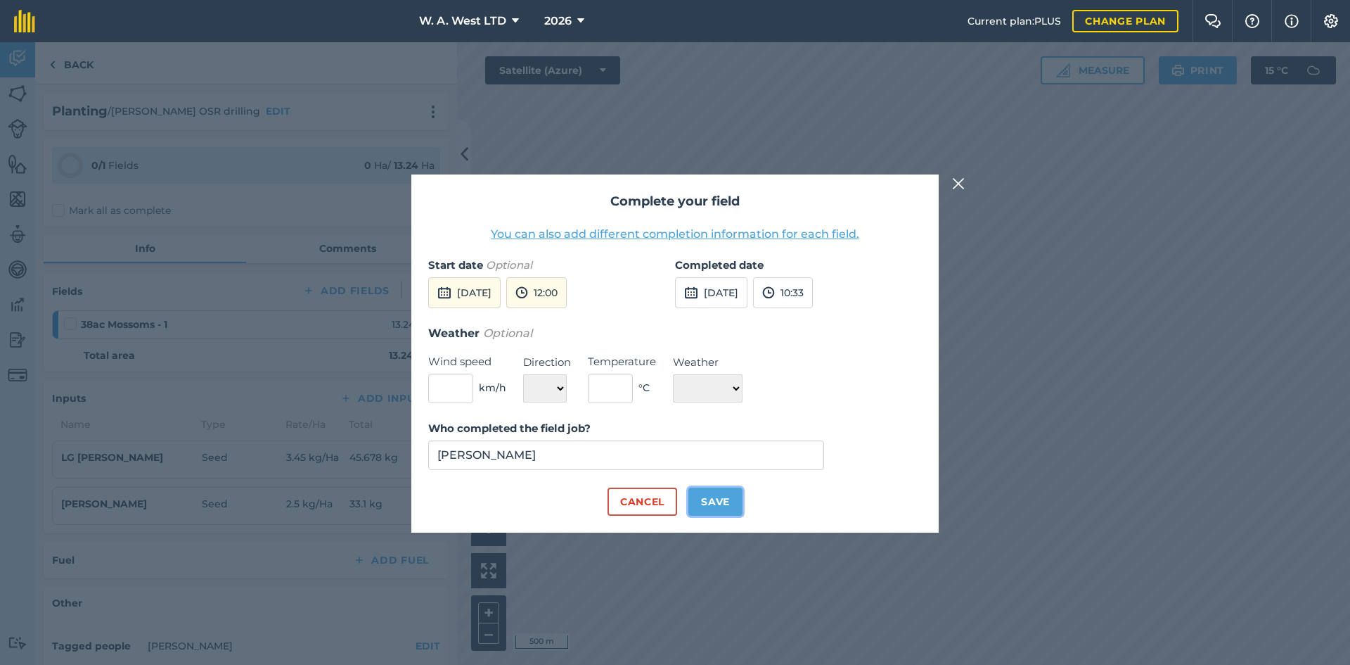
click at [724, 501] on button "Save" at bounding box center [716, 501] width 54 height 28
checkbox input "true"
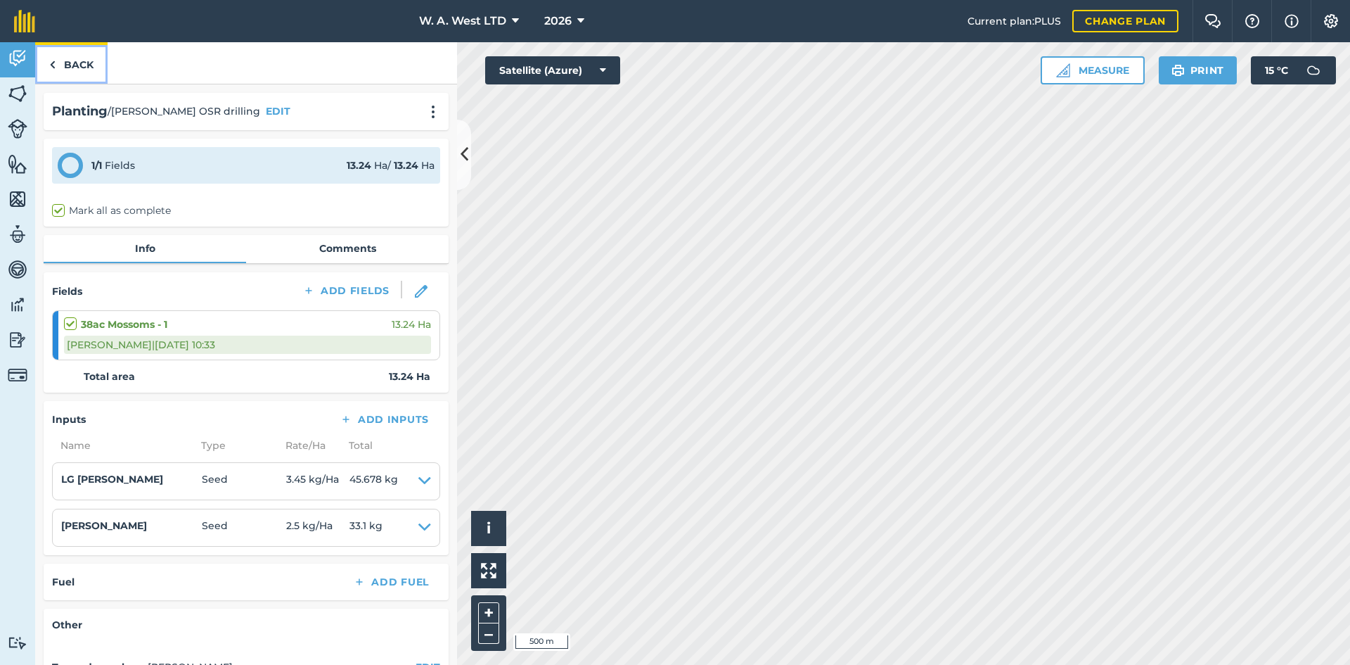
click at [77, 57] on link "Back" at bounding box center [71, 62] width 72 height 41
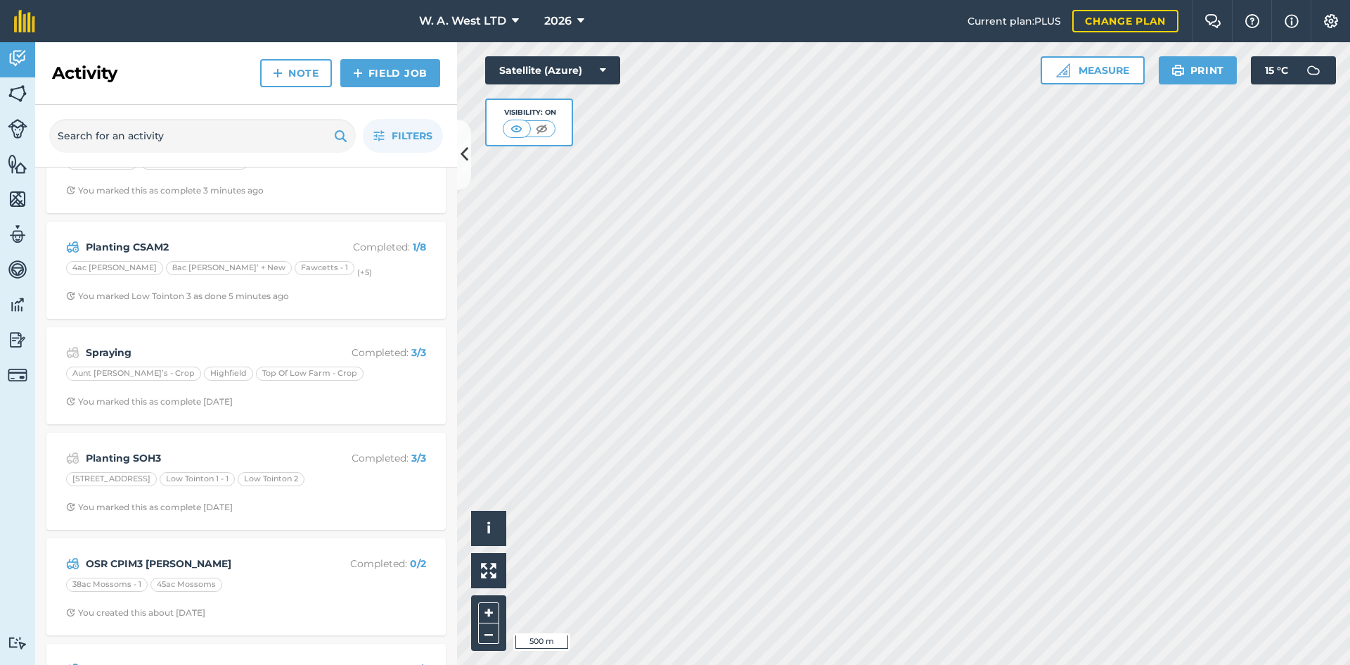
scroll to position [141, 0]
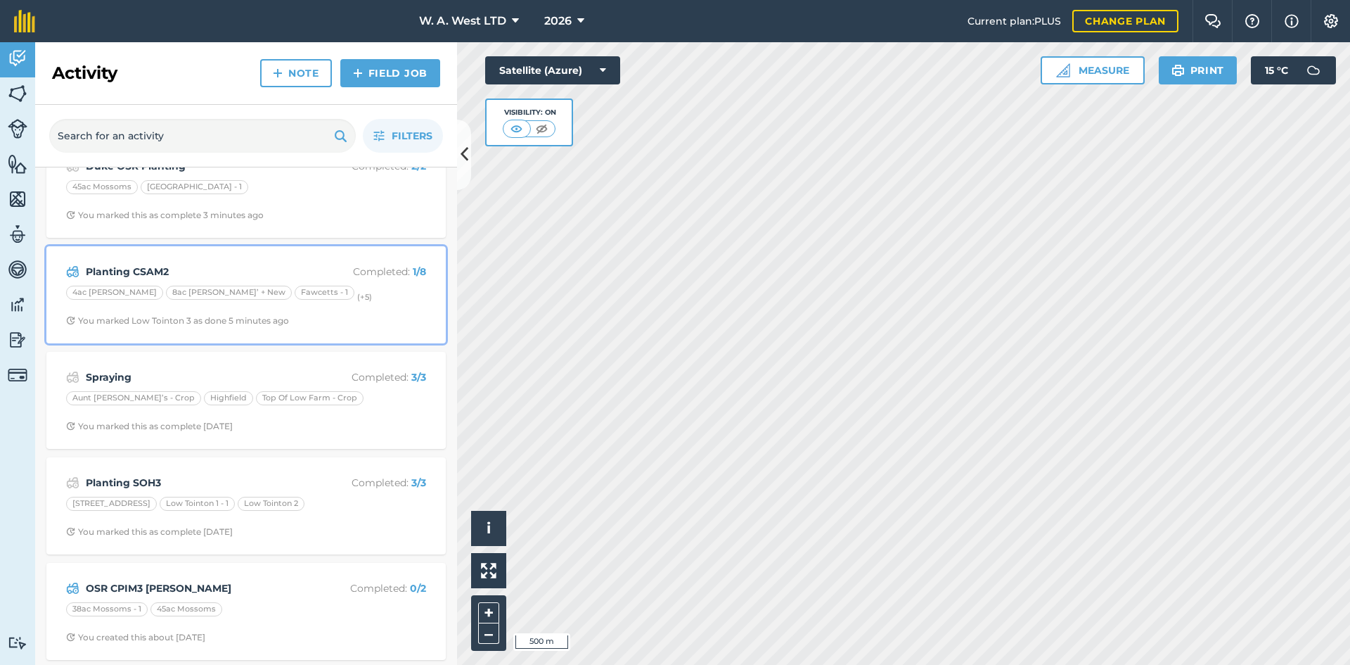
click at [245, 260] on div "Planting CSAM2 Completed : 1 / 8 4ac [PERSON_NAME] 8ac [PERSON_NAME]’ + New Faw…" at bounding box center [246, 295] width 383 height 80
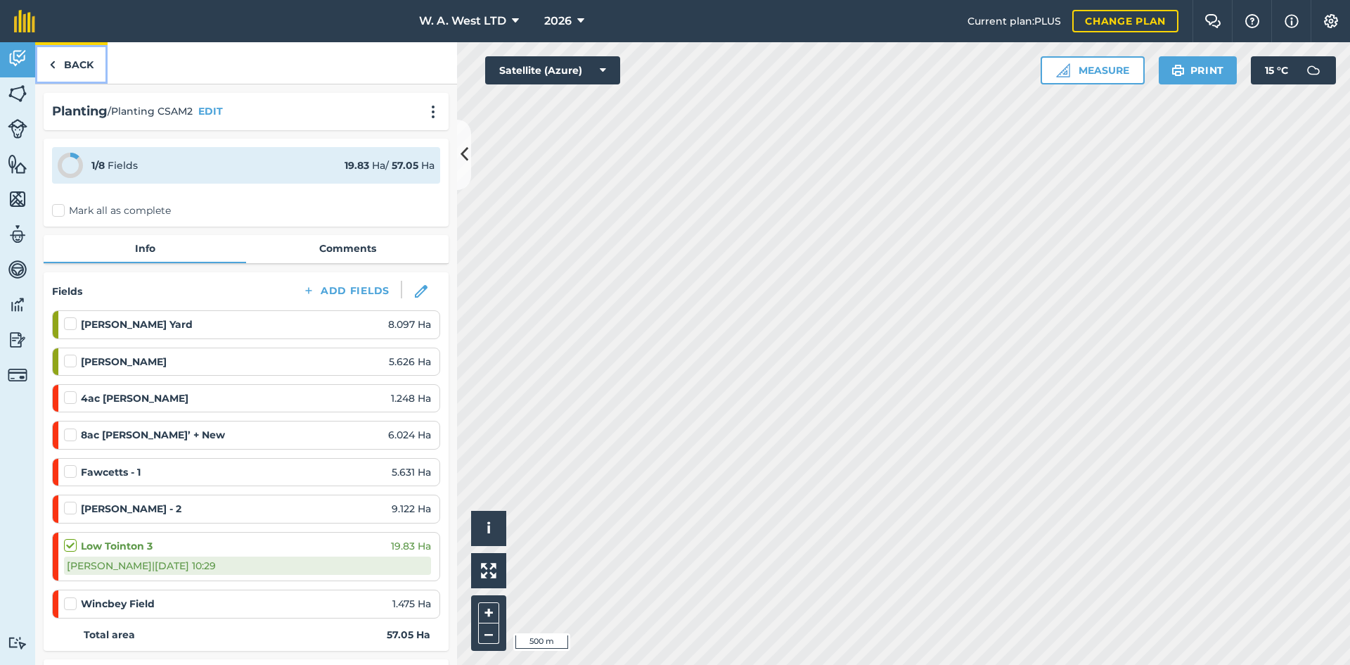
click at [87, 72] on link "Back" at bounding box center [71, 62] width 72 height 41
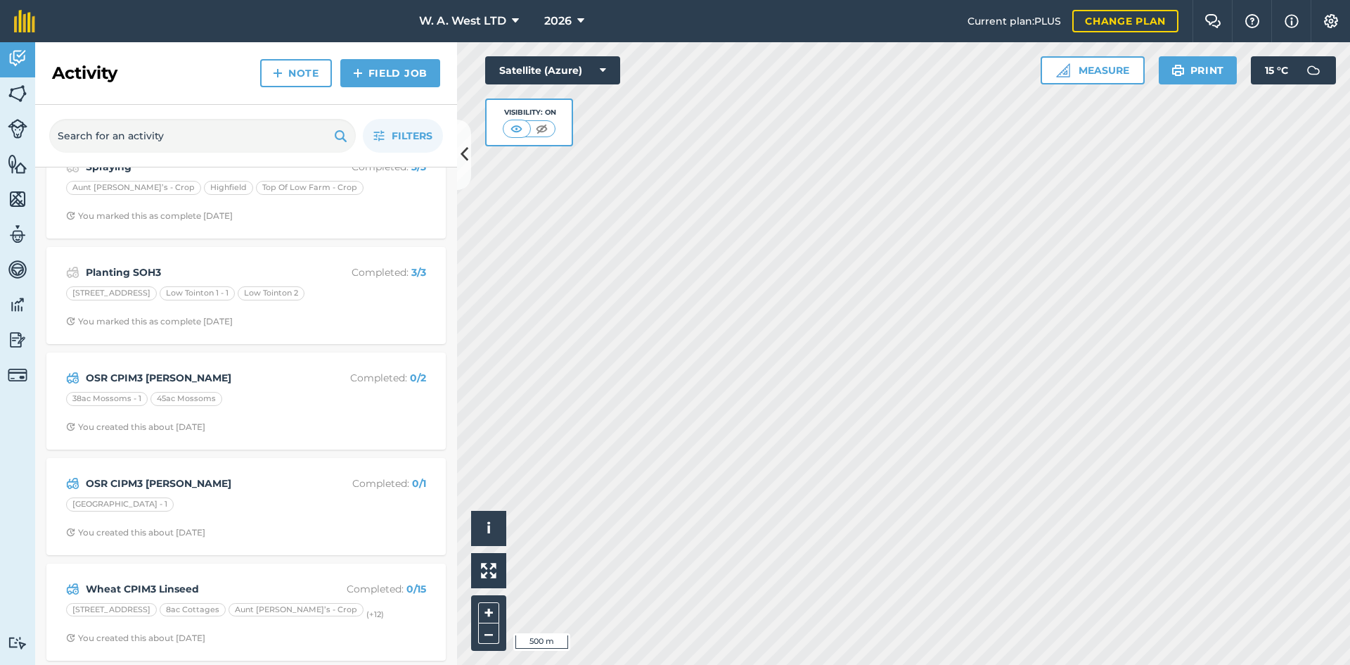
scroll to position [352, 0]
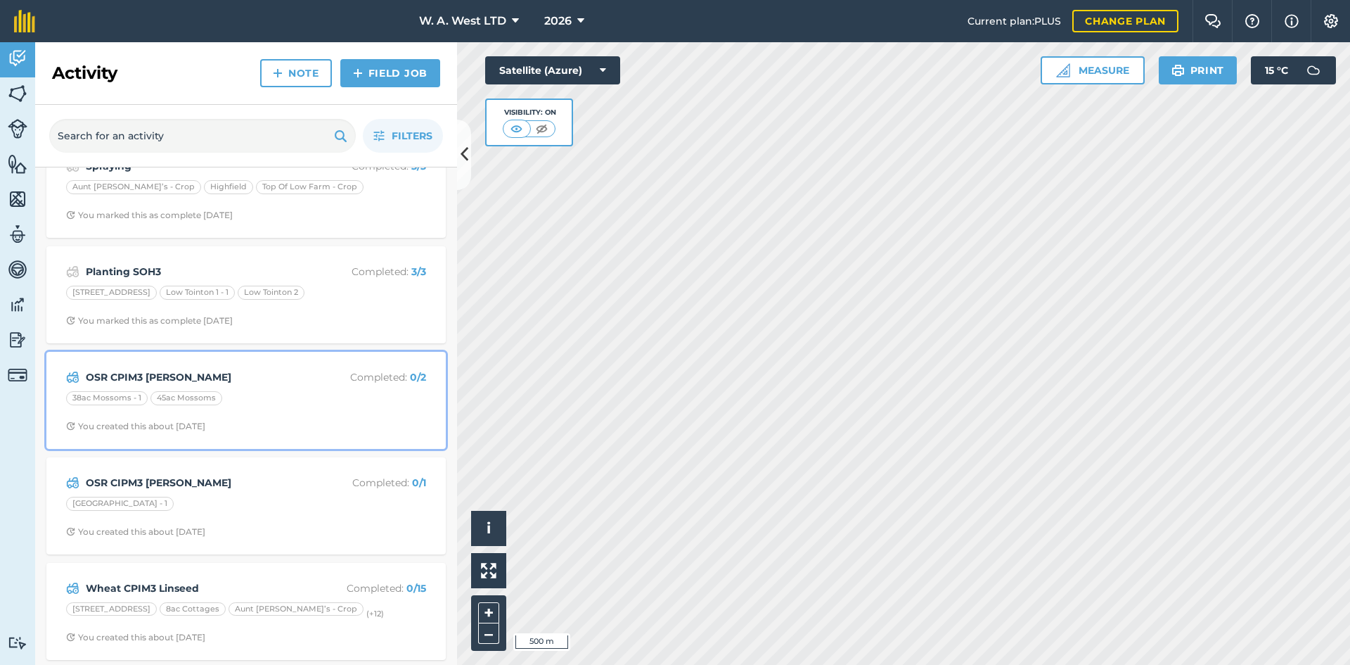
click at [286, 371] on strong "OSR CPIM3 [PERSON_NAME]" at bounding box center [197, 376] width 223 height 15
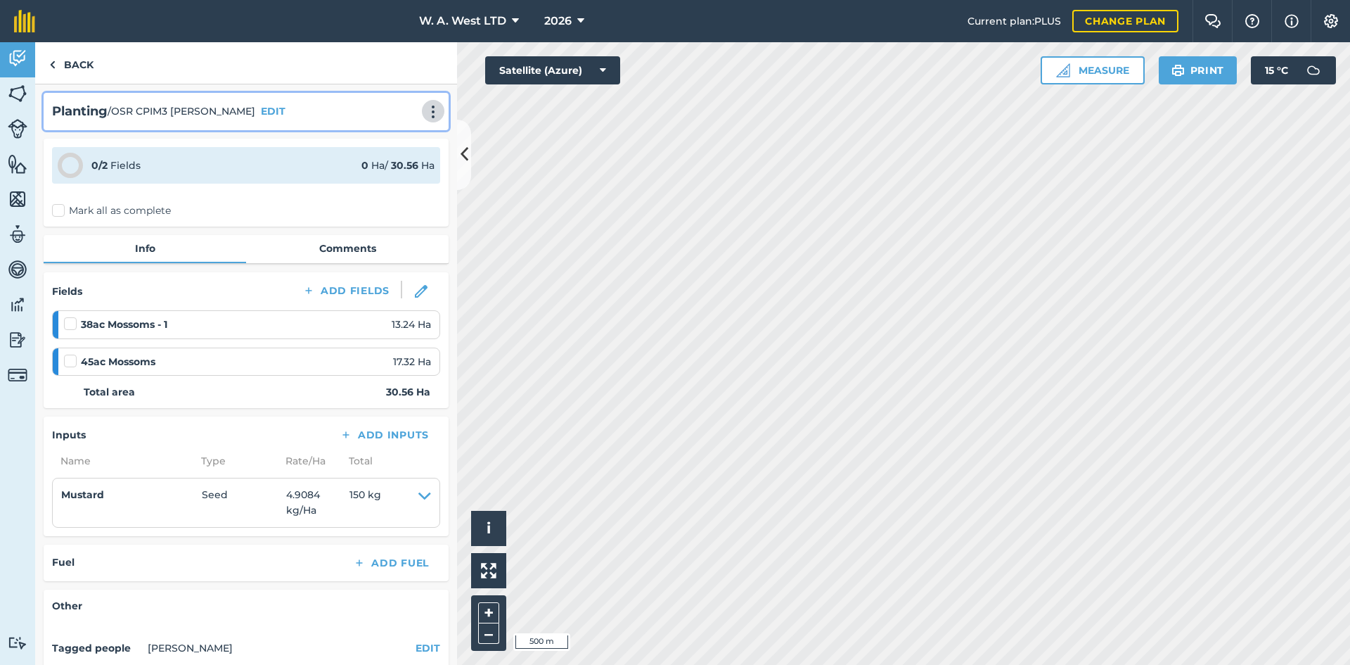
click at [426, 117] on img at bounding box center [433, 112] width 17 height 14
click at [389, 172] on link "Delete" at bounding box center [404, 176] width 90 height 28
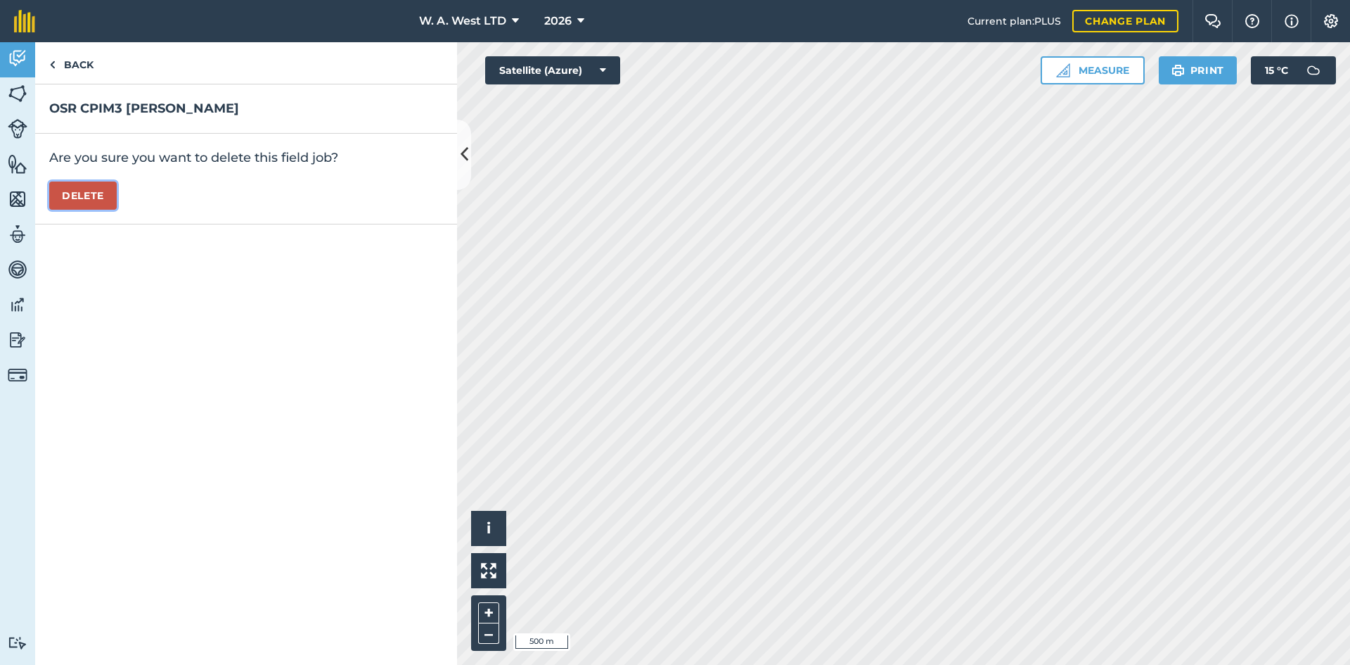
click at [97, 192] on button "Delete" at bounding box center [83, 195] width 68 height 28
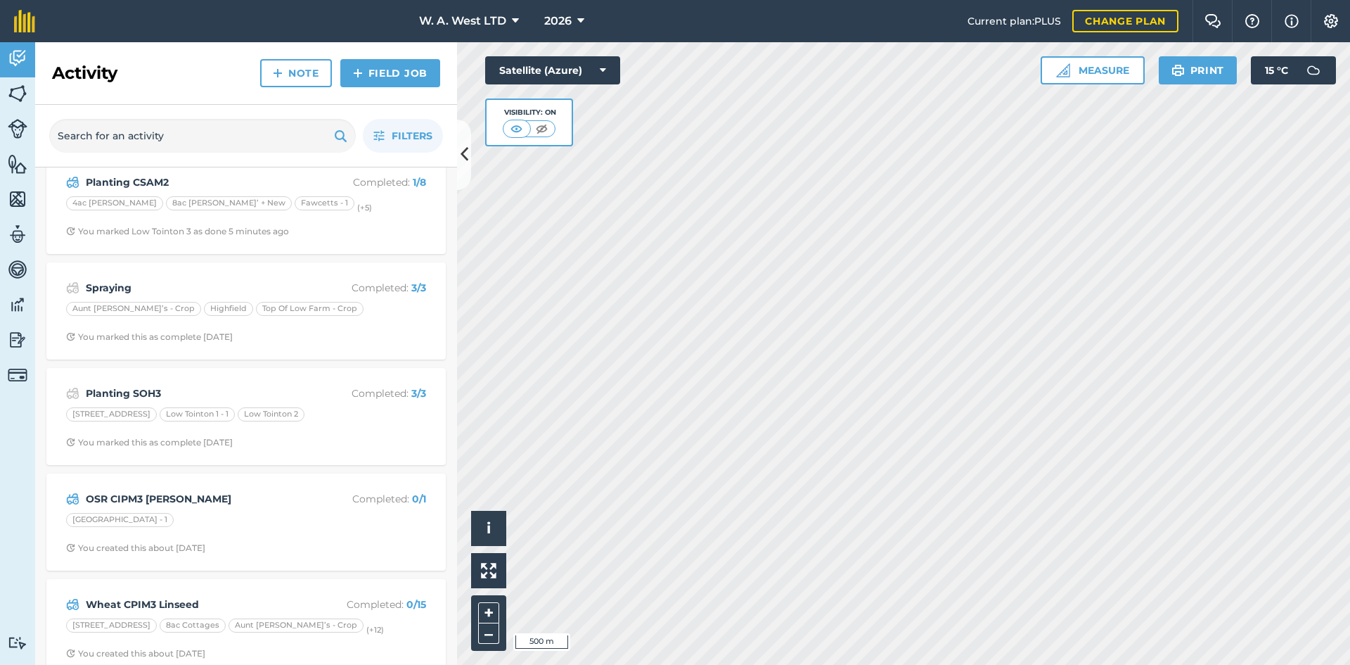
scroll to position [250, 0]
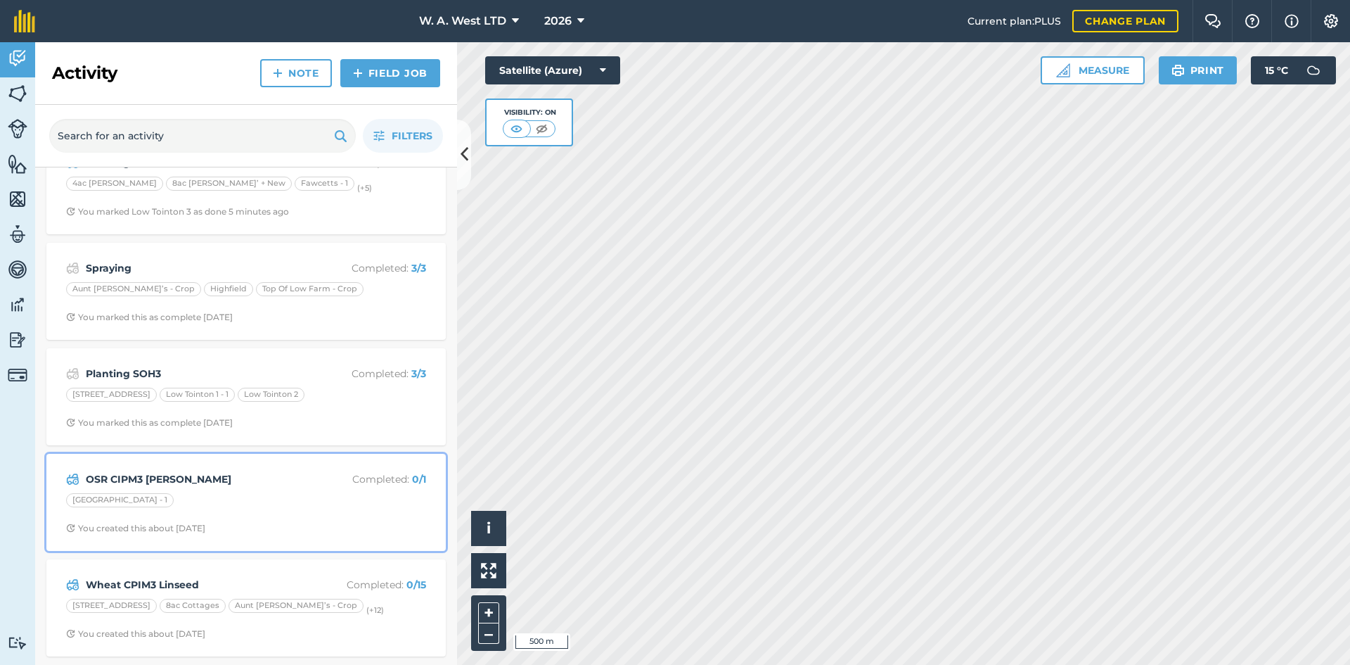
click at [250, 475] on strong "OSR CIPM3 [PERSON_NAME]" at bounding box center [197, 478] width 223 height 15
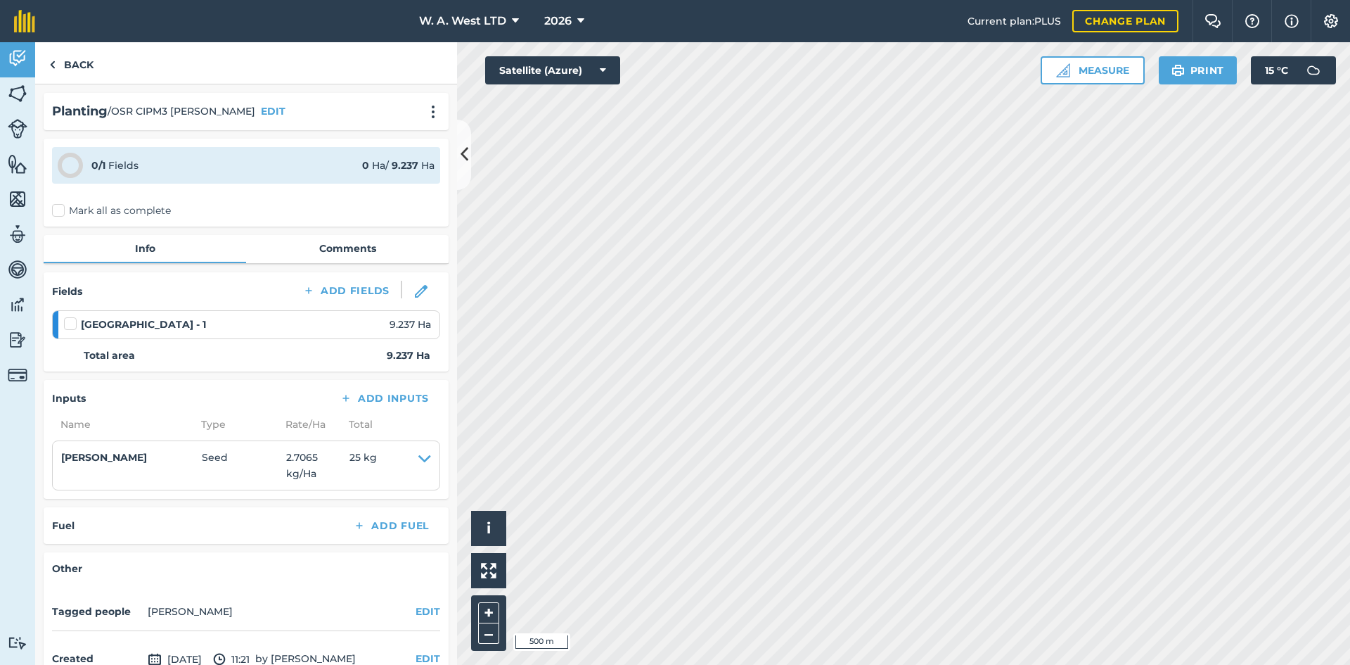
click at [431, 104] on div "Planting / OSR CIPM3 [PERSON_NAME] EDIT" at bounding box center [246, 111] width 405 height 37
click at [430, 111] on img at bounding box center [433, 112] width 17 height 14
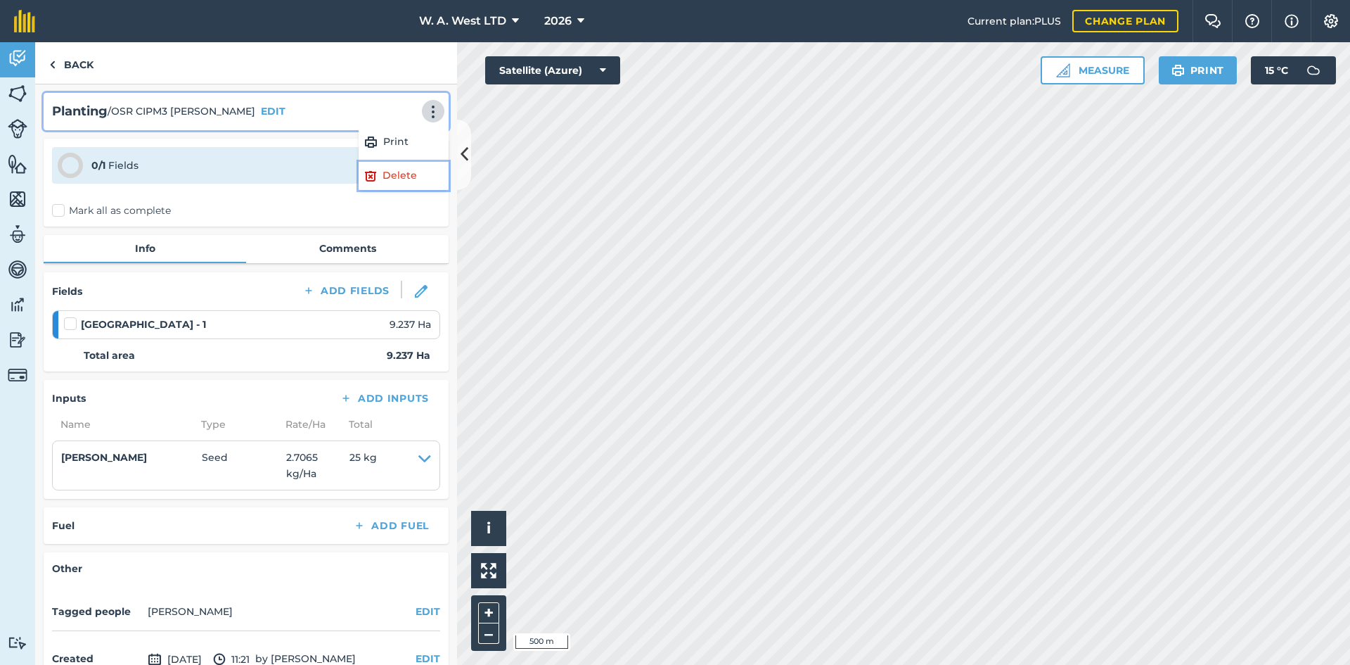
click at [400, 177] on link "Delete" at bounding box center [404, 176] width 90 height 28
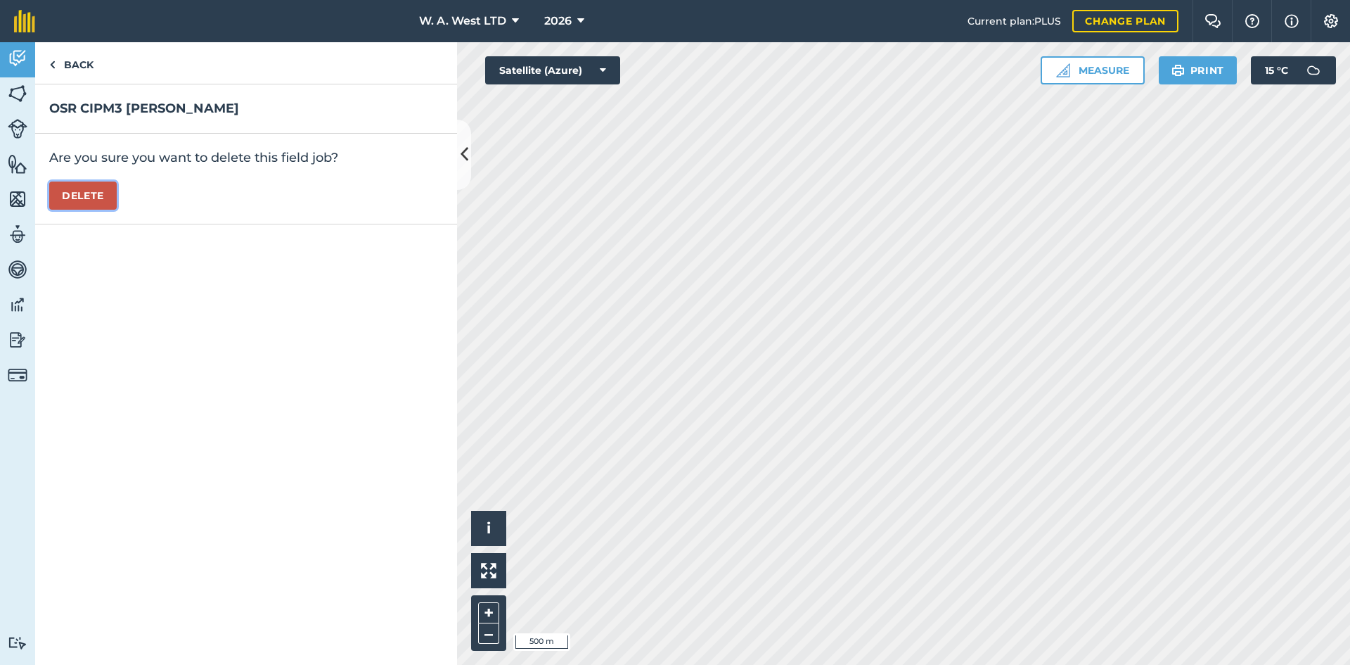
click at [98, 201] on button "Delete" at bounding box center [83, 195] width 68 height 28
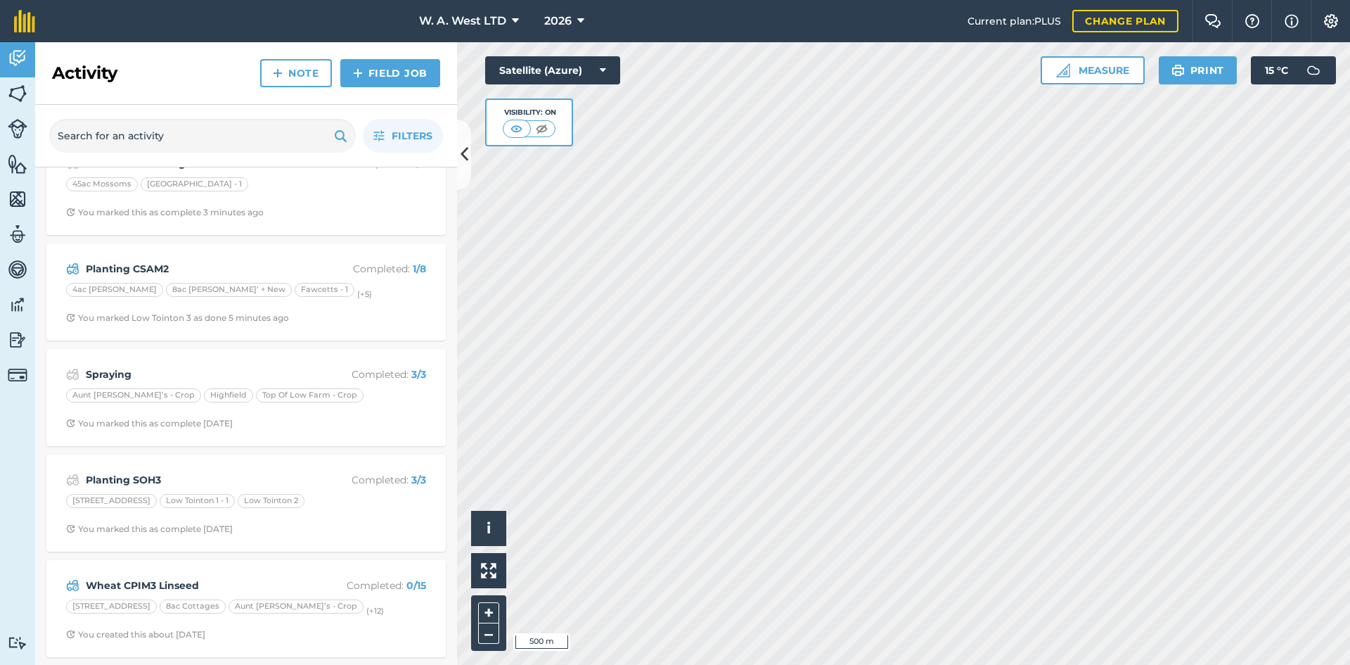
scroll to position [144, 0]
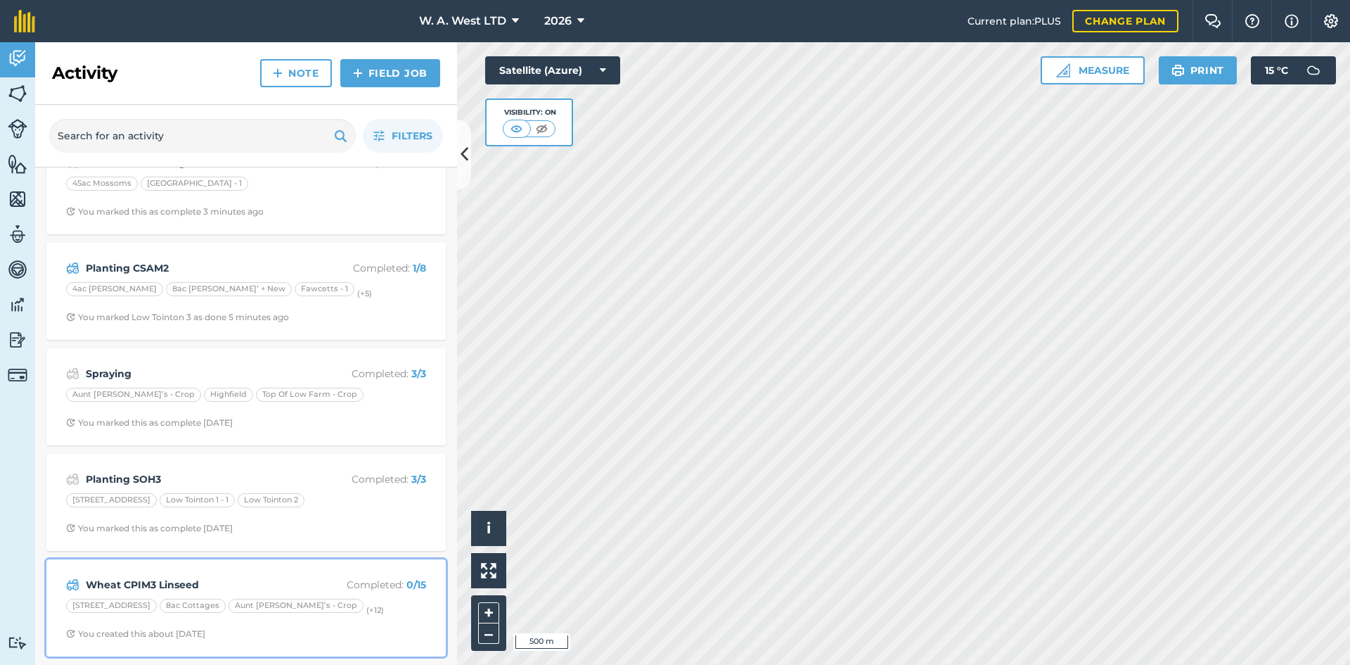
click at [217, 580] on strong "Wheat CPIM3 Linseed" at bounding box center [197, 584] width 223 height 15
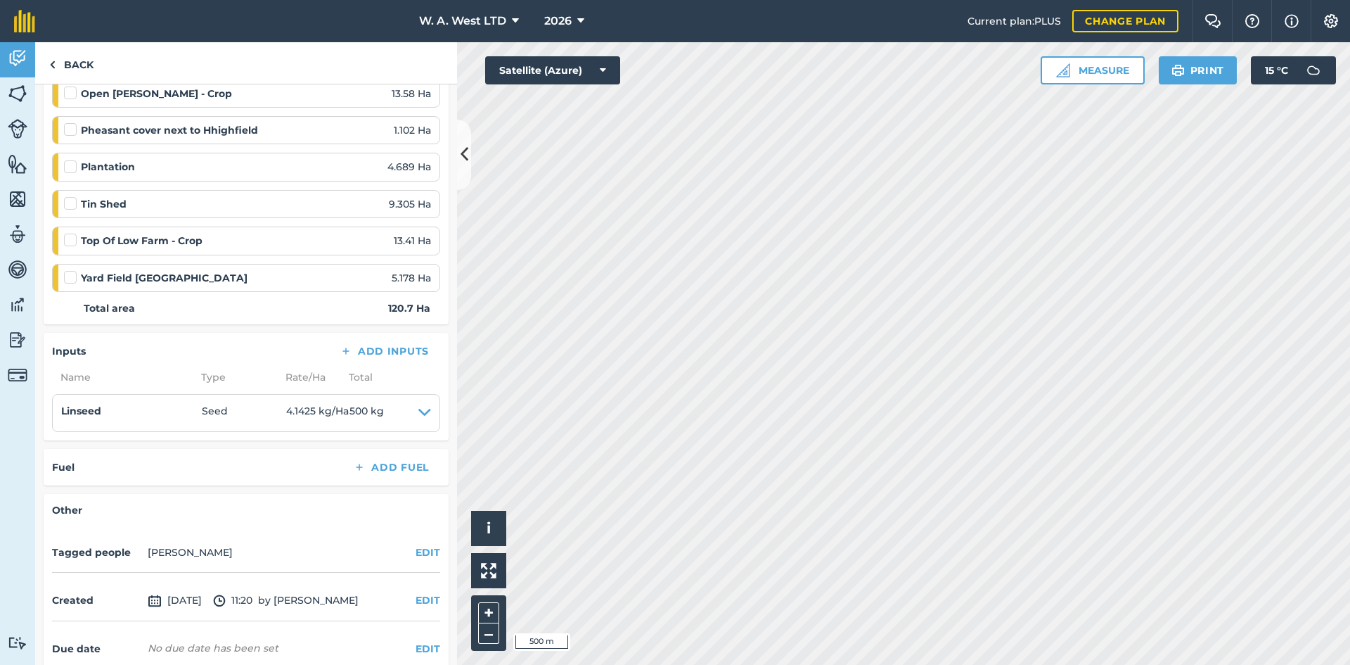
scroll to position [629, 0]
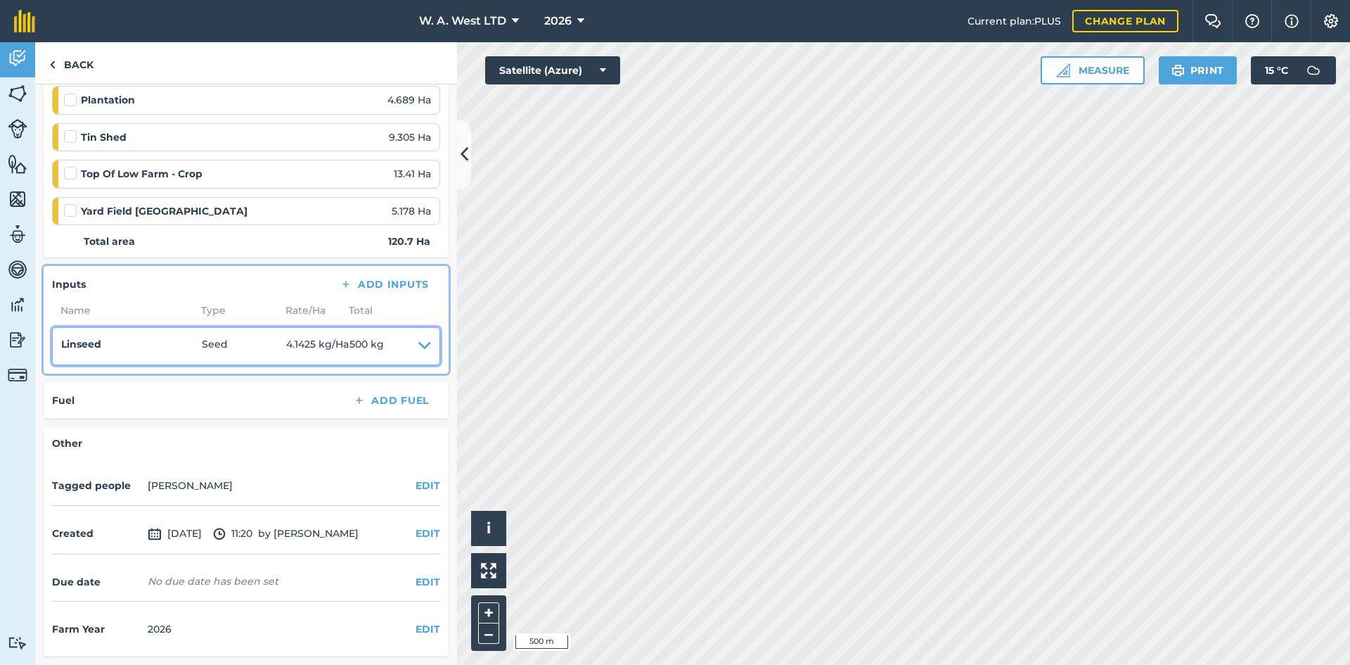
click at [406, 345] on summary "Linseed Seed 4.1425 kg / Ha 500 kg" at bounding box center [246, 346] width 370 height 20
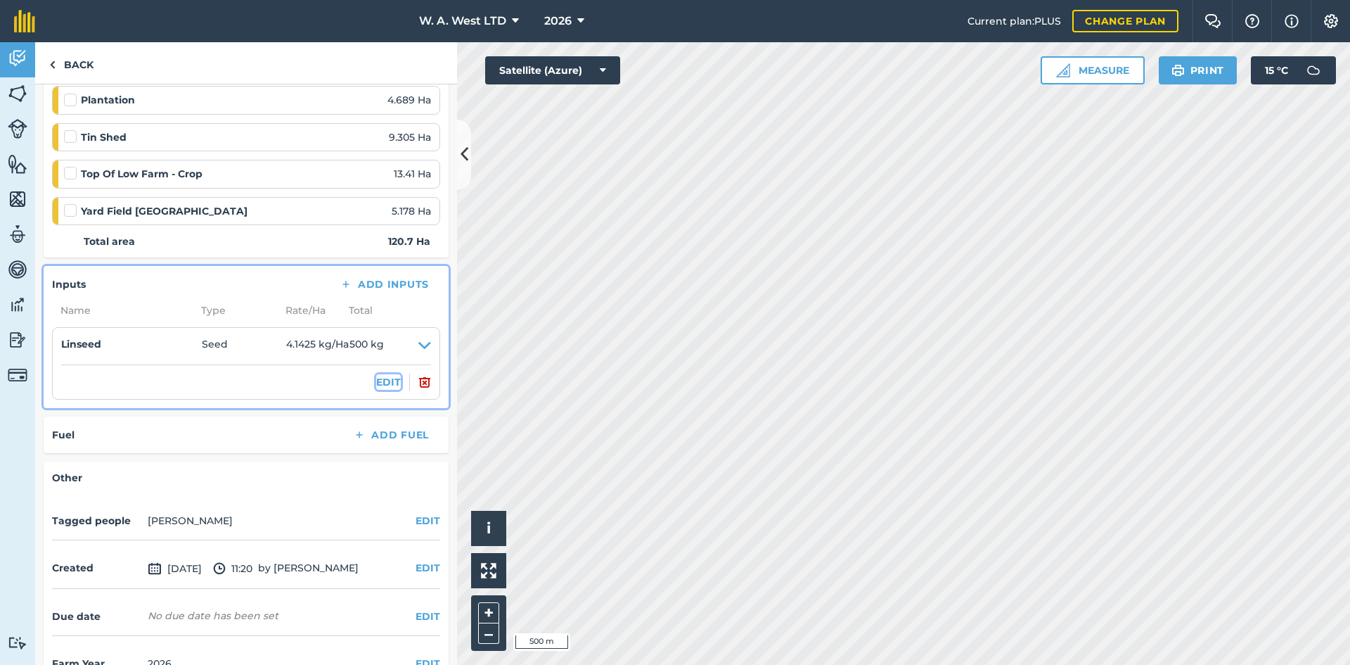
click at [382, 375] on button "EDIT" at bounding box center [388, 381] width 25 height 15
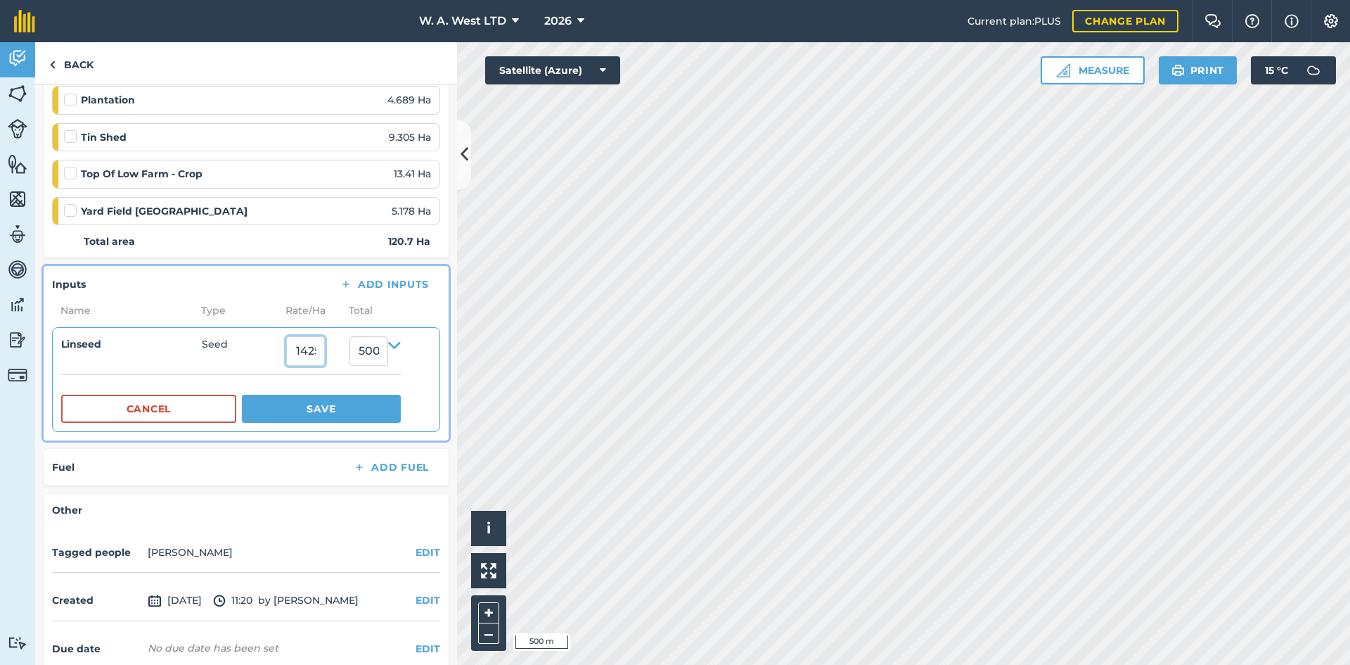
scroll to position [0, 16]
drag, startPoint x: 291, startPoint y: 347, endPoint x: 347, endPoint y: 352, distance: 55.8
click at [347, 352] on div "4.1425023" at bounding box center [317, 351] width 63 height 30
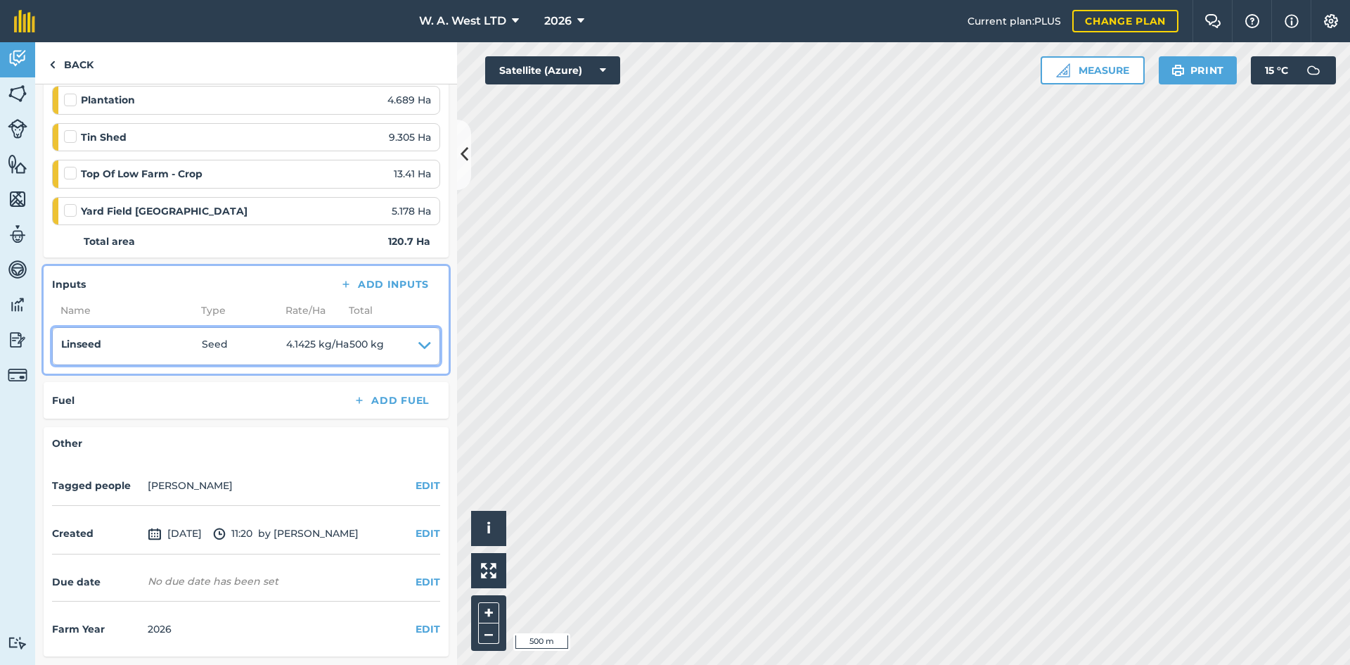
click at [408, 343] on summary "Linseed Seed 4.1425 kg / Ha 500 kg" at bounding box center [246, 346] width 370 height 20
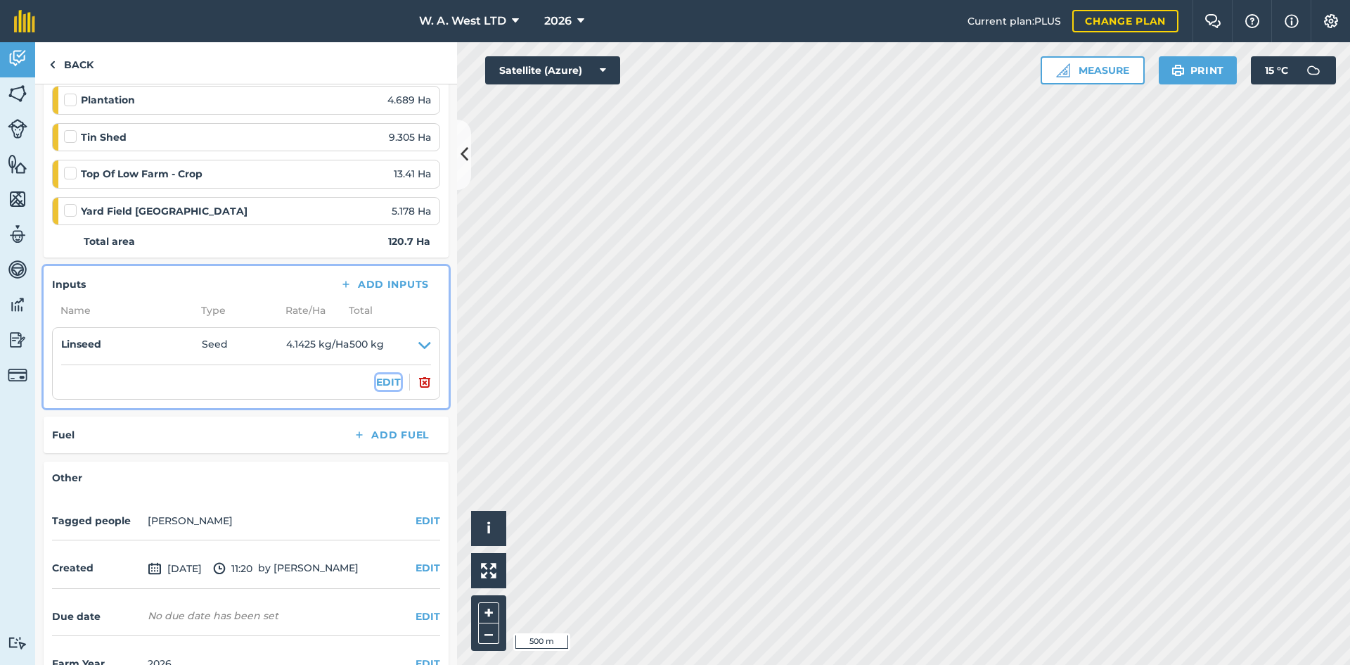
click at [376, 378] on button "EDIT" at bounding box center [388, 381] width 25 height 15
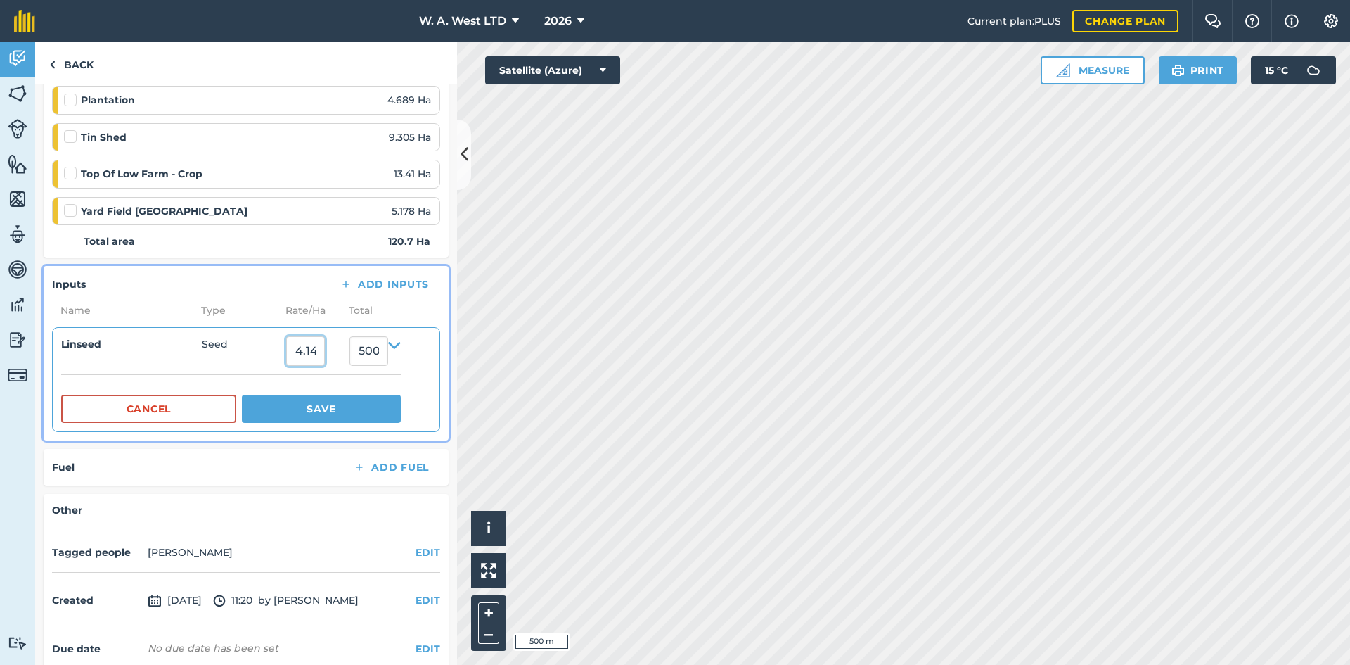
click at [325, 358] on input "4.1425023" at bounding box center [305, 351] width 39 height 30
type input "2.5"
type input "301.75"
click at [307, 401] on button "Save" at bounding box center [321, 409] width 159 height 28
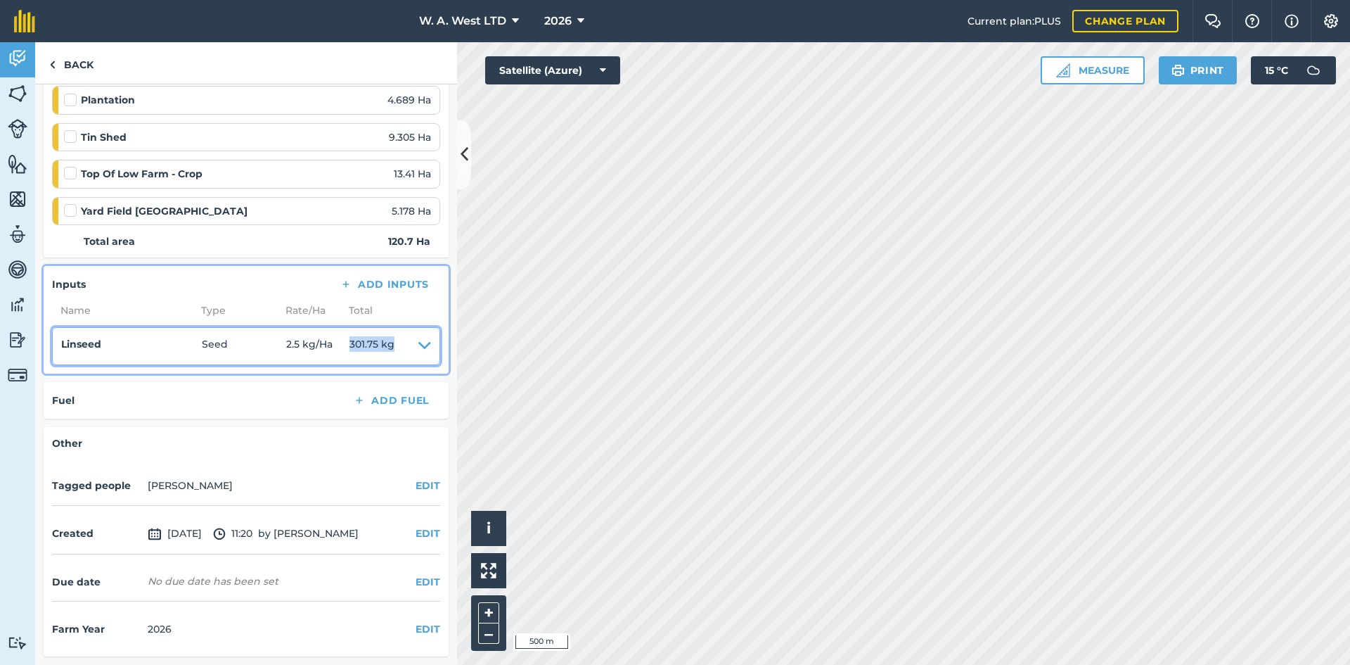
drag, startPoint x: 347, startPoint y: 341, endPoint x: 394, endPoint y: 345, distance: 46.6
click at [394, 345] on summary "Linseed Seed 2.5 kg / Ha 301.75 kg" at bounding box center [246, 346] width 370 height 20
click at [394, 345] on span "301.75 kg" at bounding box center [372, 346] width 45 height 20
drag, startPoint x: 394, startPoint y: 345, endPoint x: 347, endPoint y: 338, distance: 47.8
click at [347, 338] on summary "Linseed Seed 2.5 kg / Ha 301.75 kg" at bounding box center [246, 346] width 370 height 20
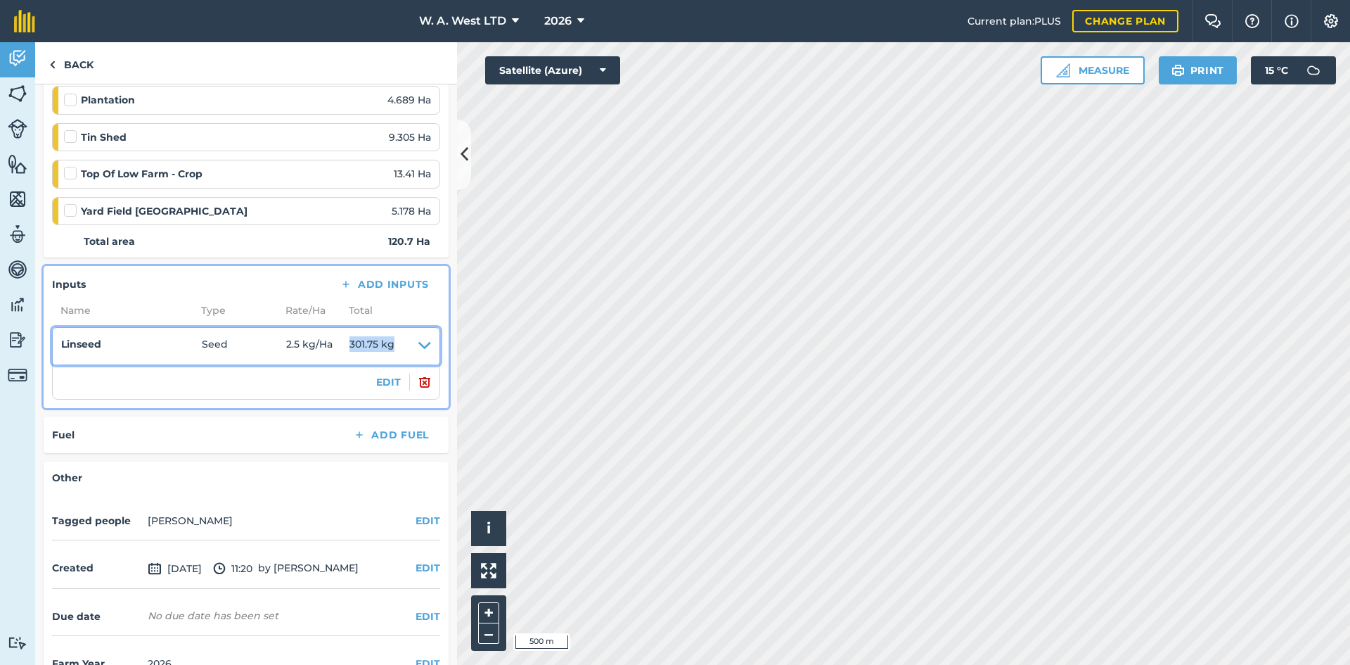
click at [347, 338] on span "2.5 kg / Ha" at bounding box center [317, 346] width 63 height 20
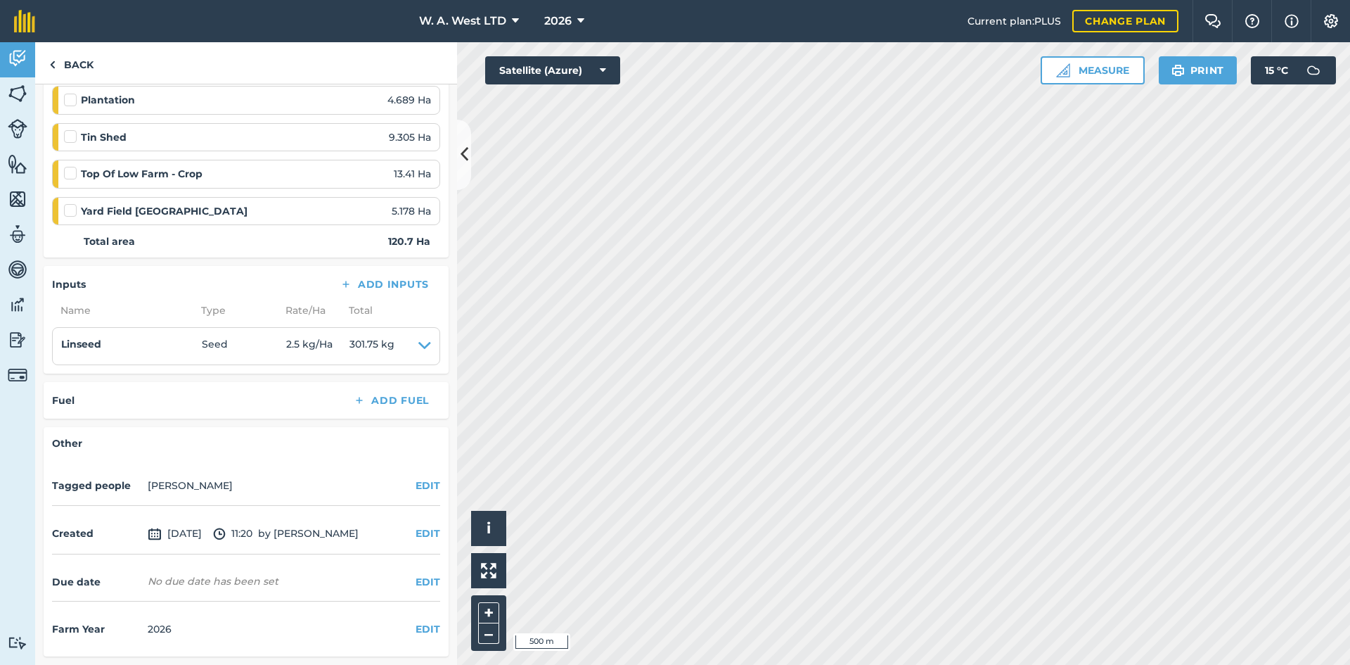
click at [127, 402] on div "Fuel Add Fuel" at bounding box center [246, 400] width 388 height 20
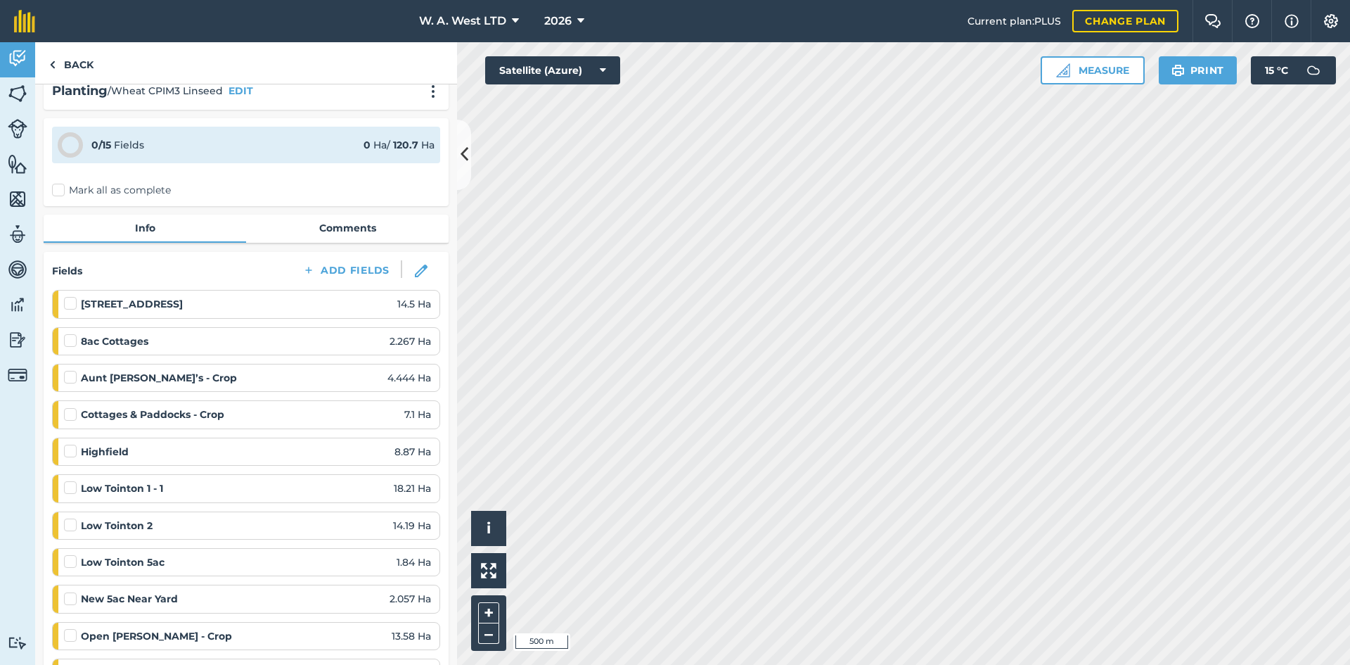
scroll to position [0, 0]
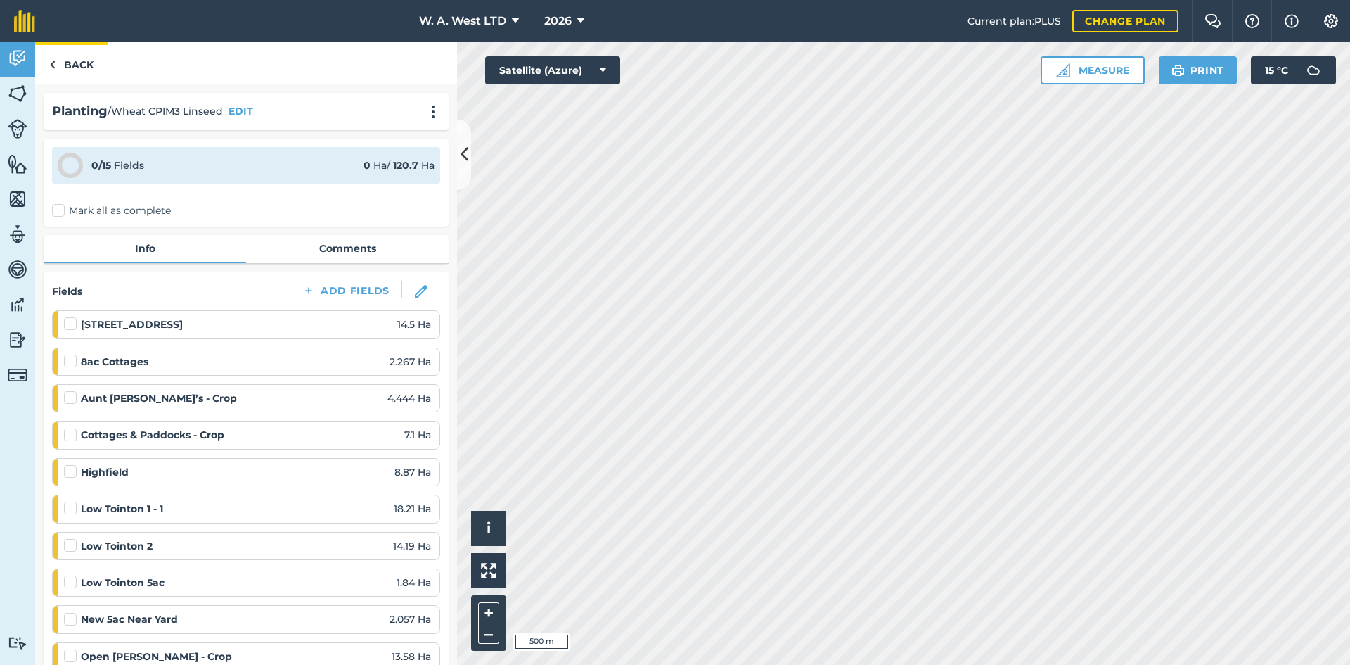
drag, startPoint x: 96, startPoint y: 56, endPoint x: 46, endPoint y: 58, distance: 50.7
click at [46, 58] on div "Back" at bounding box center [246, 63] width 422 height 42
click at [163, 61] on div "Back" at bounding box center [246, 63] width 422 height 42
click at [87, 62] on link "Back" at bounding box center [71, 62] width 72 height 41
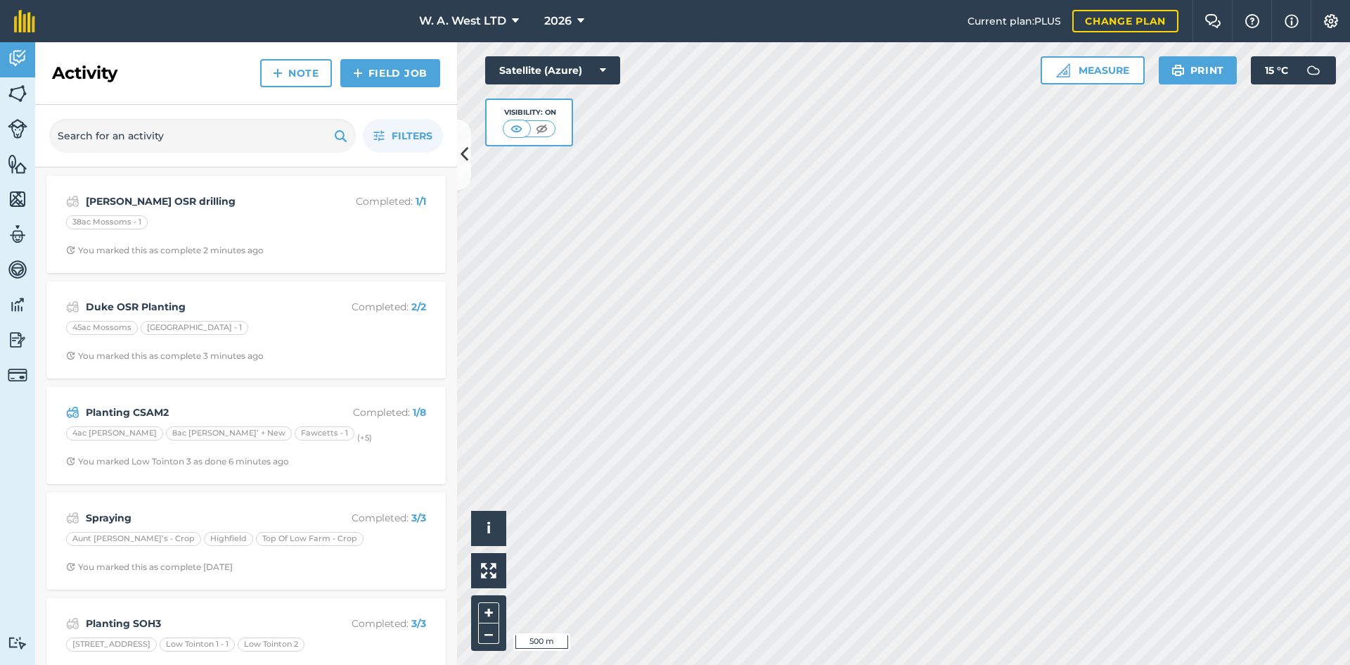
click at [213, 20] on nav "W. A. West LTD 2026" at bounding box center [508, 21] width 919 height 42
drag, startPoint x: 164, startPoint y: 28, endPoint x: 674, endPoint y: 23, distance: 510.0
click at [670, 25] on nav "W. A. West LTD 2026" at bounding box center [508, 21] width 919 height 42
click at [674, 23] on nav "W. A. West LTD 2026" at bounding box center [508, 21] width 919 height 42
drag, startPoint x: 347, startPoint y: 32, endPoint x: 715, endPoint y: 30, distance: 368.6
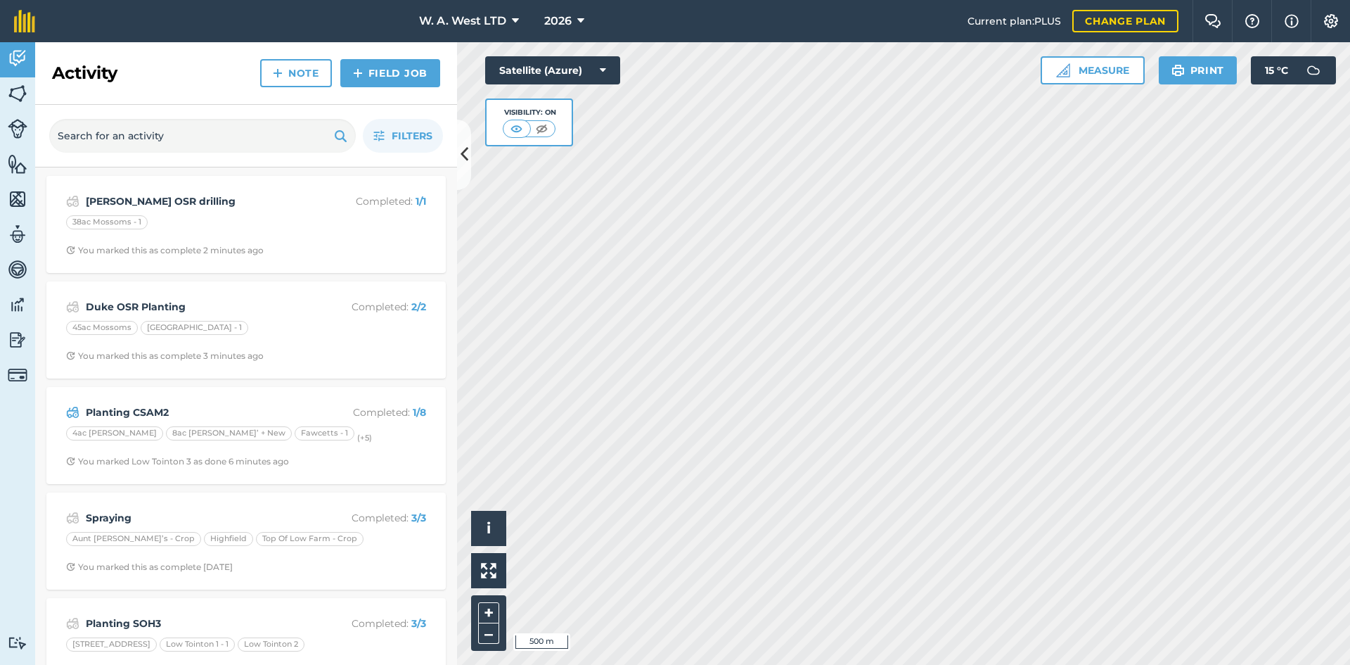
click at [712, 32] on nav "W. A. West LTD 2026" at bounding box center [508, 21] width 919 height 42
click at [715, 30] on nav "W. A. West LTD 2026" at bounding box center [508, 21] width 919 height 42
drag, startPoint x: 251, startPoint y: 2, endPoint x: 677, endPoint y: 23, distance: 426.1
click at [677, 23] on nav "W. A. West LTD 2026" at bounding box center [508, 21] width 919 height 42
